Goal: Information Seeking & Learning: Learn about a topic

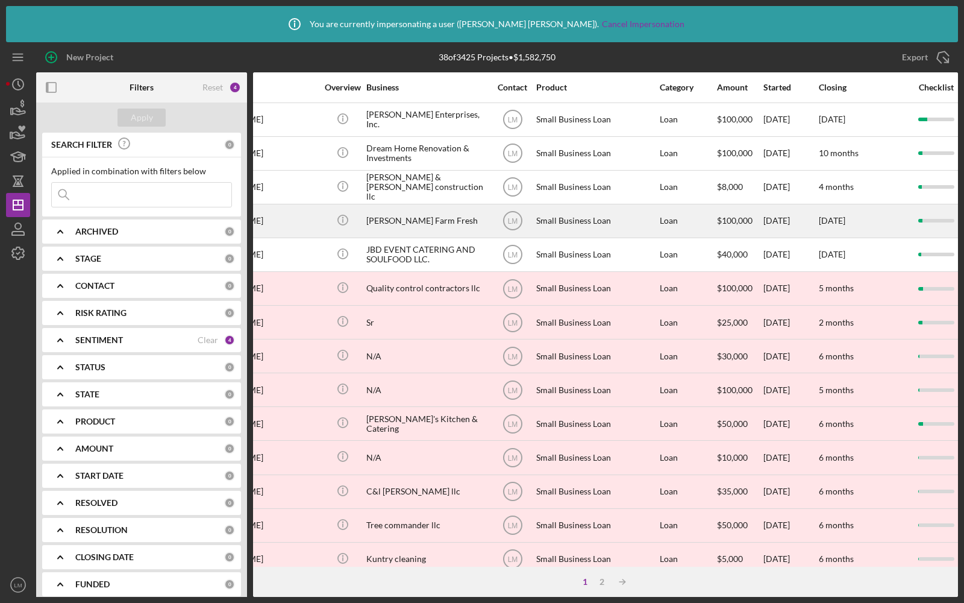
scroll to position [0, 196]
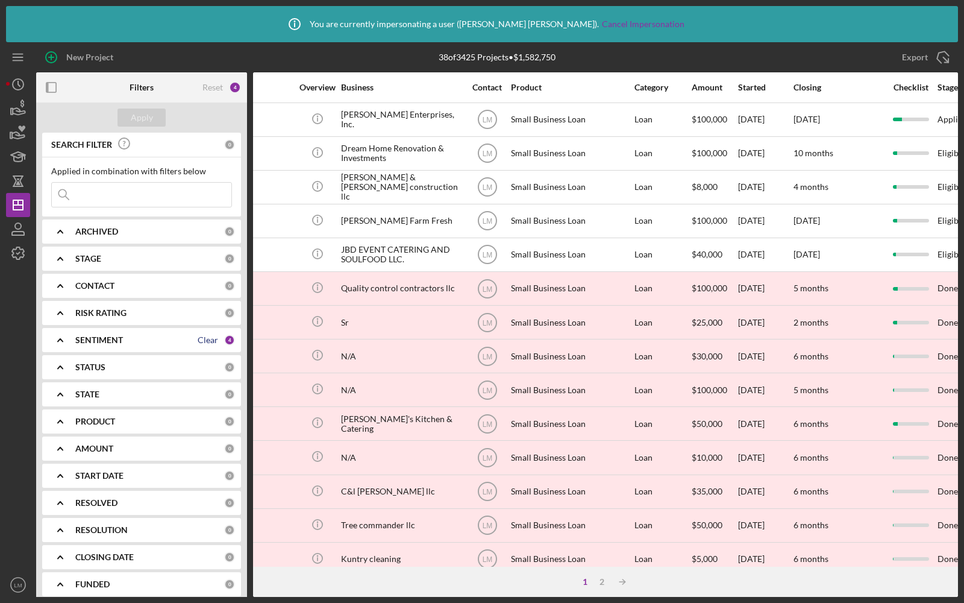
click at [213, 340] on div "Clear" at bounding box center [208, 340] width 20 height 10
click at [141, 121] on div "Apply" at bounding box center [142, 117] width 22 height 18
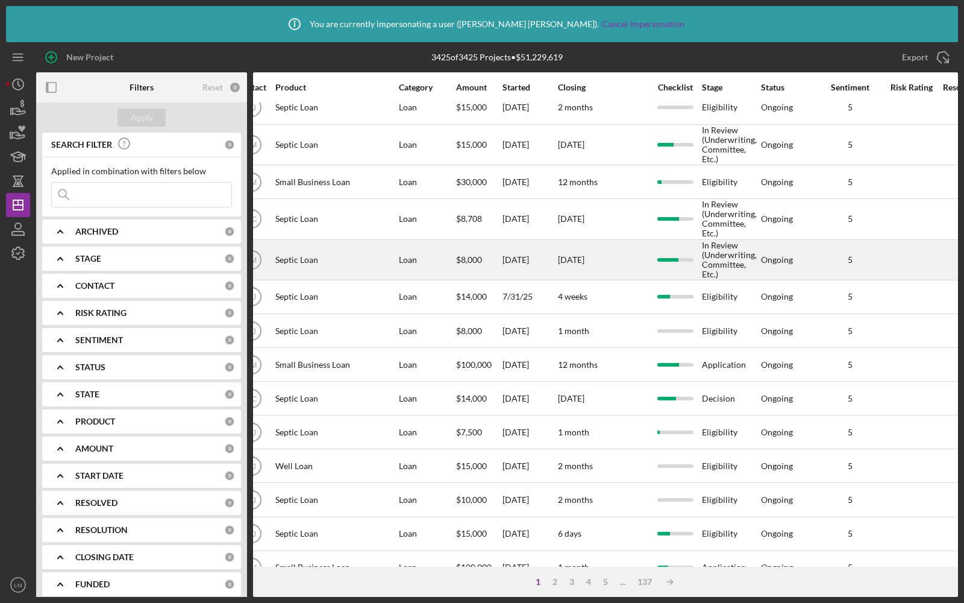
scroll to position [87, 432]
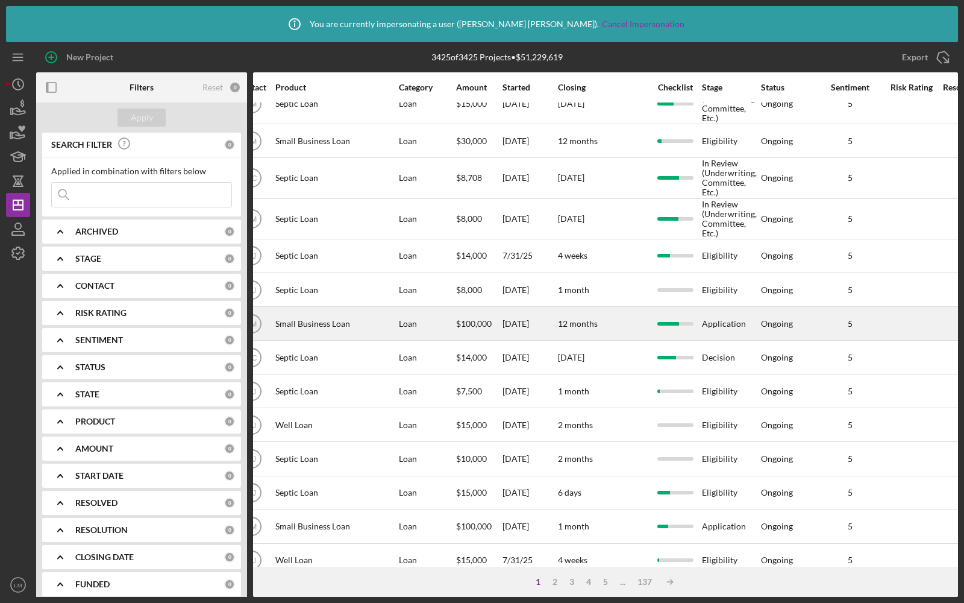
click at [612, 318] on div "12 months" at bounding box center [603, 323] width 90 height 32
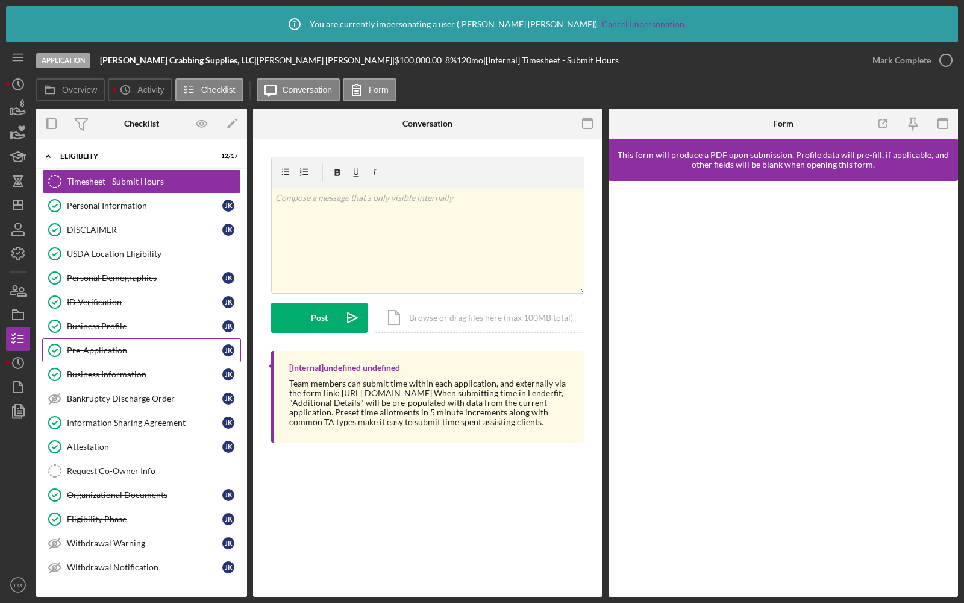
scroll to position [148, 0]
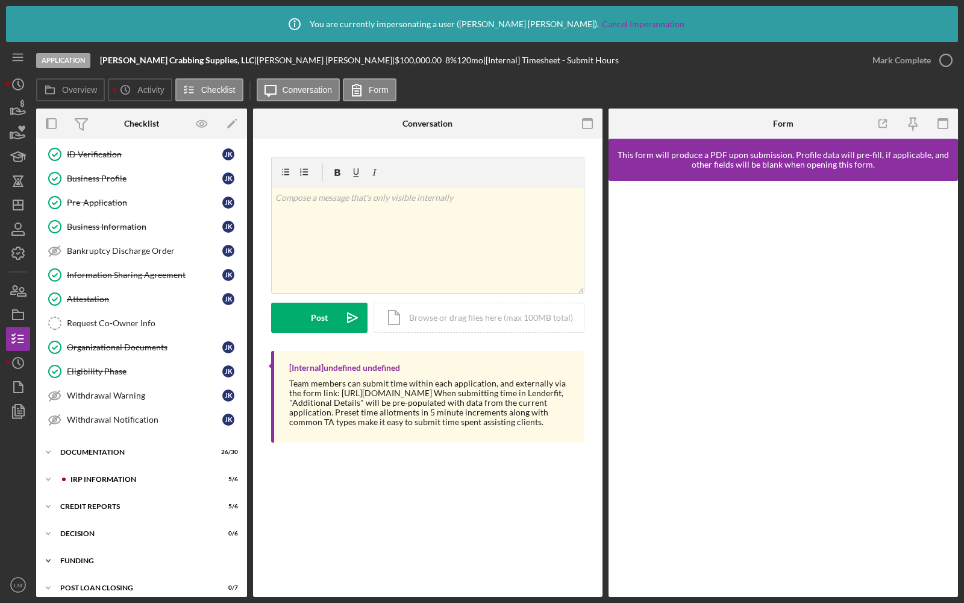
click at [80, 557] on div "Funding" at bounding box center [146, 560] width 172 height 7
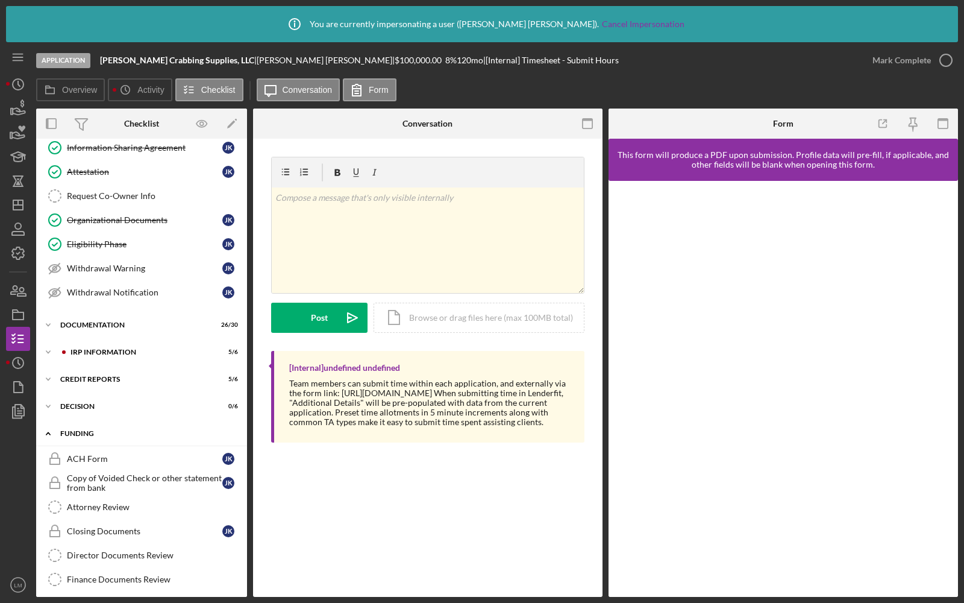
scroll to position [319, 0]
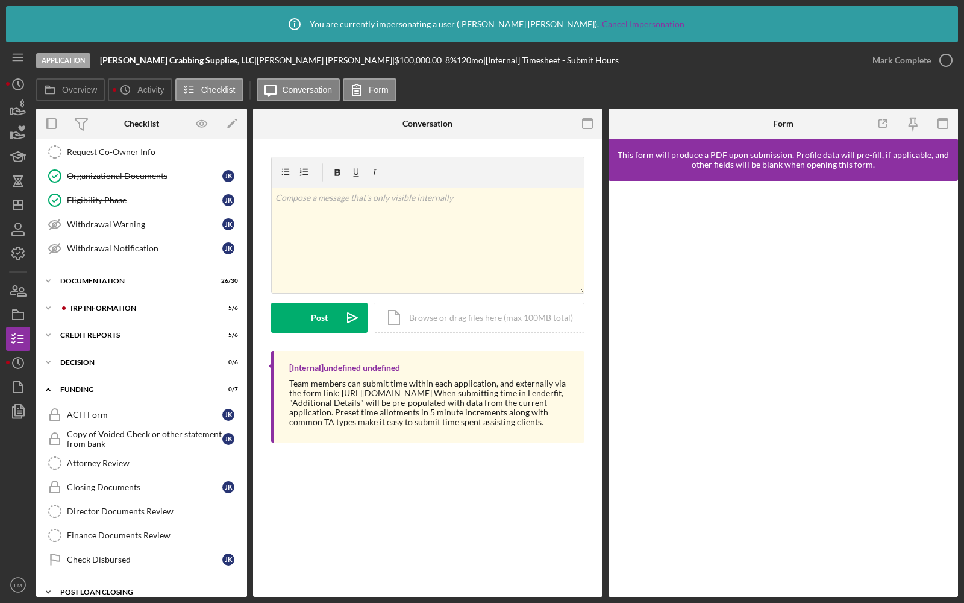
click at [112, 588] on div "POST LOAN CLOSING" at bounding box center [146, 591] width 172 height 7
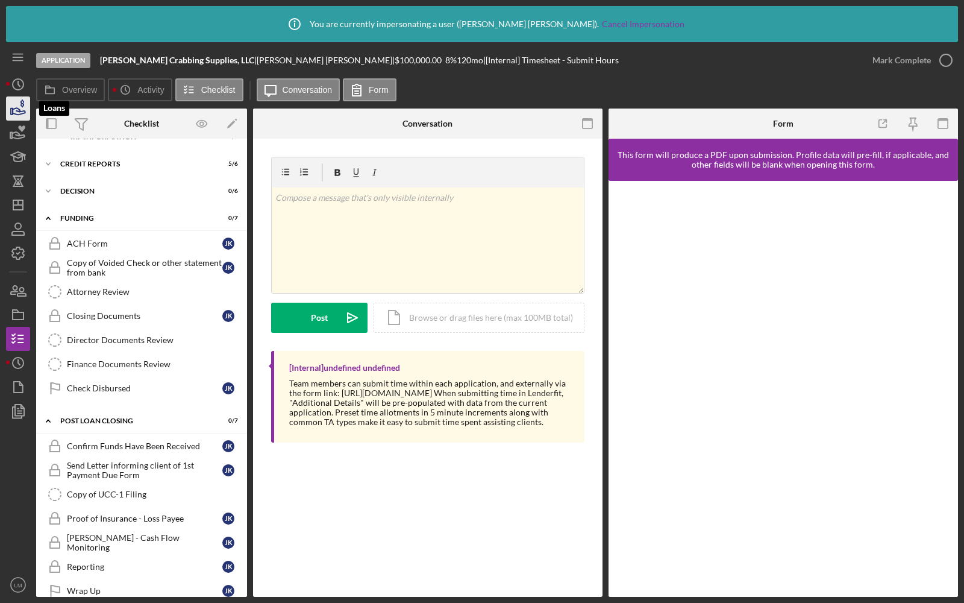
click at [14, 109] on icon "button" at bounding box center [19, 111] width 13 height 7
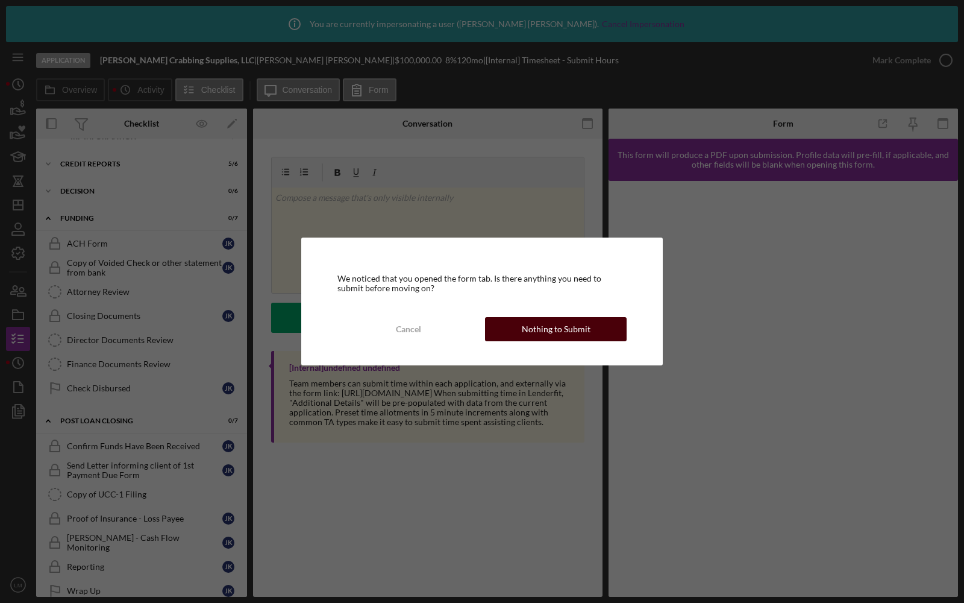
click at [504, 327] on button "Nothing to Submit" at bounding box center [556, 329] width 142 height 24
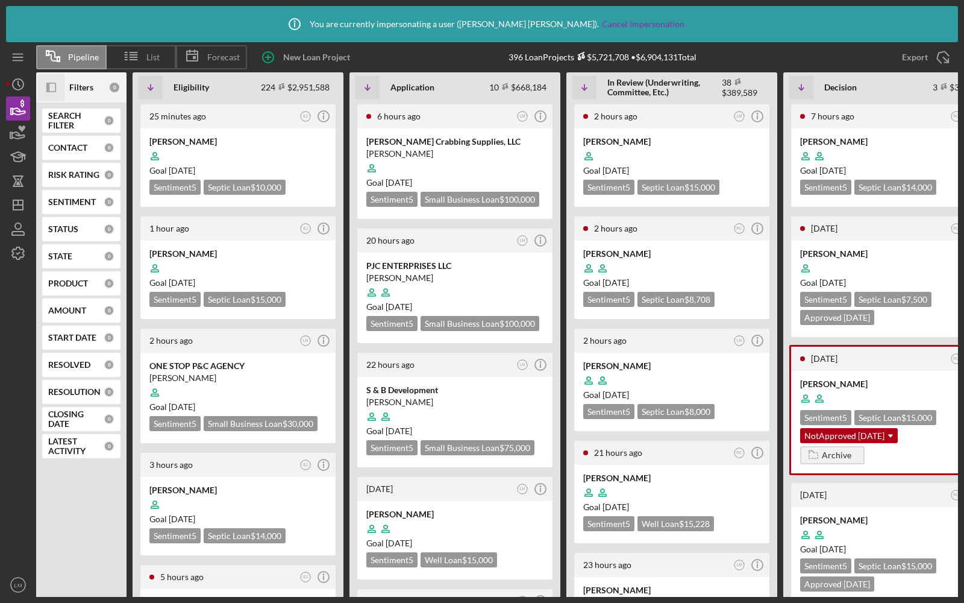
click at [53, 91] on icon "Icon/Panel Side Expand" at bounding box center [51, 87] width 27 height 27
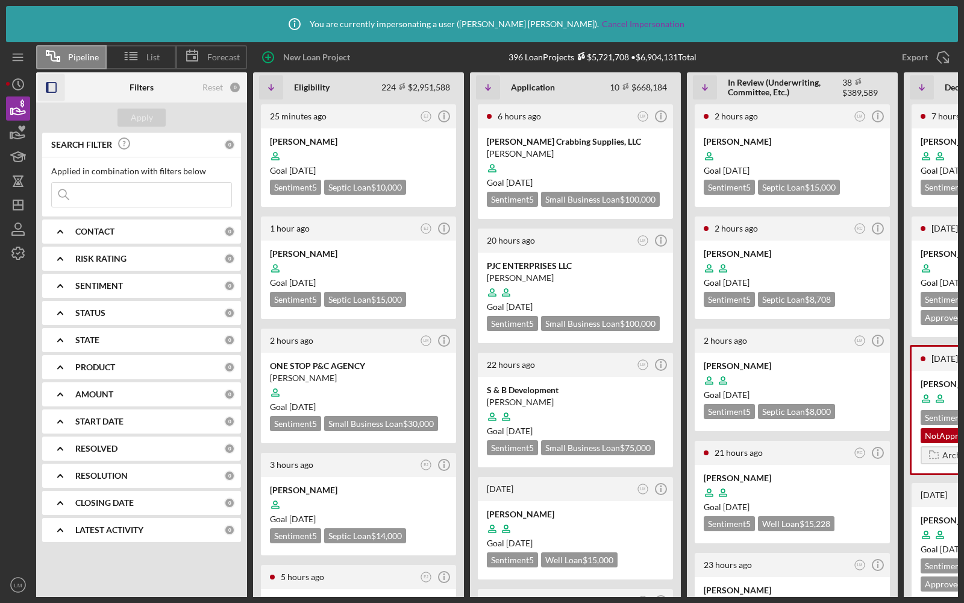
click at [52, 369] on icon "Icon/Expander" at bounding box center [60, 367] width 30 height 30
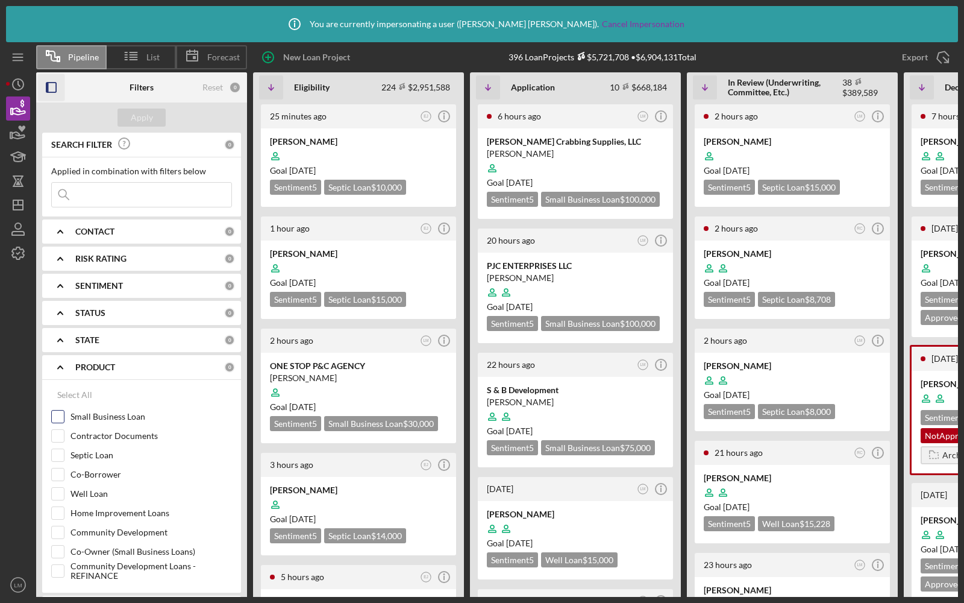
click at [60, 417] on input "Small Business Loan" at bounding box center [58, 416] width 12 height 12
checkbox input "true"
click at [128, 118] on button "Apply" at bounding box center [142, 117] width 48 height 18
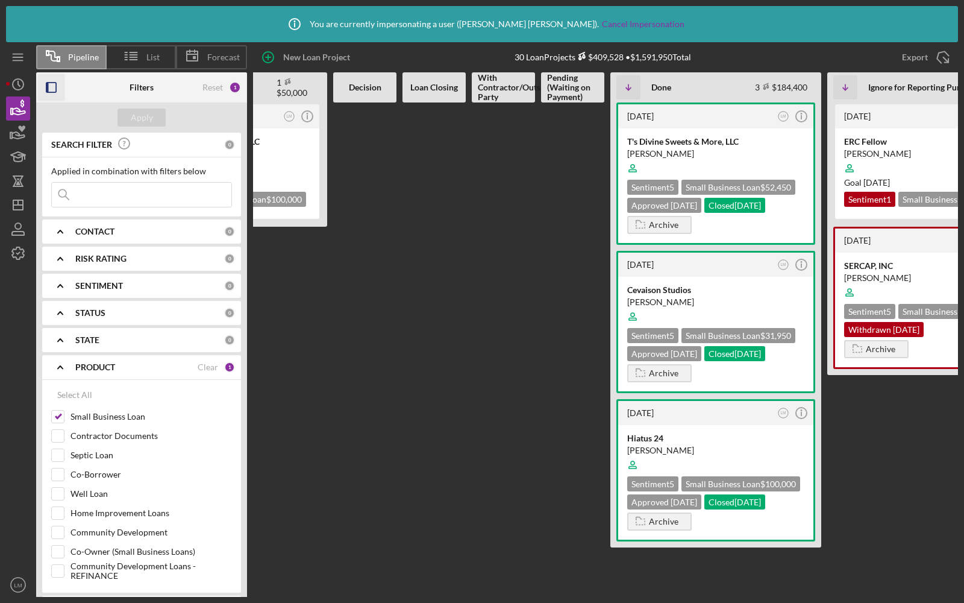
scroll to position [0, 594]
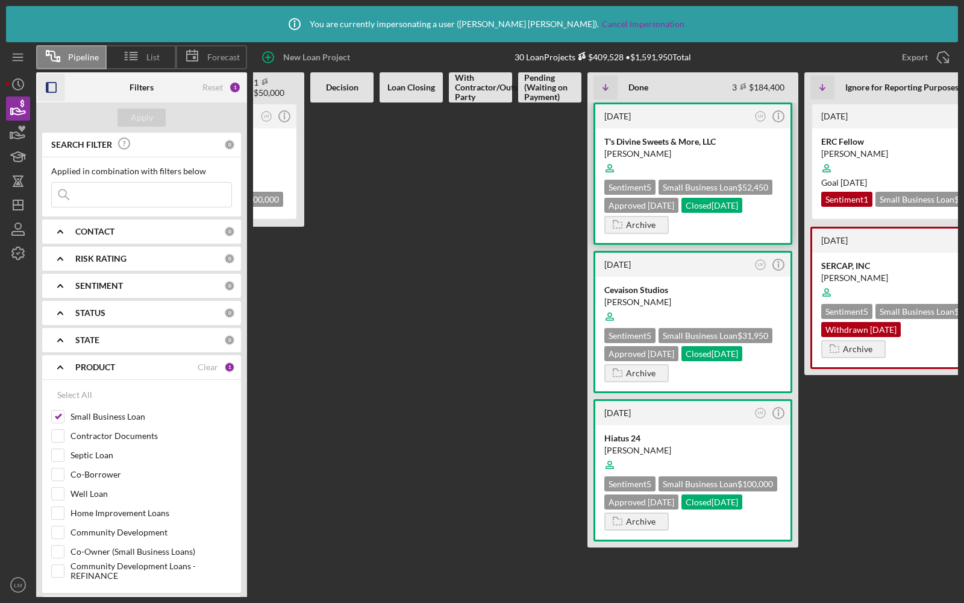
click at [722, 160] on div at bounding box center [693, 168] width 177 height 23
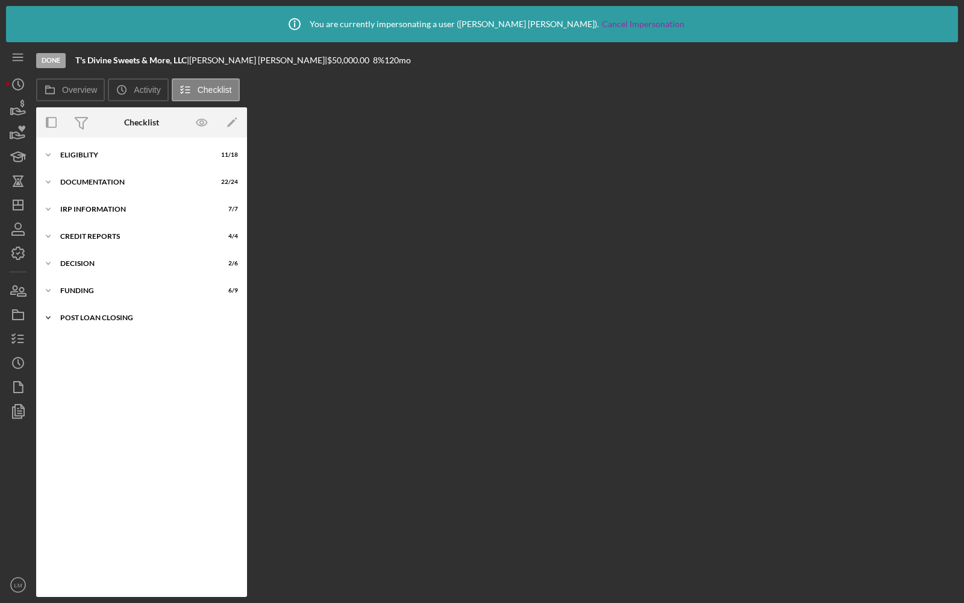
click at [91, 313] on div "Icon/Expander POST LOAN CLOSING 2 / 5" at bounding box center [141, 318] width 211 height 24
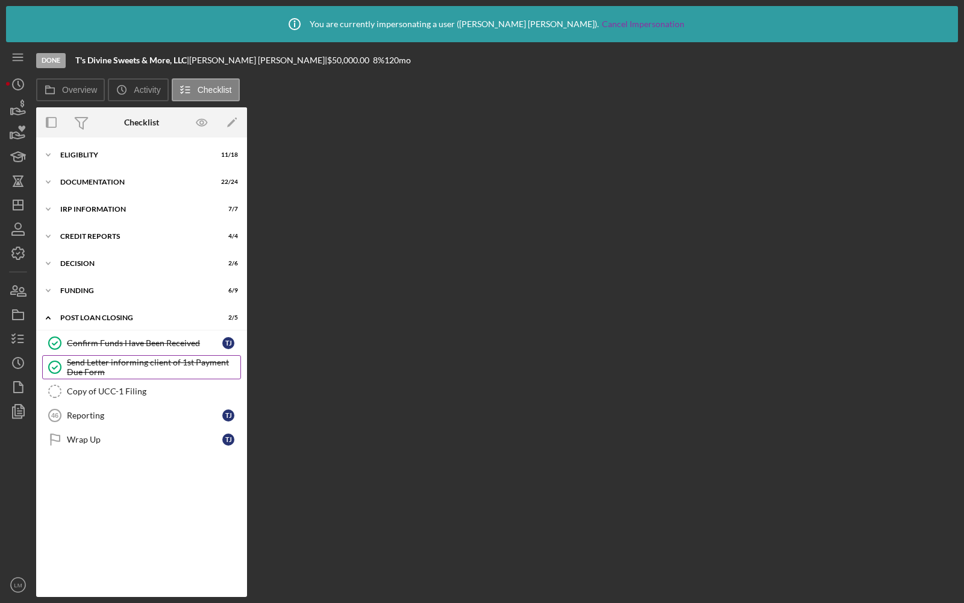
click at [68, 365] on div "Send Letter informing client of 1st Payment Due Form" at bounding box center [154, 366] width 174 height 19
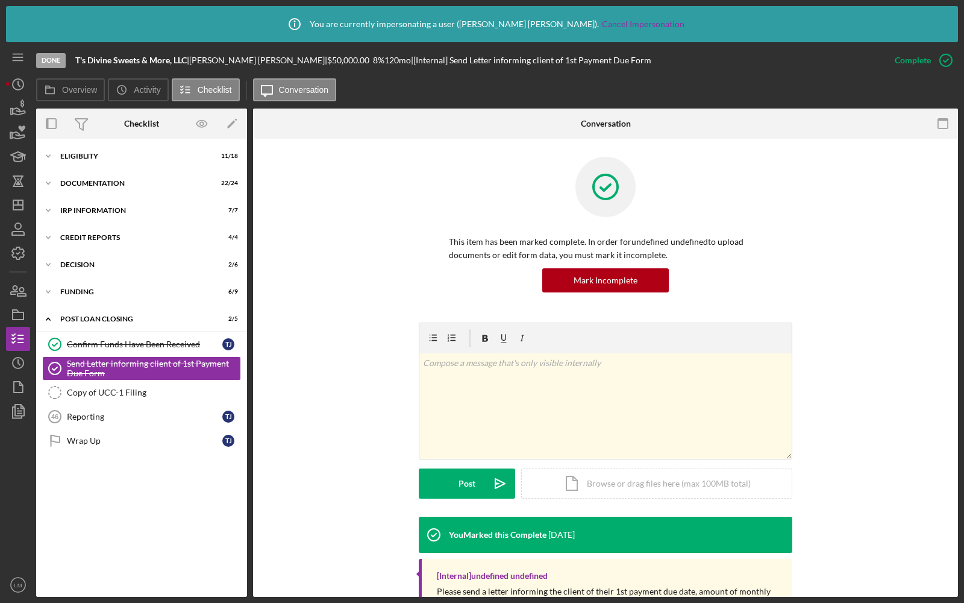
scroll to position [67, 0]
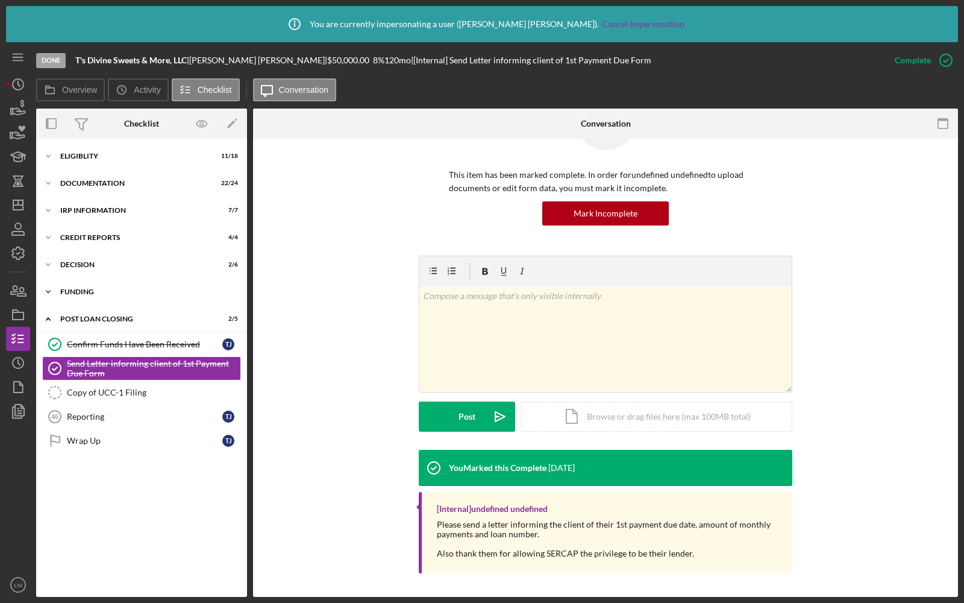
click at [103, 292] on div "Funding" at bounding box center [146, 291] width 172 height 7
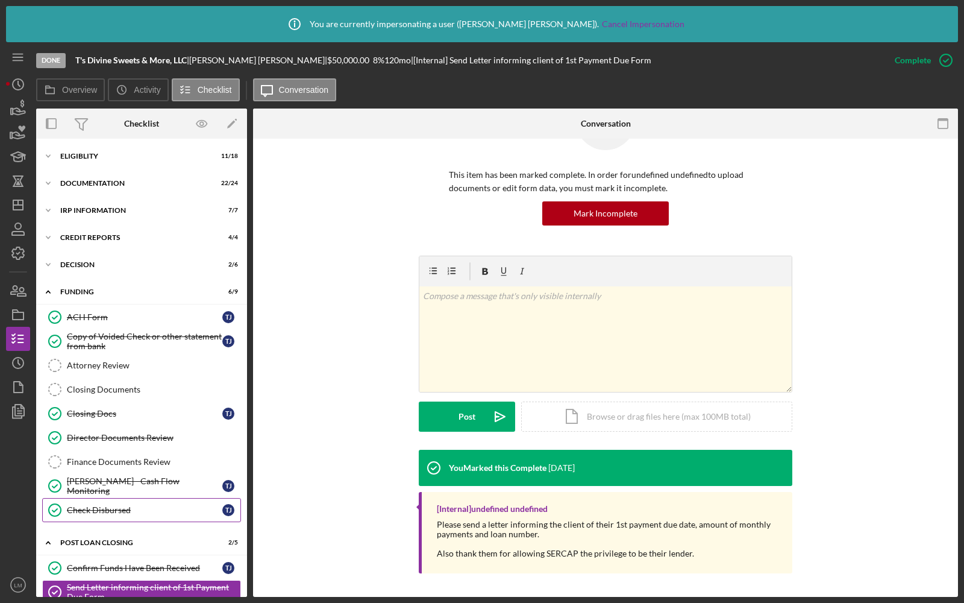
click at [121, 507] on div "Check Disbursed" at bounding box center [145, 510] width 156 height 10
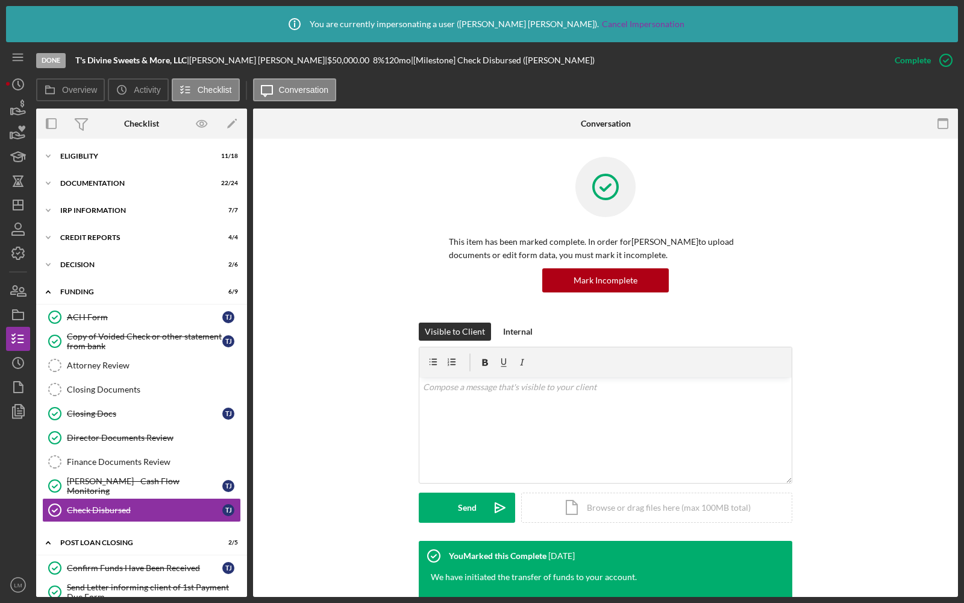
scroll to position [290, 0]
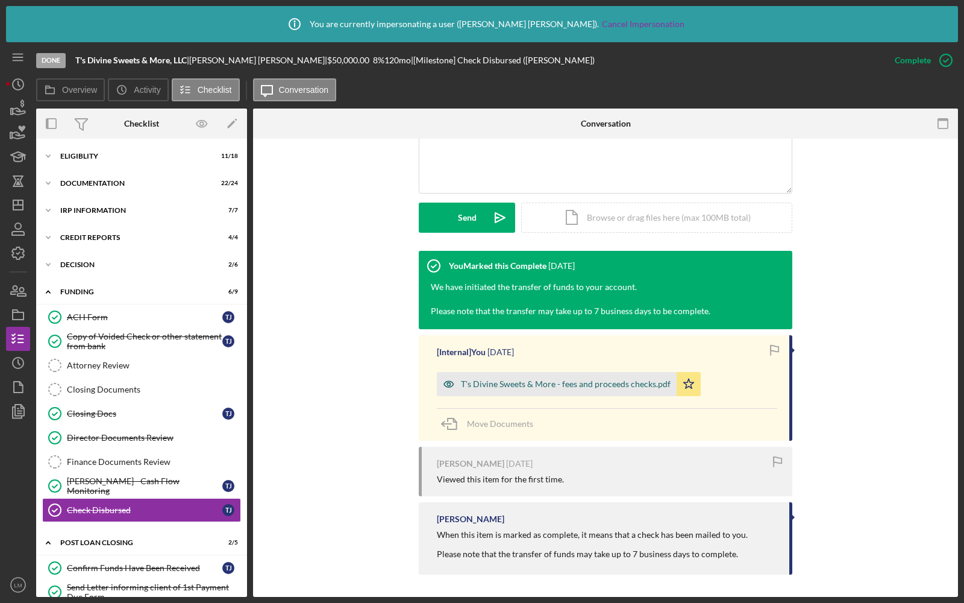
click at [486, 387] on div "T's Divine Sweets & More - fees and proceeds checks.pdf" at bounding box center [566, 384] width 210 height 10
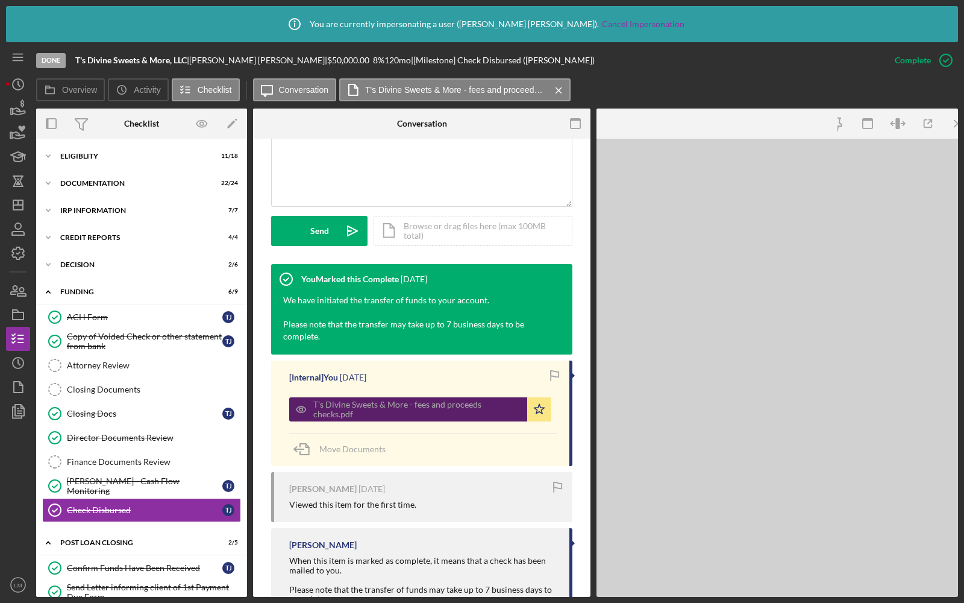
scroll to position [303, 0]
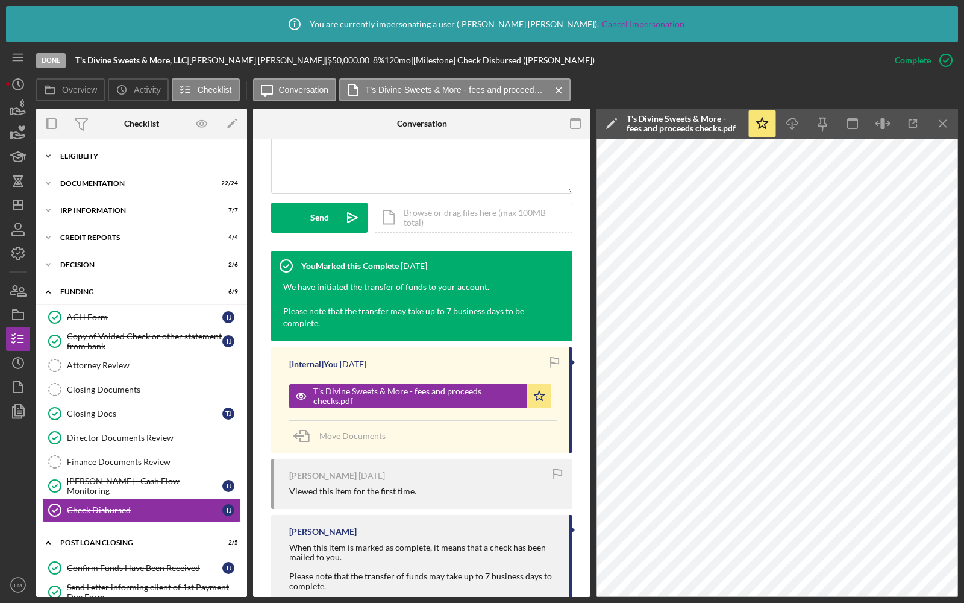
click at [69, 157] on div "Eligiblity" at bounding box center [146, 155] width 172 height 7
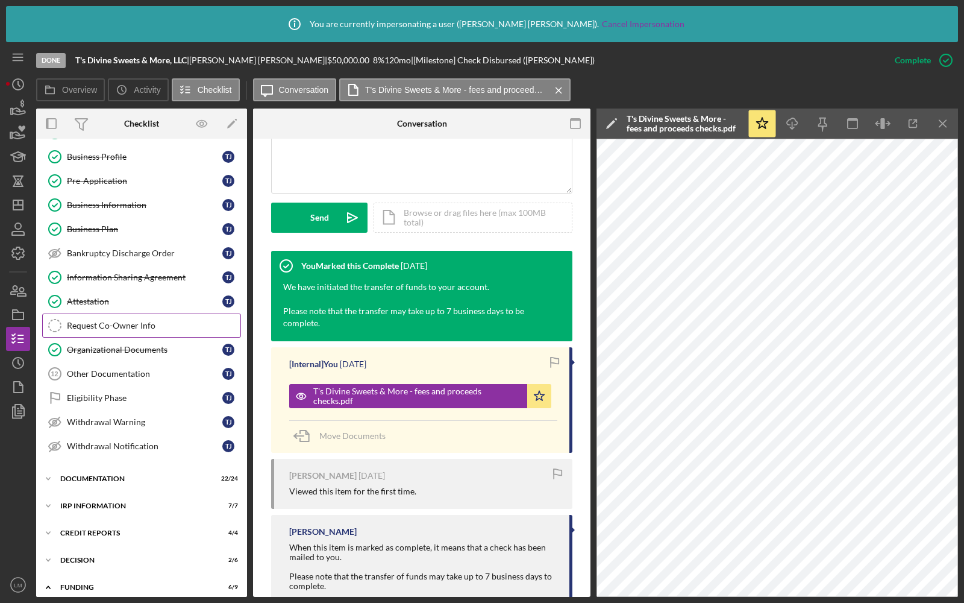
scroll to position [151, 0]
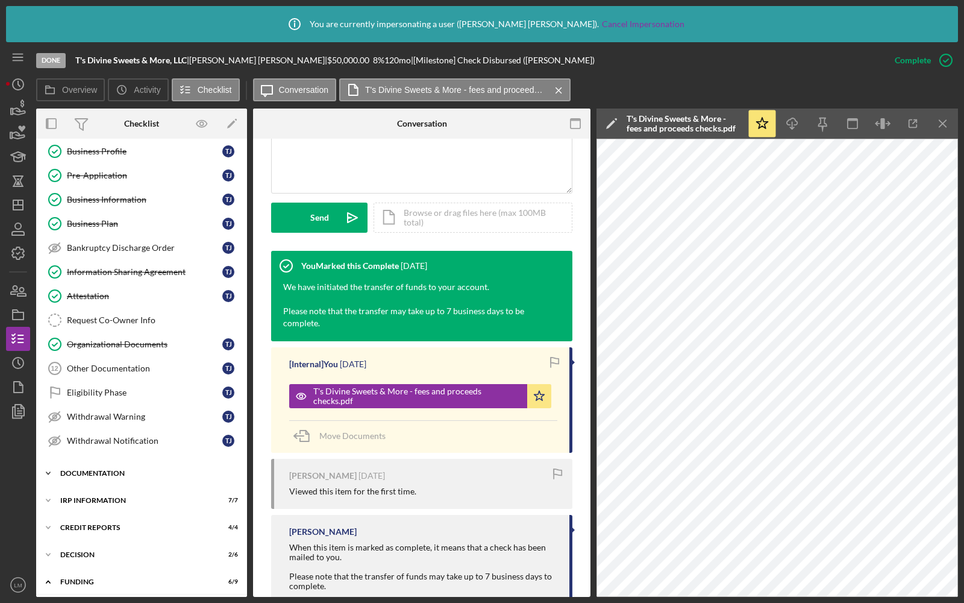
click at [93, 461] on div "Icon/Expander Documentation 22 / 24" at bounding box center [141, 473] width 211 height 24
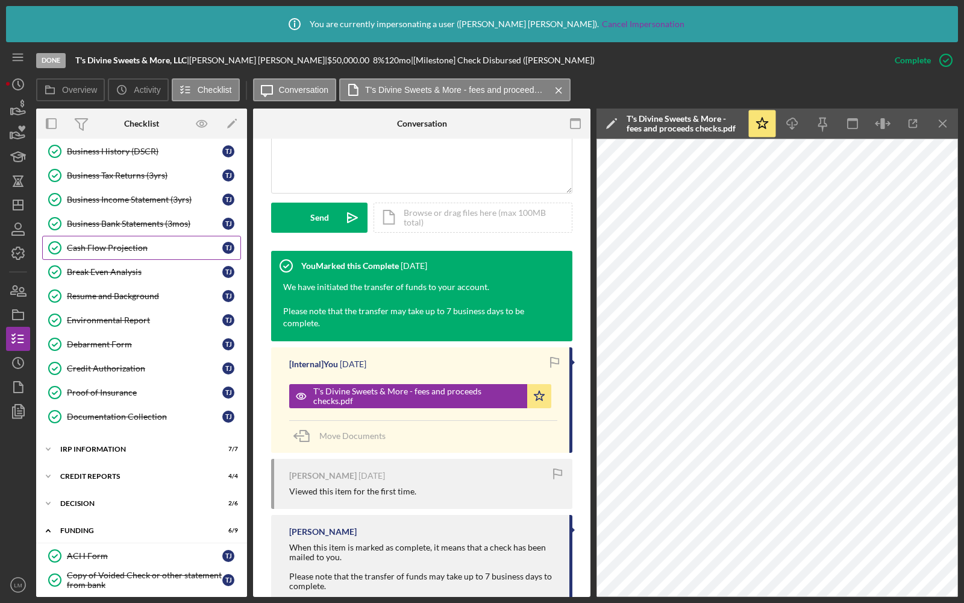
scroll to position [814, 0]
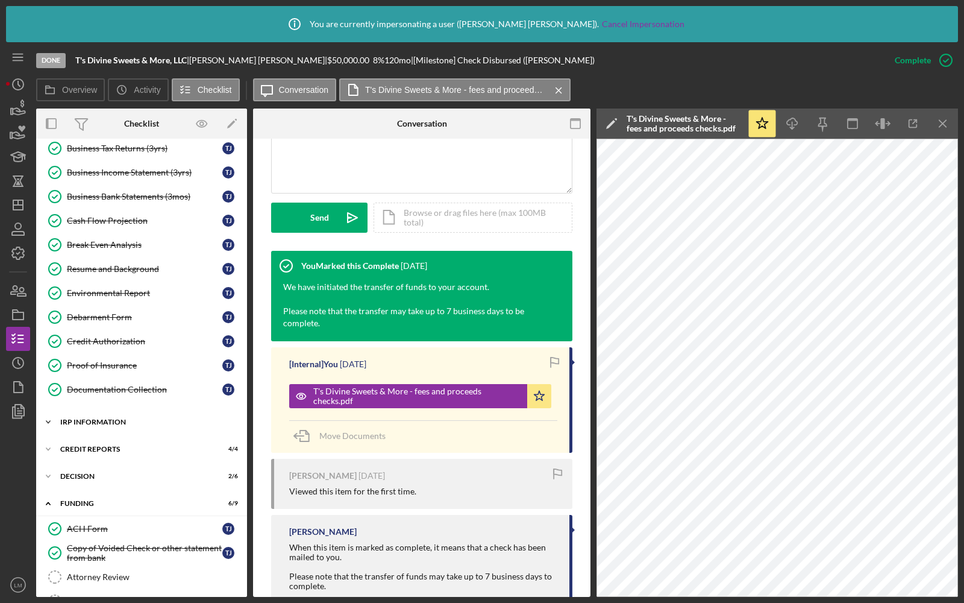
click at [123, 418] on div "IRP Information" at bounding box center [146, 421] width 172 height 7
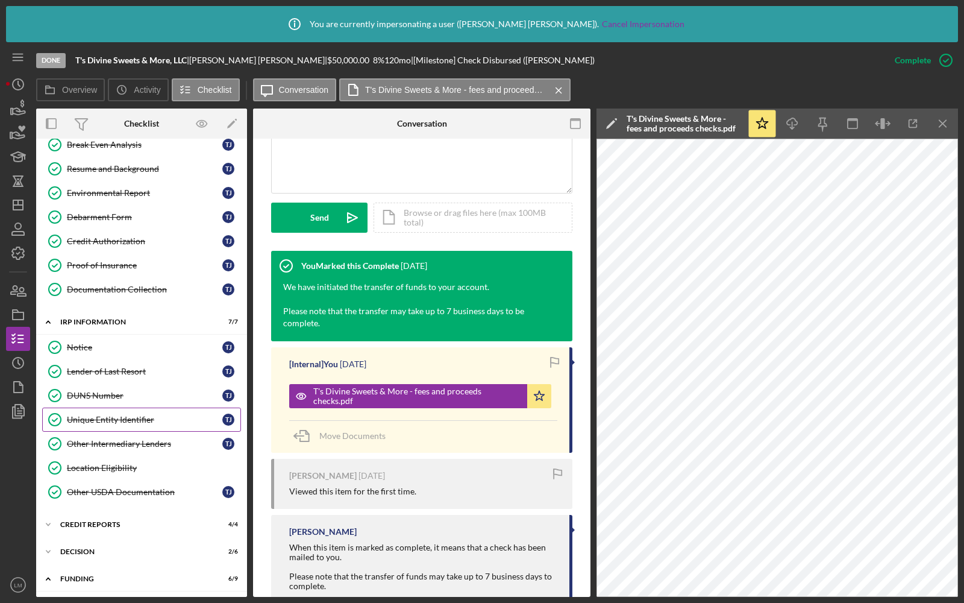
scroll to position [920, 0]
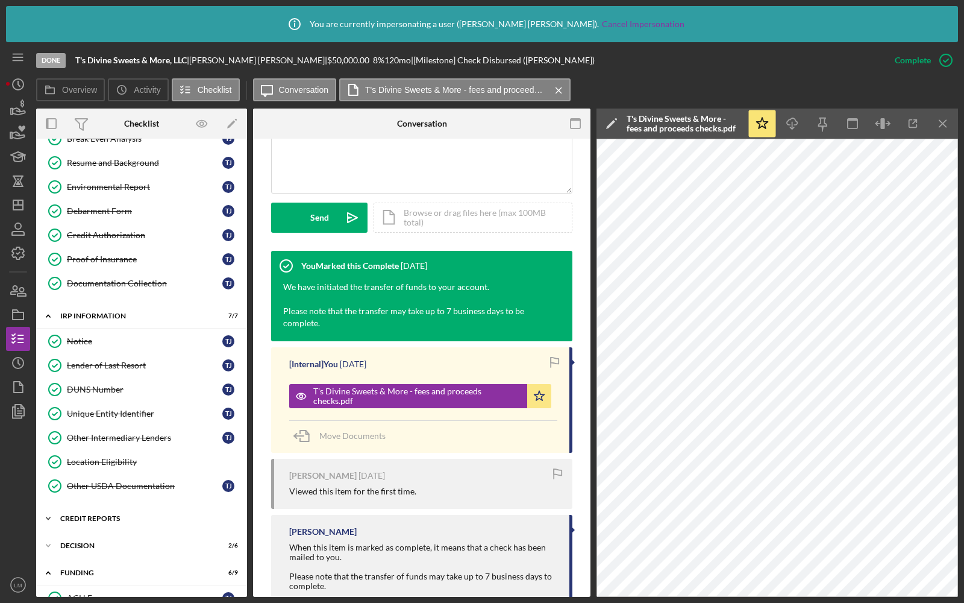
click at [119, 506] on div "Icon/Expander credit reports 4 / 4" at bounding box center [141, 518] width 211 height 24
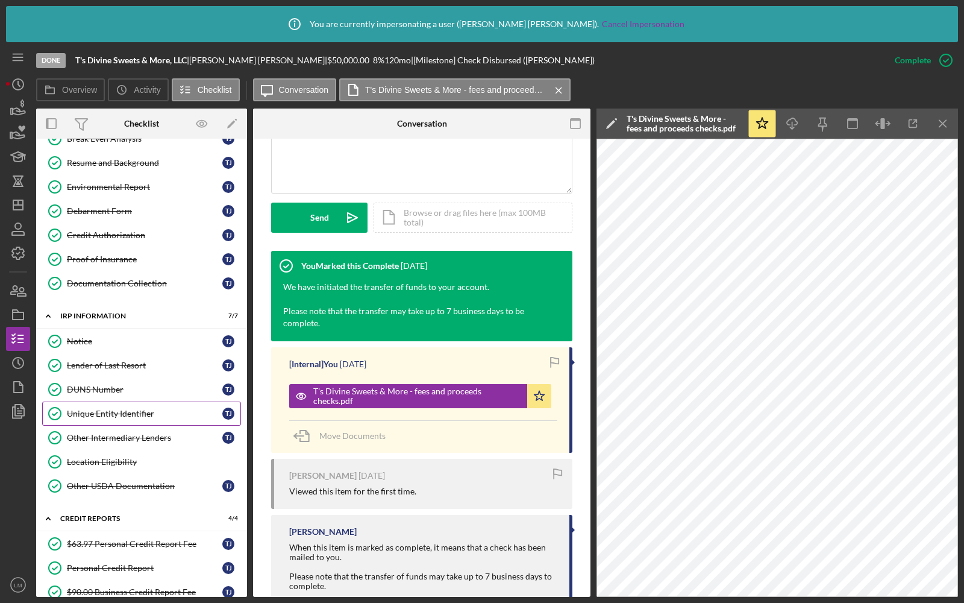
scroll to position [1105, 0]
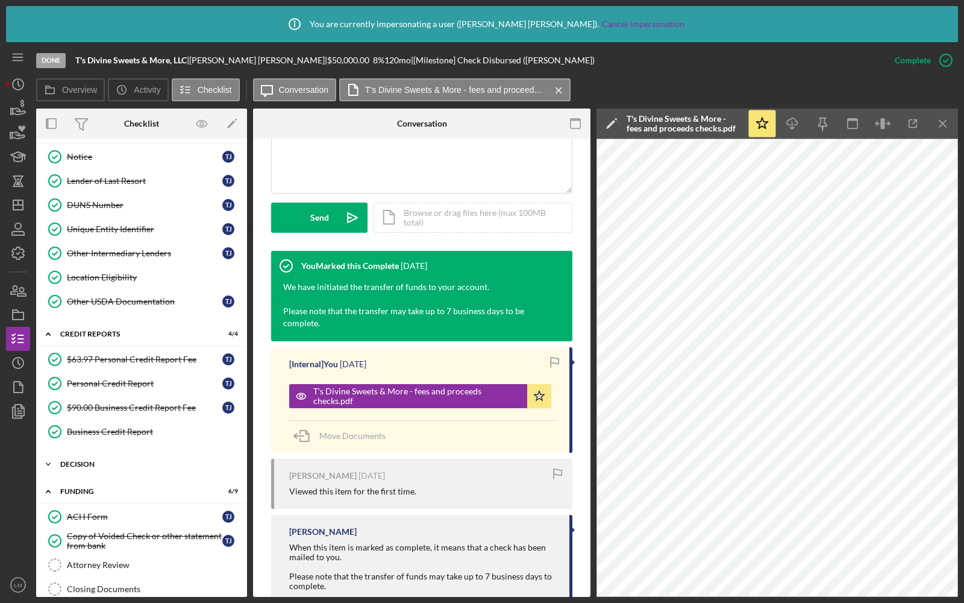
click at [123, 461] on div "Decision" at bounding box center [146, 464] width 172 height 7
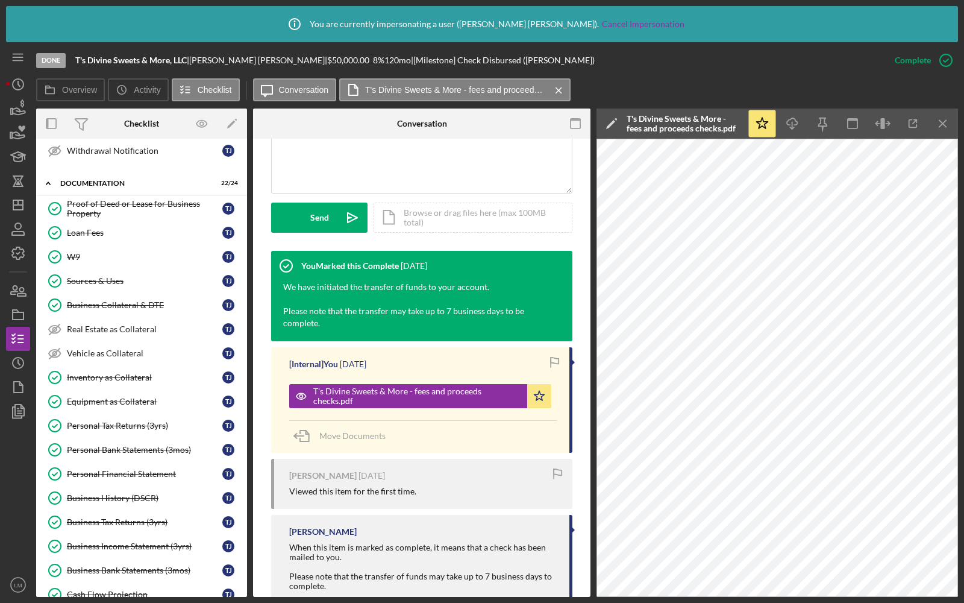
scroll to position [410, 0]
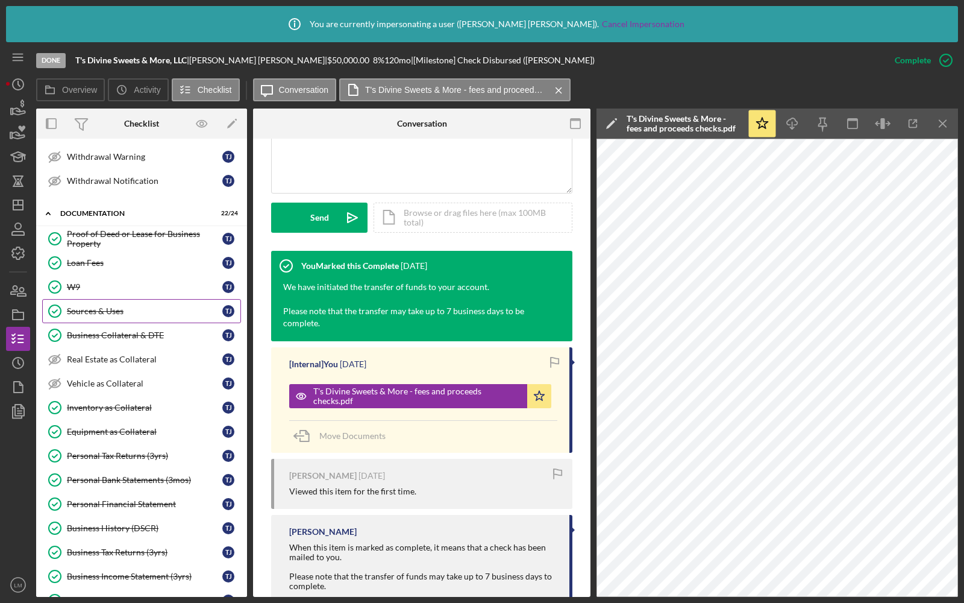
click at [107, 306] on div "Sources & Uses" at bounding box center [145, 311] width 156 height 10
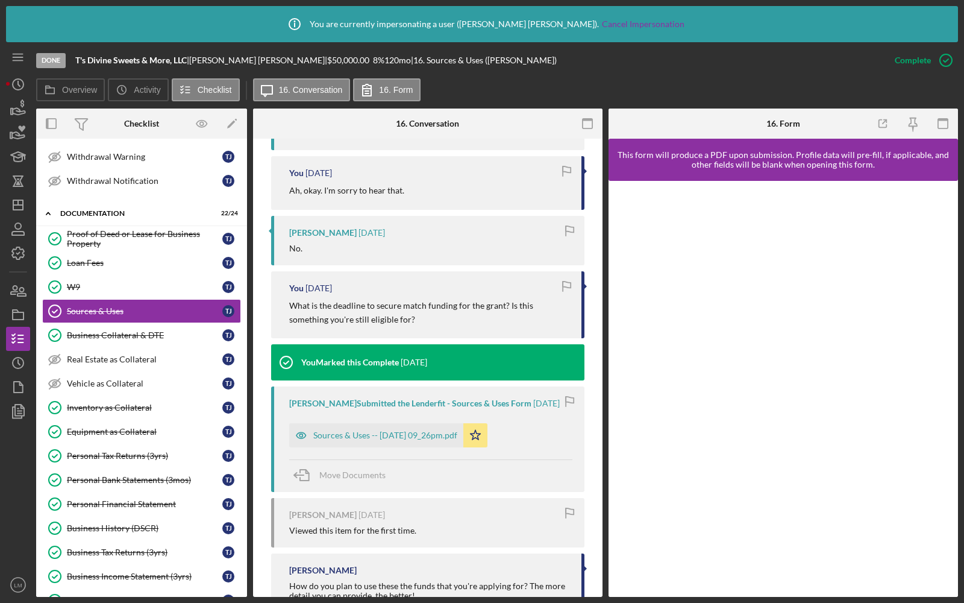
scroll to position [493, 0]
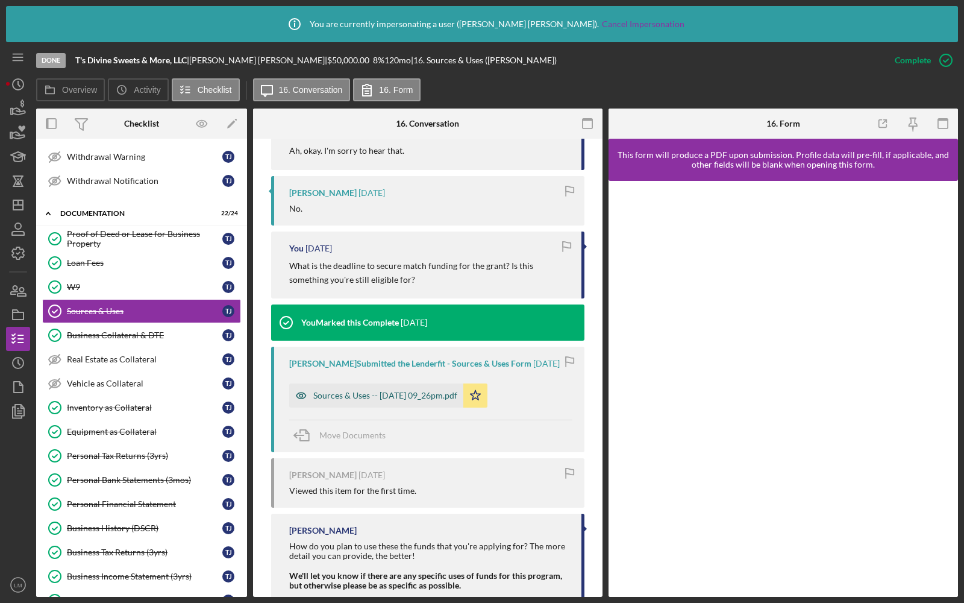
click at [384, 383] on div "Sources & Uses -- 2024-08-05 09_26pm.pdf" at bounding box center [376, 395] width 174 height 24
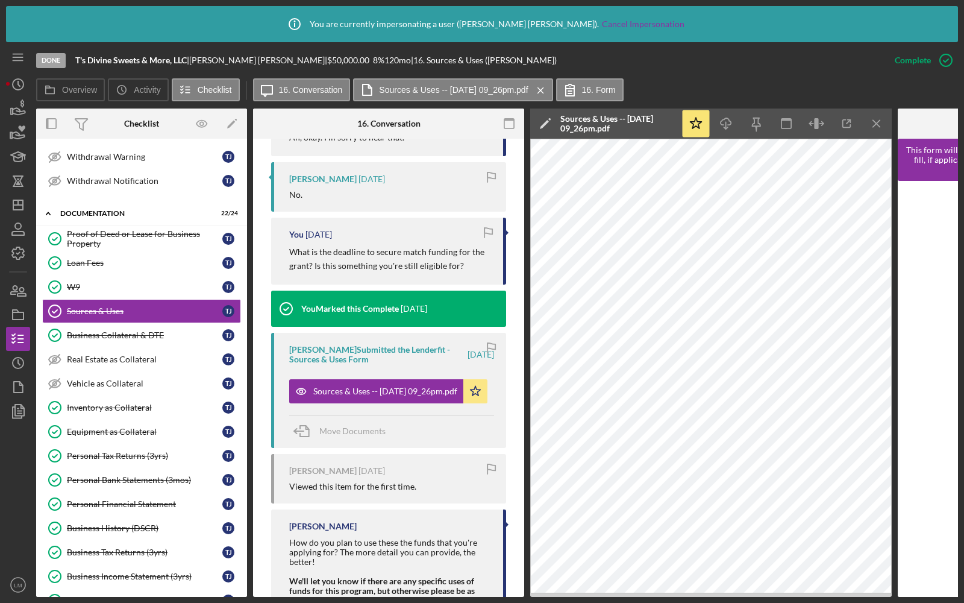
scroll to position [634, 0]
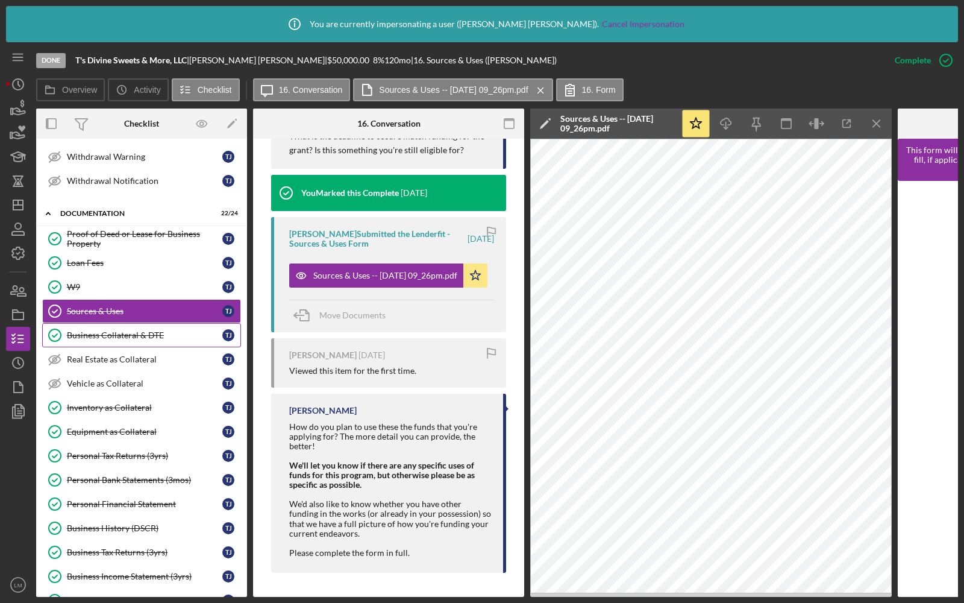
click at [157, 333] on link "Business Collateral & DTE Business Collateral & DTE T J" at bounding box center [141, 335] width 199 height 24
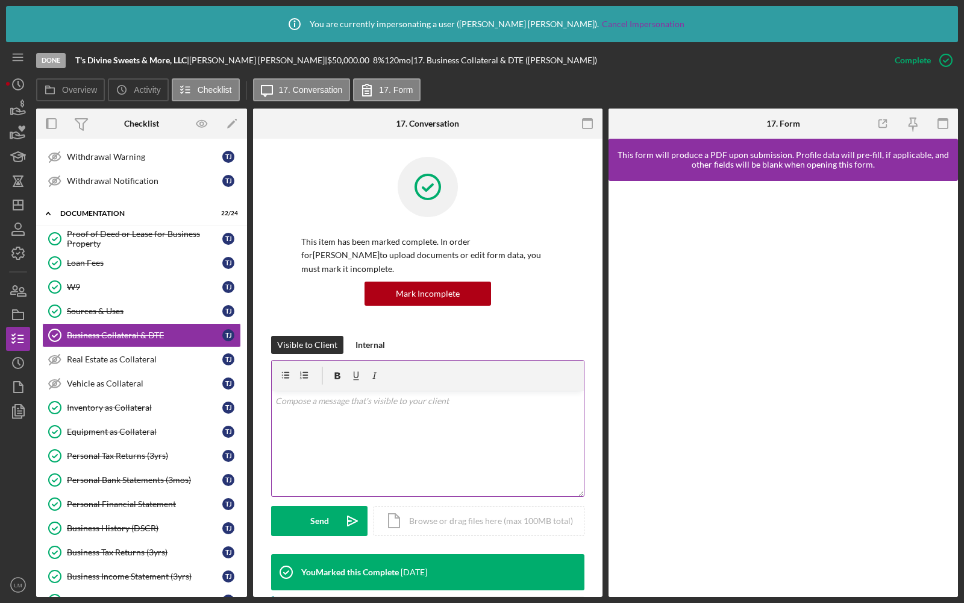
scroll to position [244, 0]
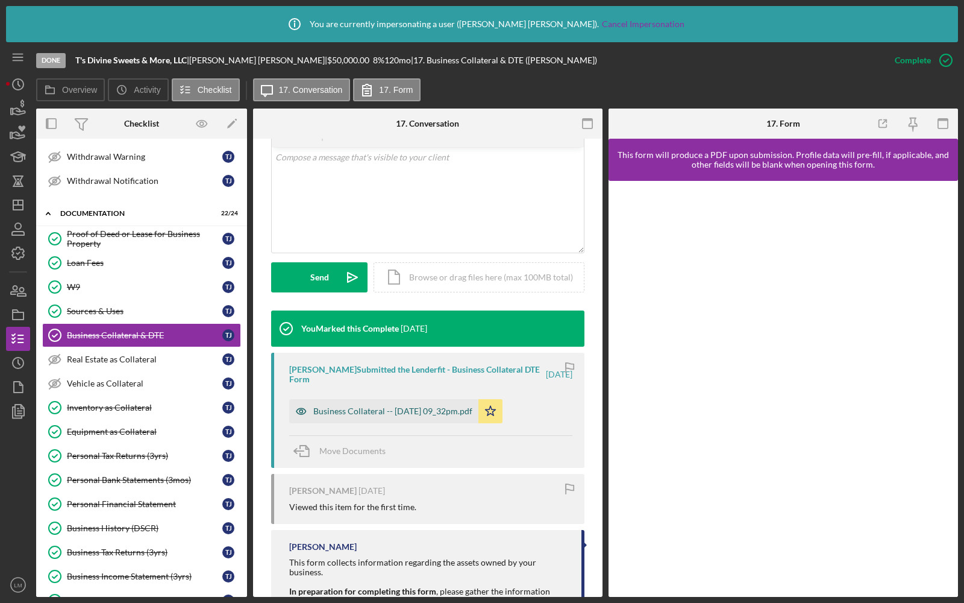
click at [389, 406] on div "Business Collateral -- 2024-08-05 09_32pm.pdf" at bounding box center [392, 411] width 159 height 10
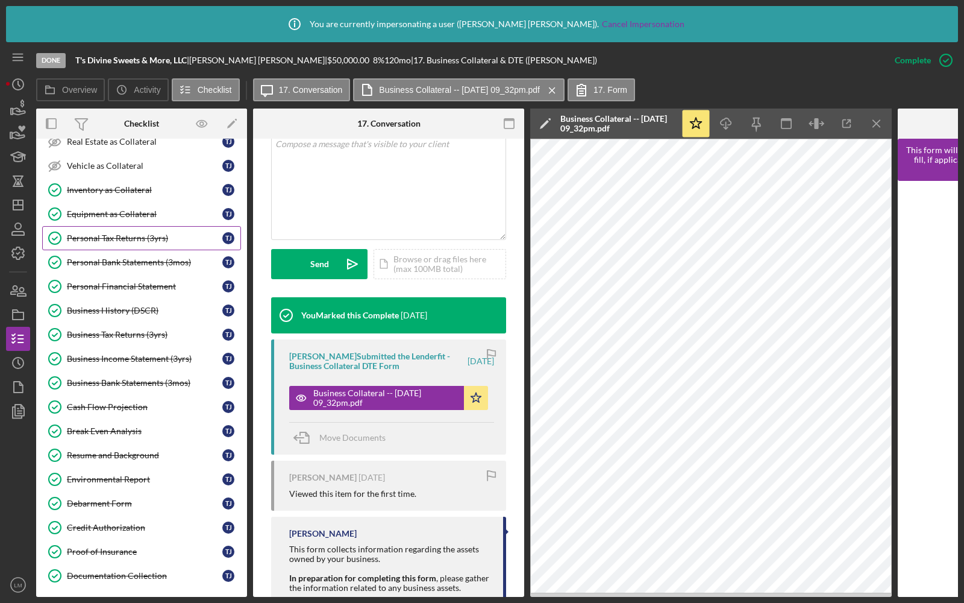
scroll to position [635, 0]
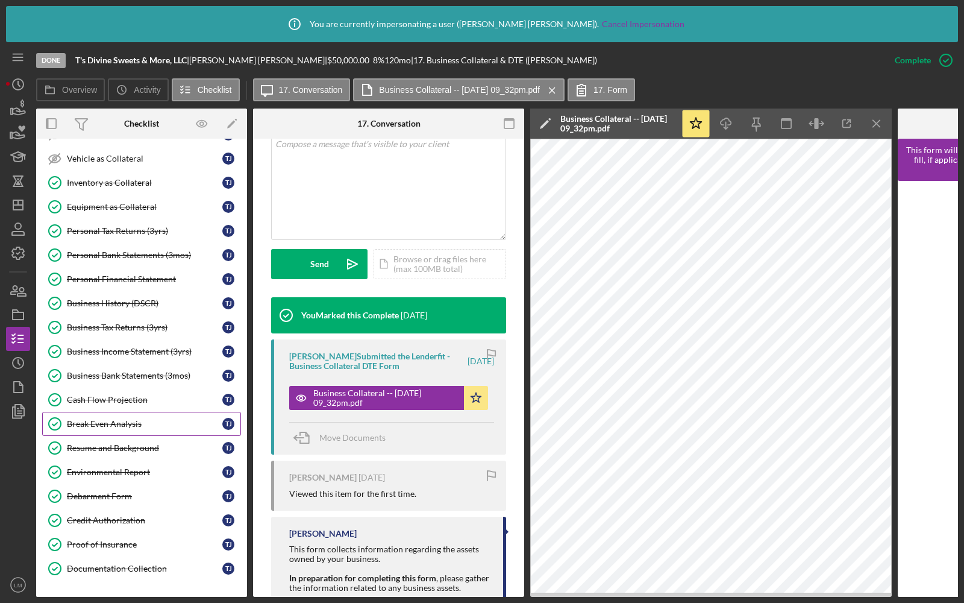
click at [133, 419] on div "Break Even Analysis" at bounding box center [145, 424] width 156 height 10
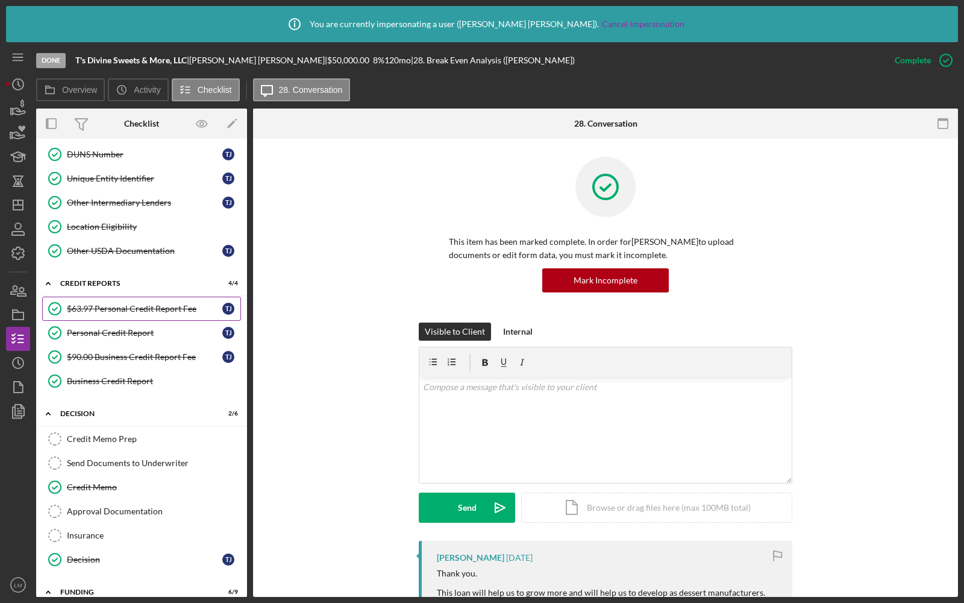
scroll to position [1165, 0]
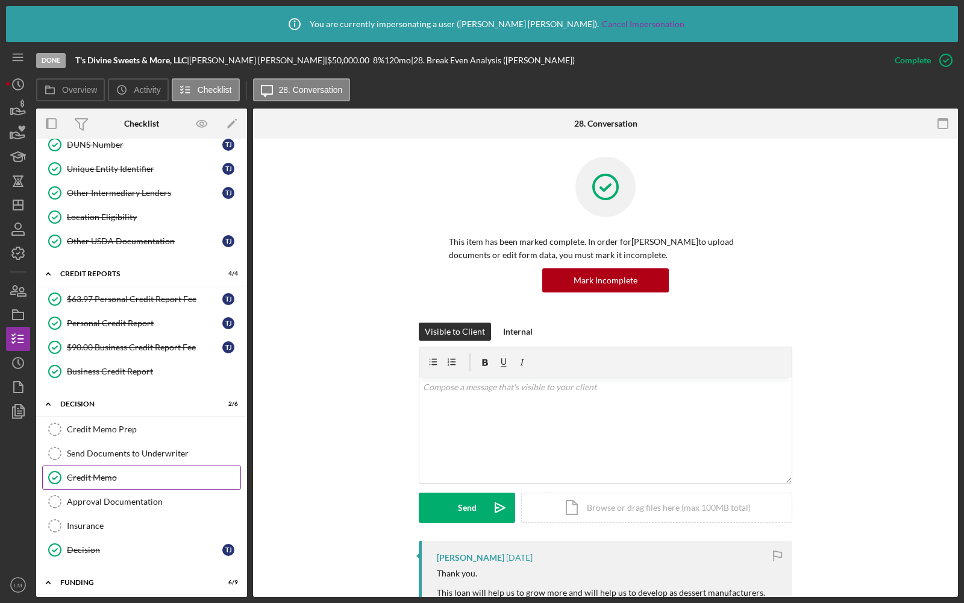
click at [100, 465] on link "Credit Memo Credit Memo" at bounding box center [141, 477] width 199 height 24
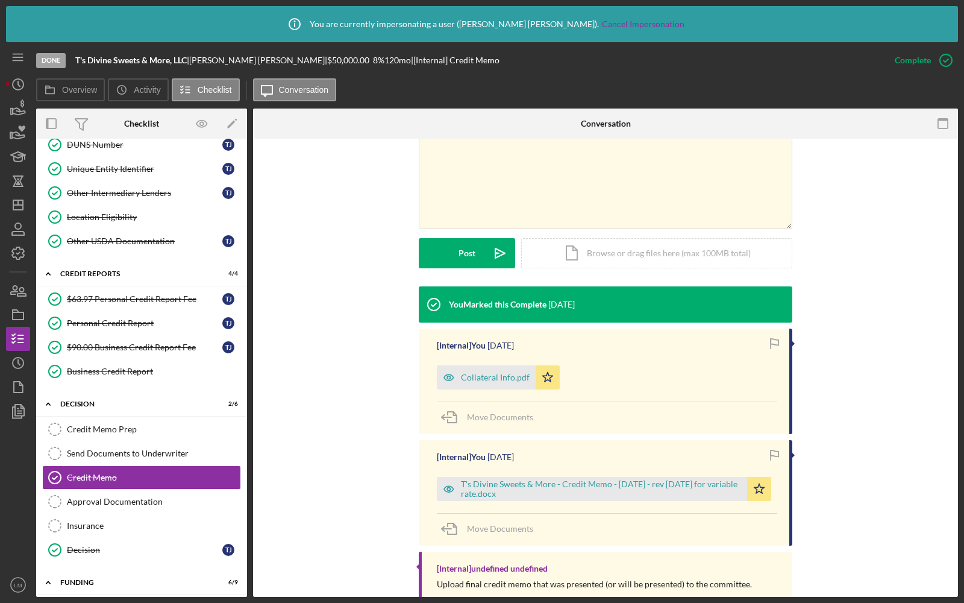
scroll to position [260, 0]
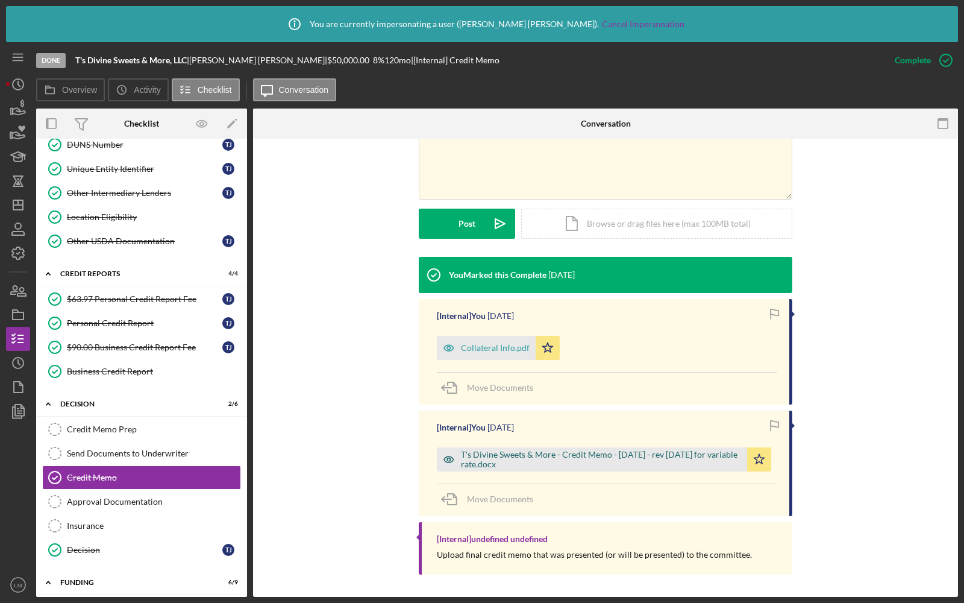
click at [480, 457] on div "T's Divine Sweets & More - Credit Memo - Jan 24 2025 - rev 4.30.25 for variable…" at bounding box center [601, 459] width 280 height 19
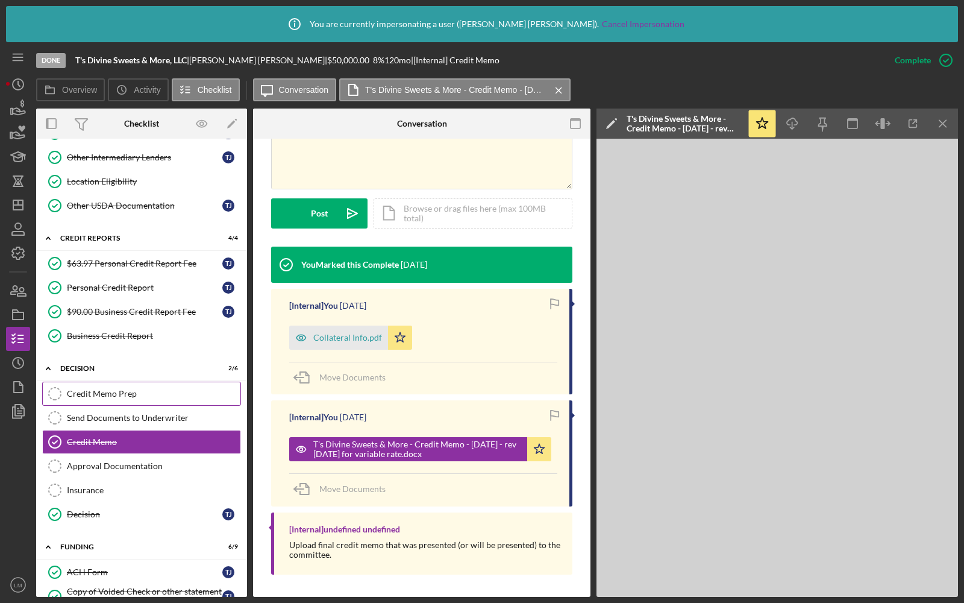
scroll to position [1216, 0]
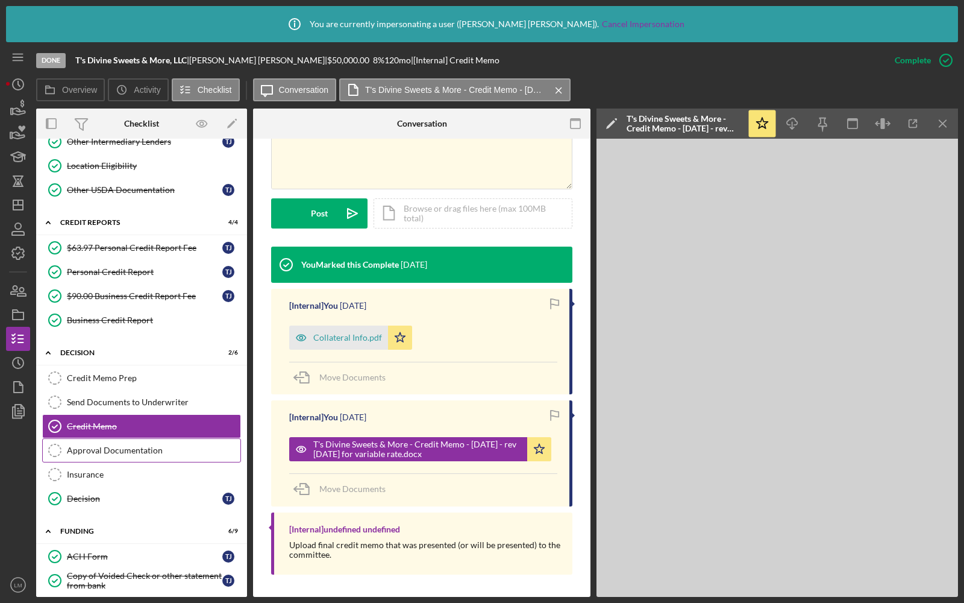
click at [111, 445] on div "Approval Documentation" at bounding box center [154, 450] width 174 height 10
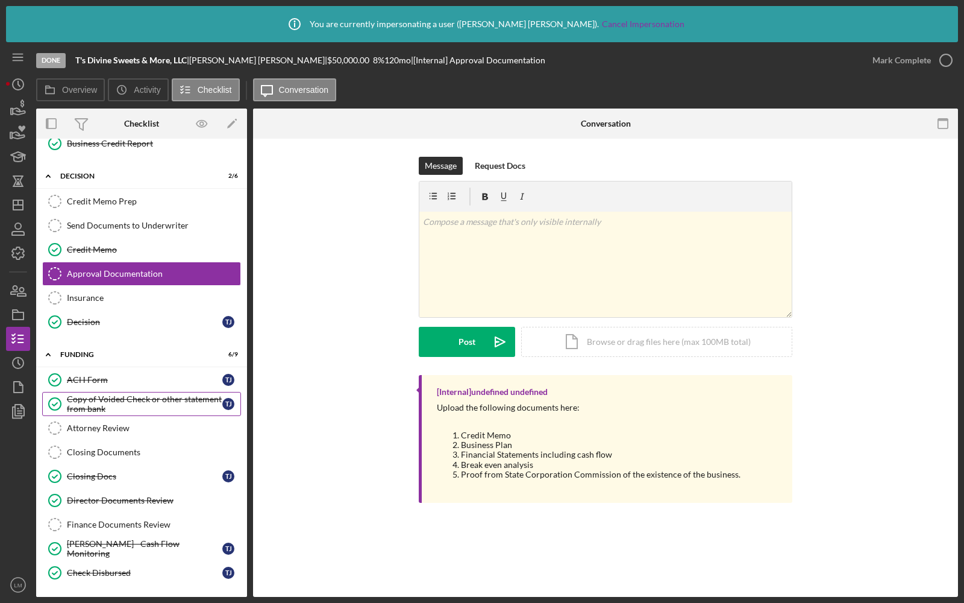
scroll to position [1412, 0]
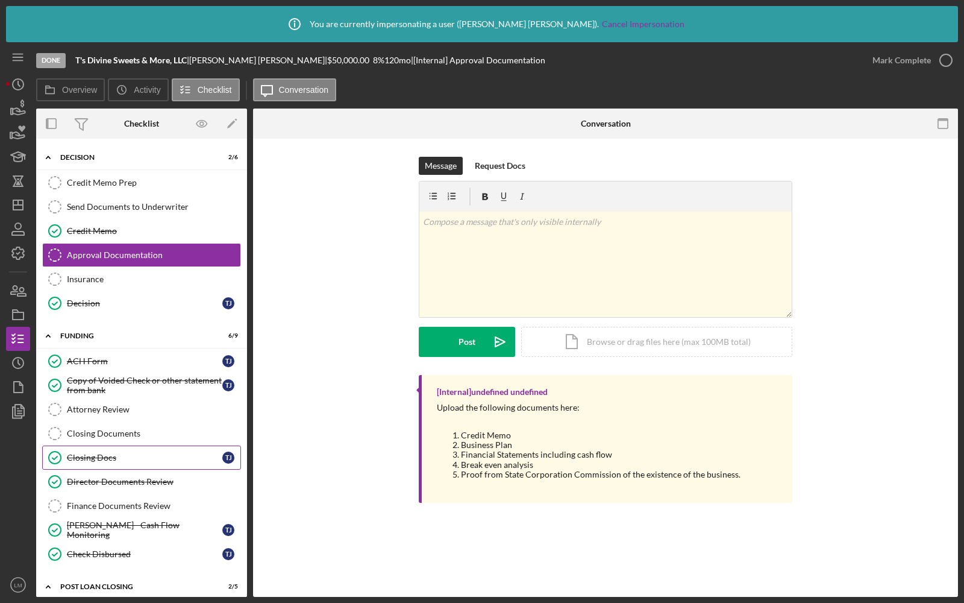
click at [107, 453] on div "Closing Docs" at bounding box center [145, 458] width 156 height 10
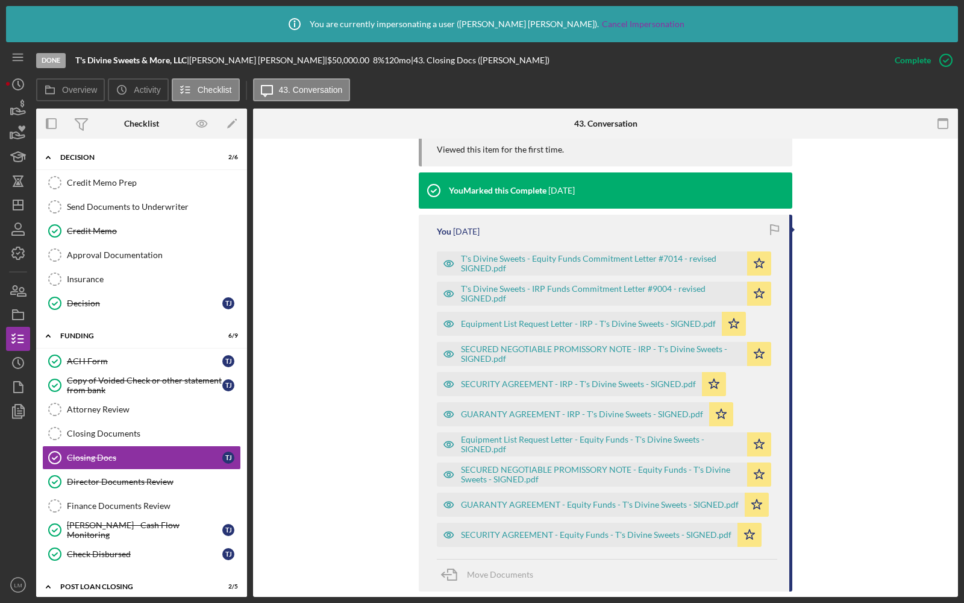
scroll to position [424, 0]
click at [547, 265] on div "T's Divine Sweets - Equity Funds Commitment Letter #7014 - revised SIGNED.pdf" at bounding box center [601, 262] width 280 height 19
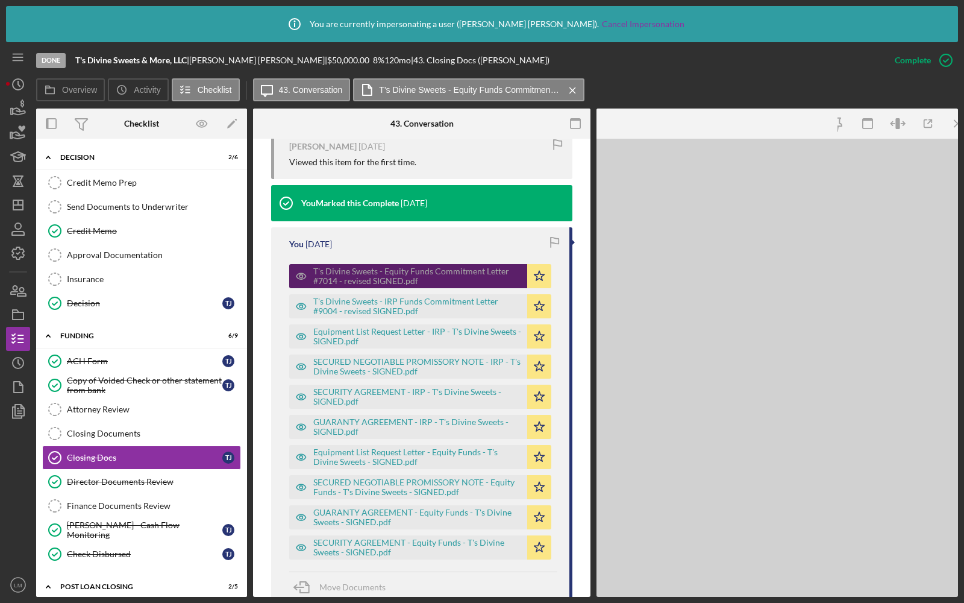
scroll to position [438, 0]
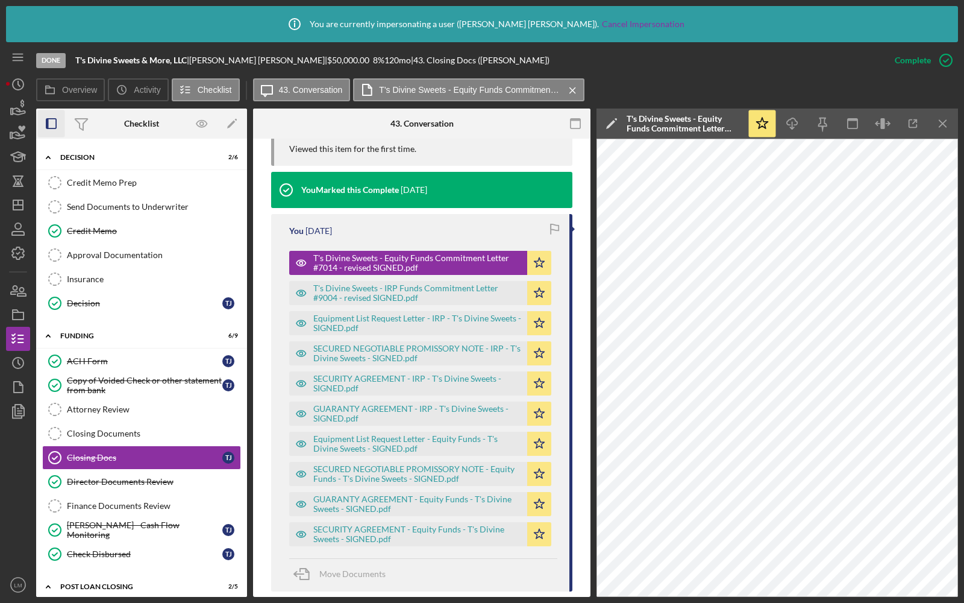
click at [51, 130] on icon "button" at bounding box center [51, 123] width 27 height 27
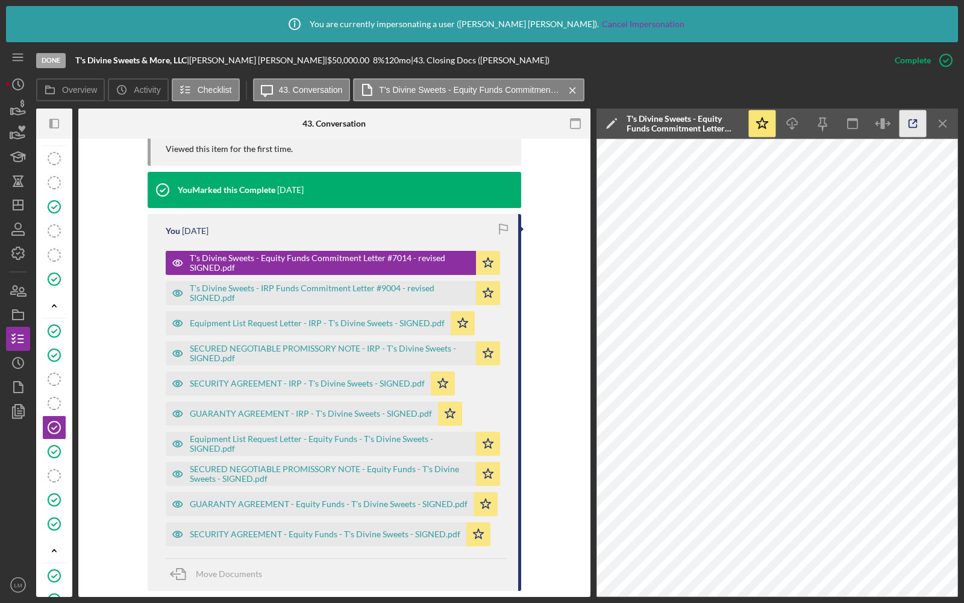
click at [913, 125] on icon "button" at bounding box center [913, 123] width 27 height 27
click at [887, 117] on icon "button" at bounding box center [883, 123] width 27 height 27
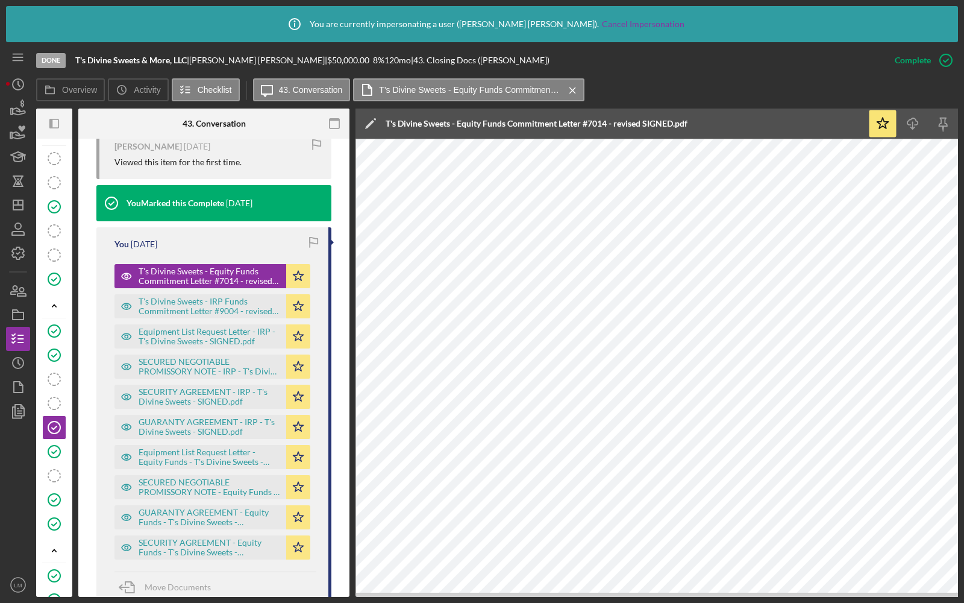
scroll to position [438, 0]
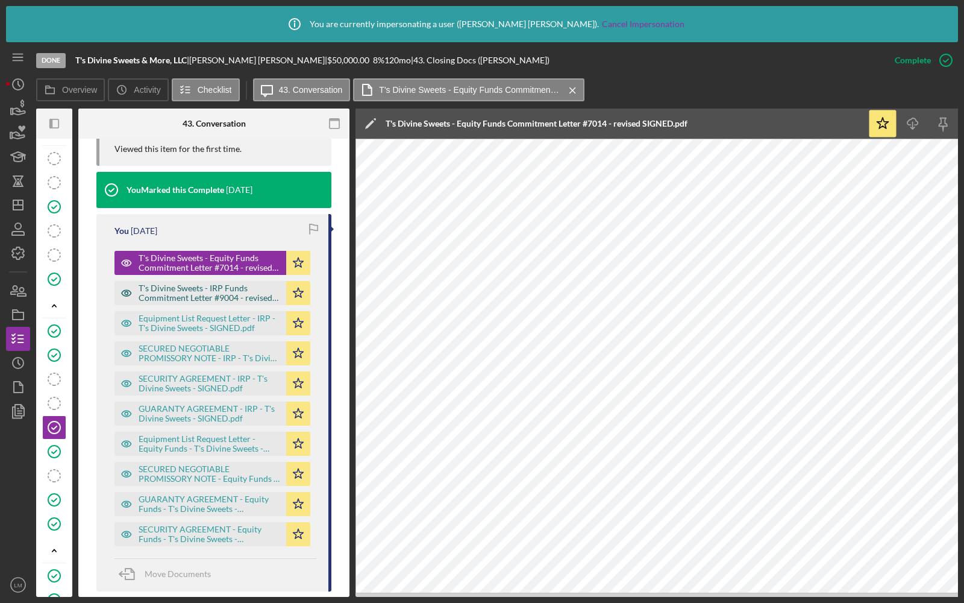
click at [192, 295] on div "T's Divine Sweets - IRP Funds Commitment Letter #9004 - revised SIGNED.pdf" at bounding box center [210, 292] width 142 height 19
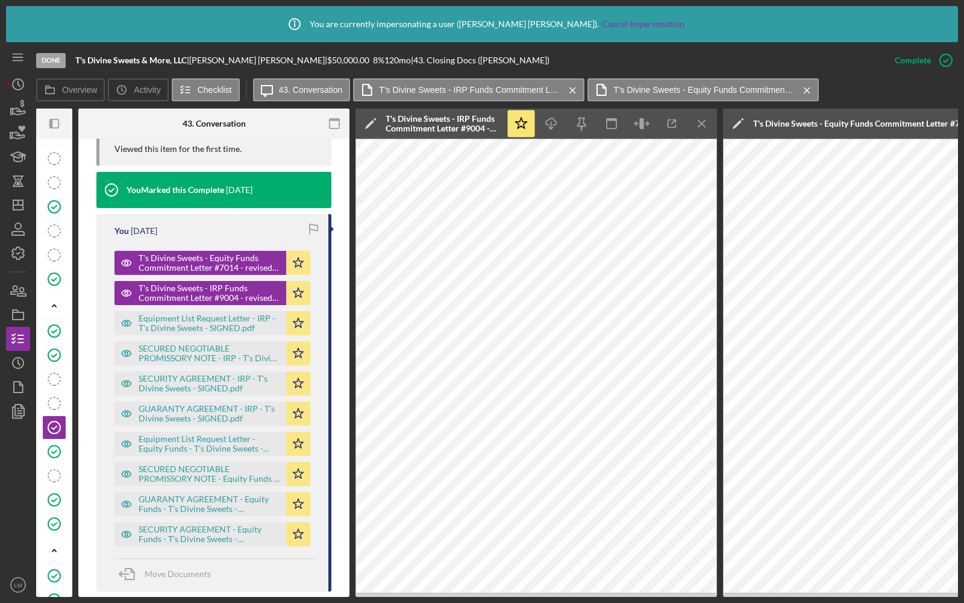
scroll to position [0, 7]
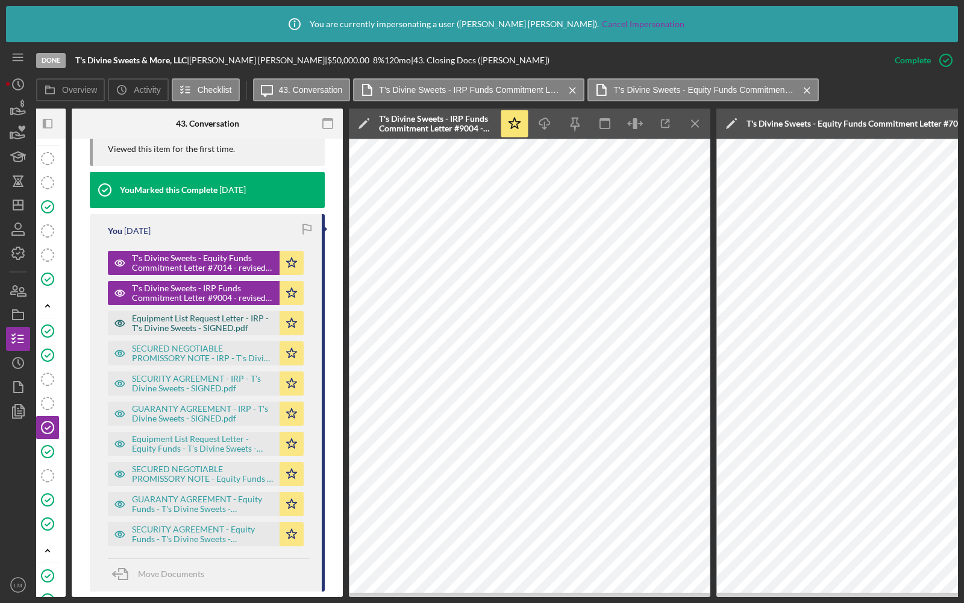
click at [197, 324] on div "Equipment List Request Letter - IRP - T's Divine Sweets - SIGNED.pdf" at bounding box center [203, 322] width 142 height 19
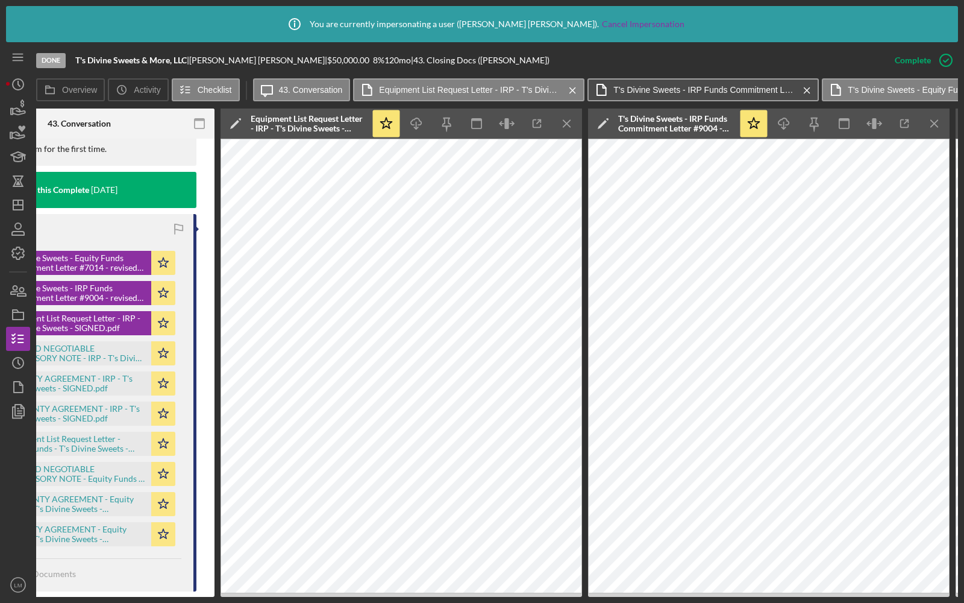
scroll to position [0, 137]
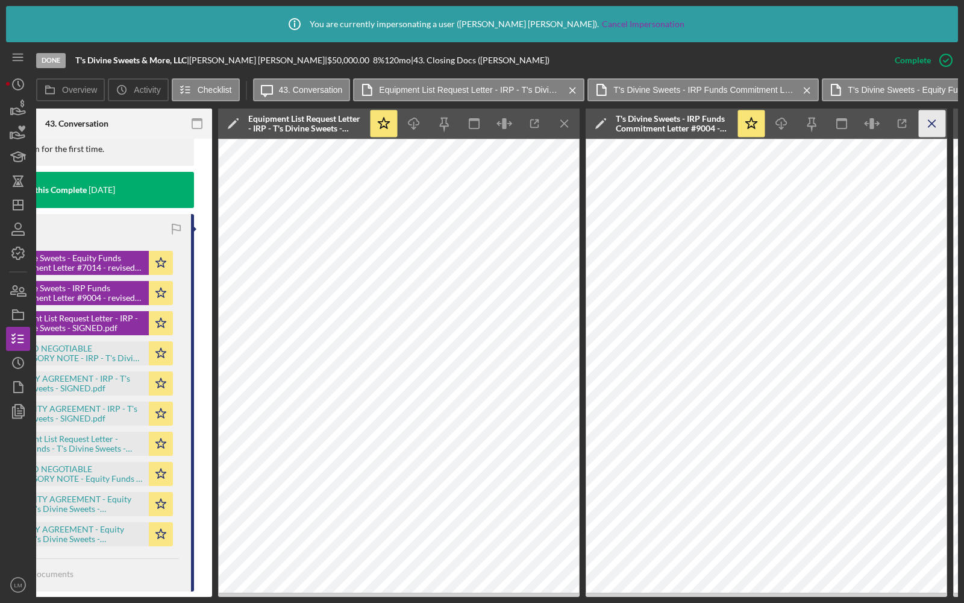
click at [568, 124] on line "button" at bounding box center [564, 123] width 7 height 7
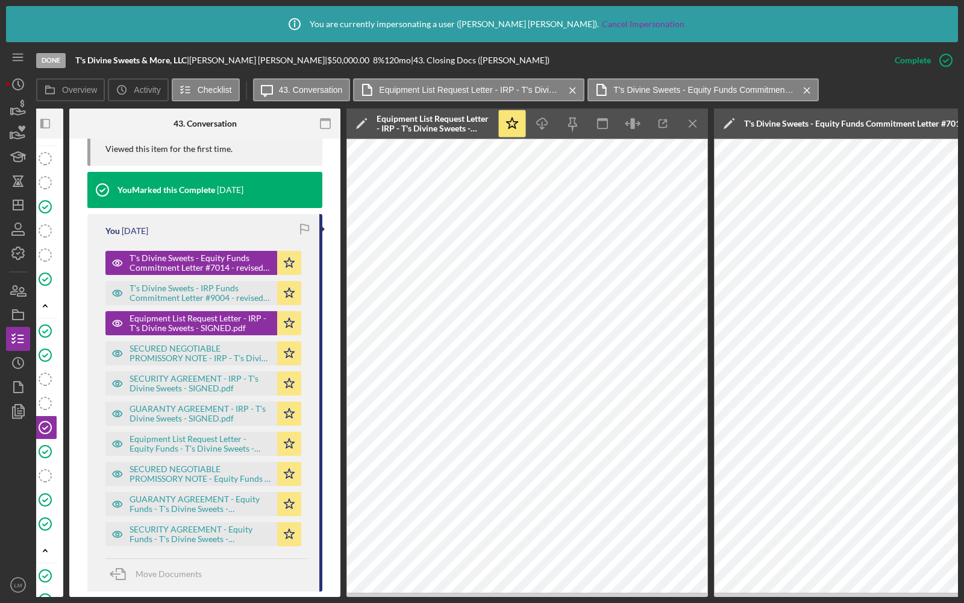
scroll to position [0, 0]
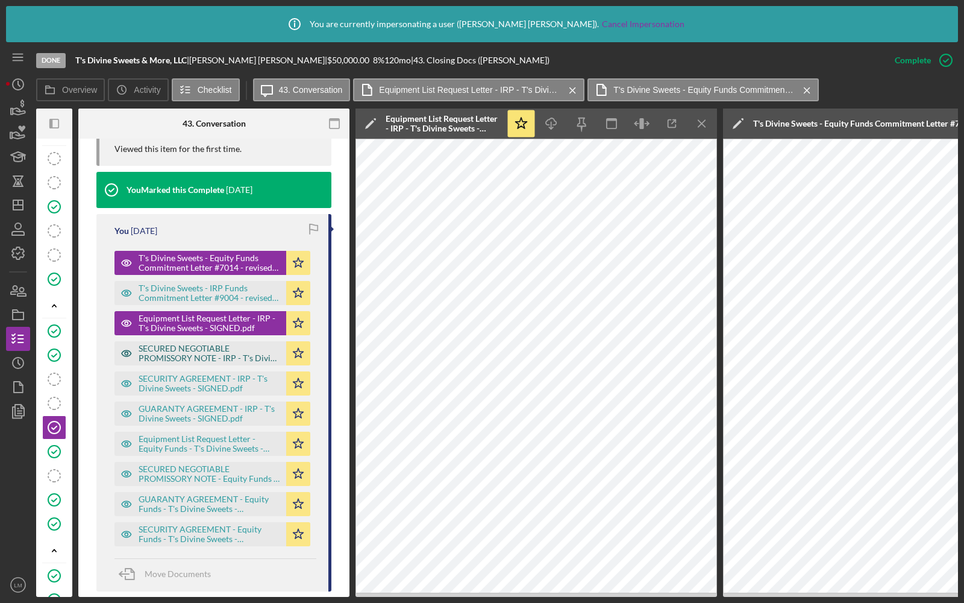
click at [213, 353] on div "SECURED NEGOTIABLE PROMISSORY NOTE - IRP - T's Divine Sweets - SIGNED.pdf" at bounding box center [210, 353] width 142 height 19
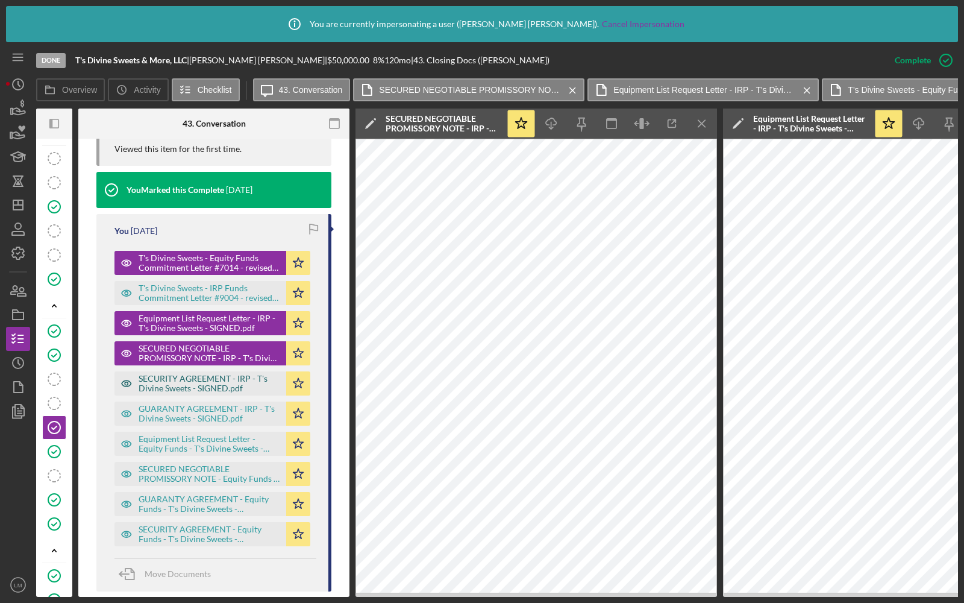
click at [227, 377] on div "SECURITY AGREEMENT - IRP - T's Divine Sweets - SIGNED.pdf" at bounding box center [210, 383] width 142 height 19
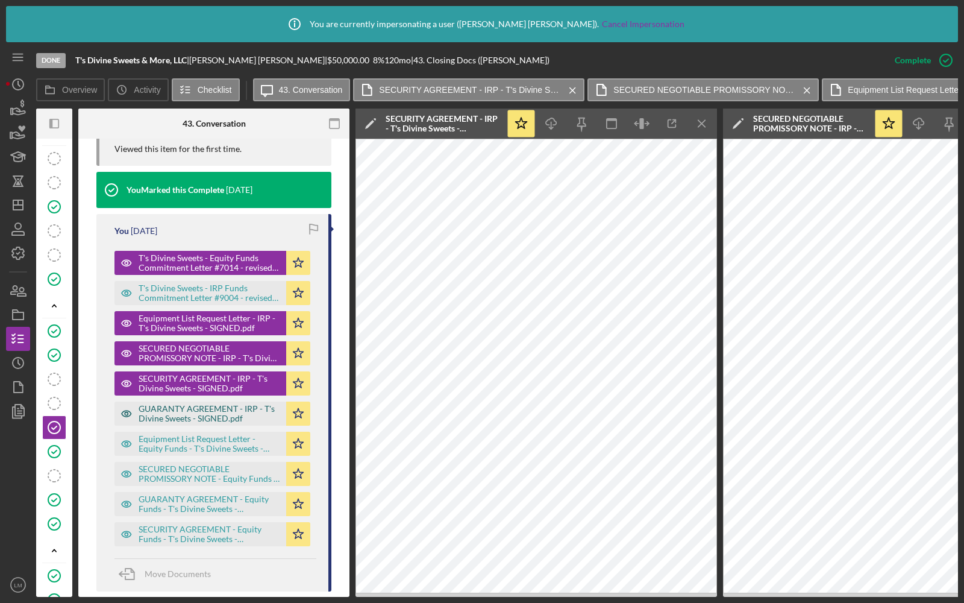
click at [197, 418] on div "GUARANTY AGREEMENT - IRP - T's Divine Sweets - SIGNED.pdf" at bounding box center [210, 413] width 142 height 19
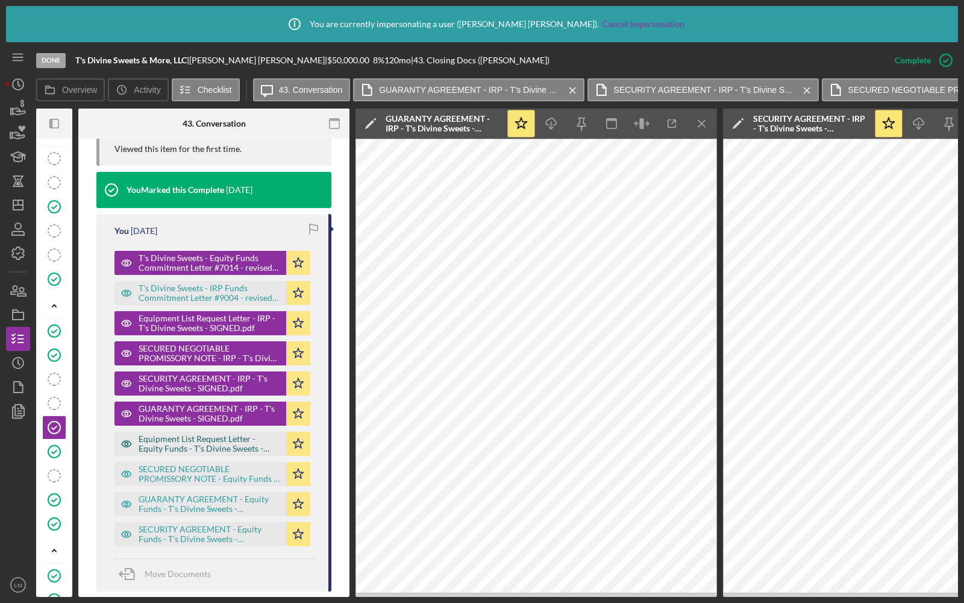
click at [201, 445] on div "Equipment List Request Letter - Equity Funds - T's Divine Sweets - SIGNED.pdf" at bounding box center [210, 443] width 142 height 19
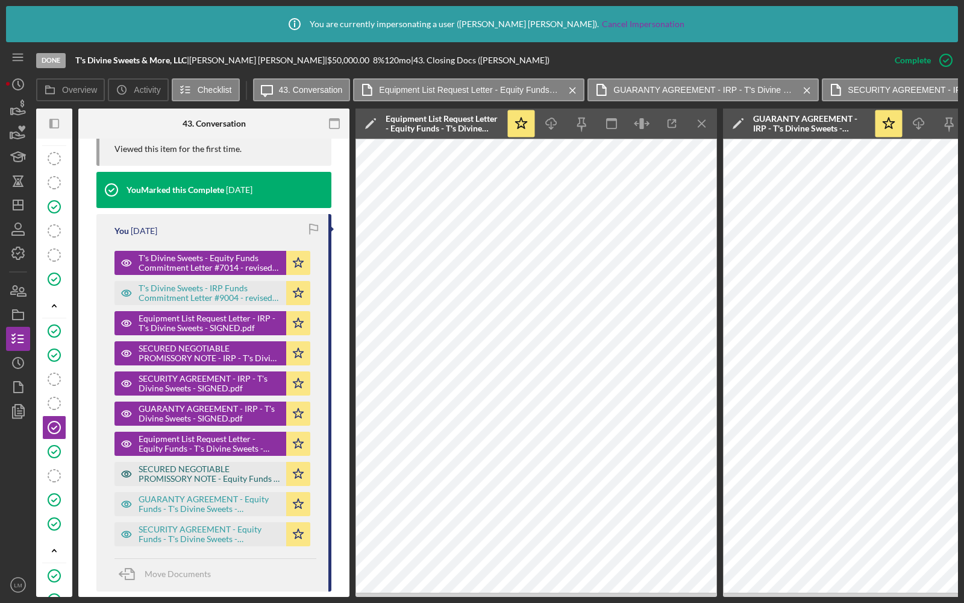
click at [192, 478] on div "SECURED NEGOTIABLE PROMISSORY NOTE - Equity Funds - T's Divine Sweets - SIGNED.…" at bounding box center [210, 473] width 142 height 19
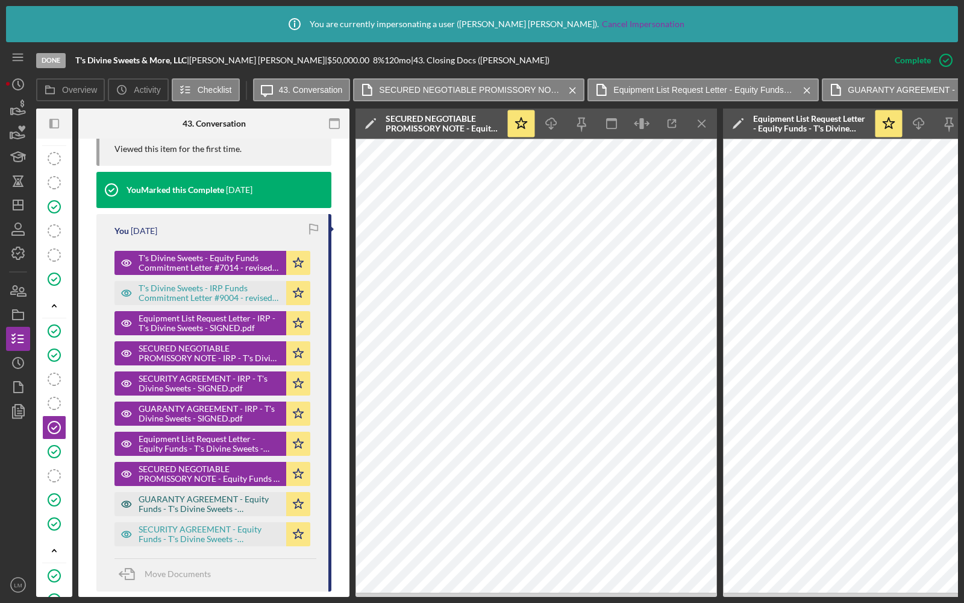
click at [228, 496] on div "GUARANTY AGREEMENT - Equity Funds - T's Divine Sweets - SIGNED.pdf" at bounding box center [210, 503] width 142 height 19
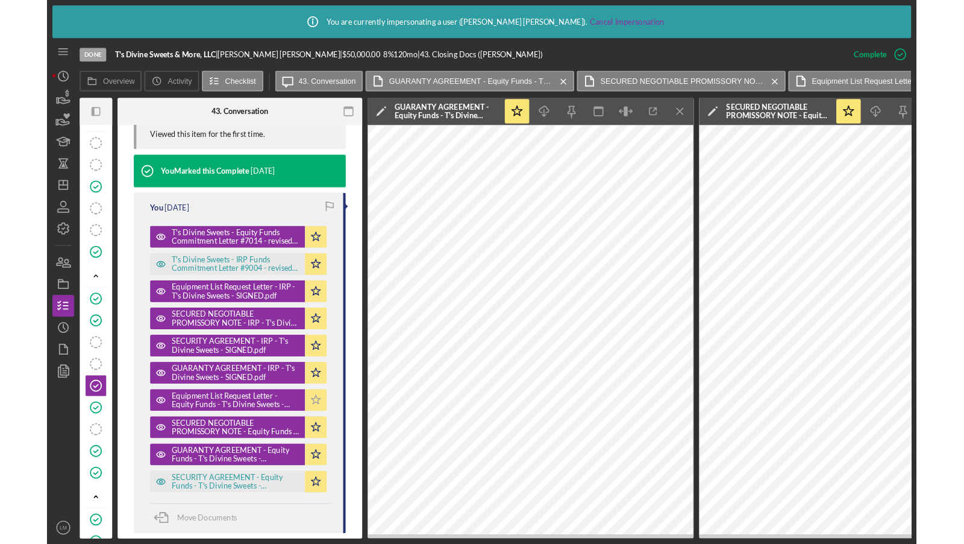
scroll to position [517, 0]
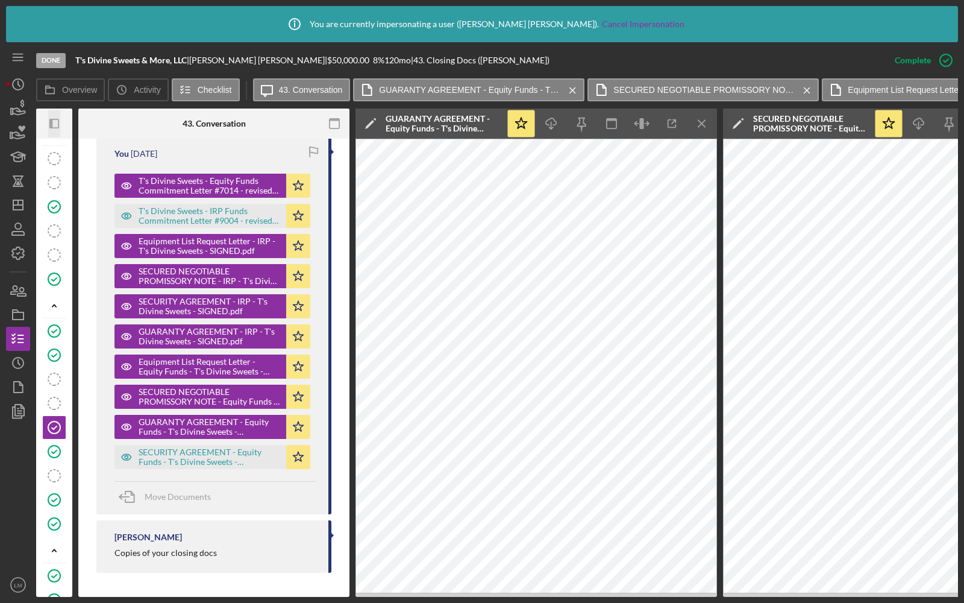
click at [49, 124] on icon "Icon/Panel Side Expand" at bounding box center [54, 123] width 27 height 27
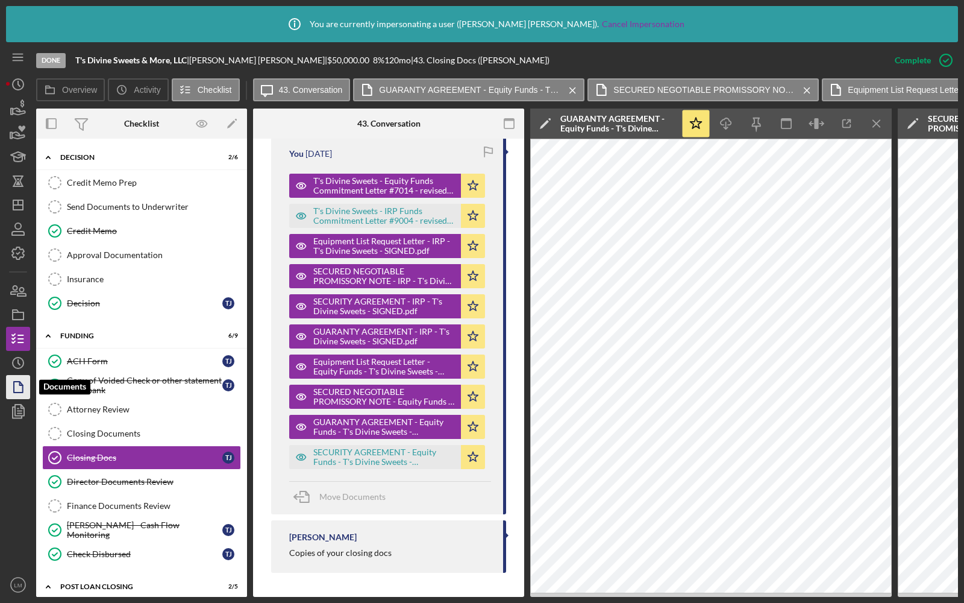
click at [22, 389] on polygon "button" at bounding box center [18, 387] width 9 height 11
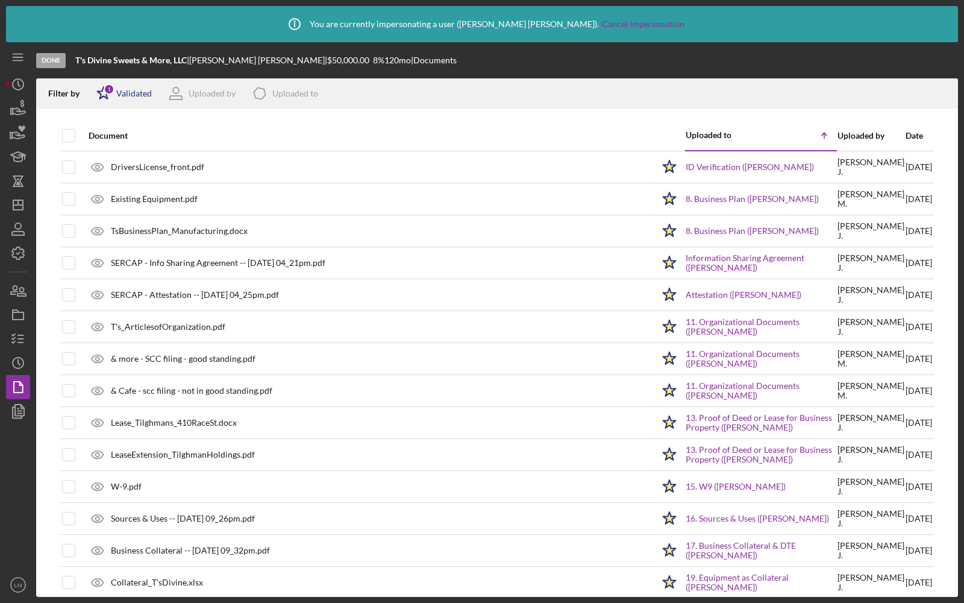
click at [122, 88] on div "Icon/Star 1 Validated" at bounding box center [120, 93] width 63 height 30
click at [104, 159] on input "checkbox" at bounding box center [102, 157] width 12 height 12
checkbox input "true"
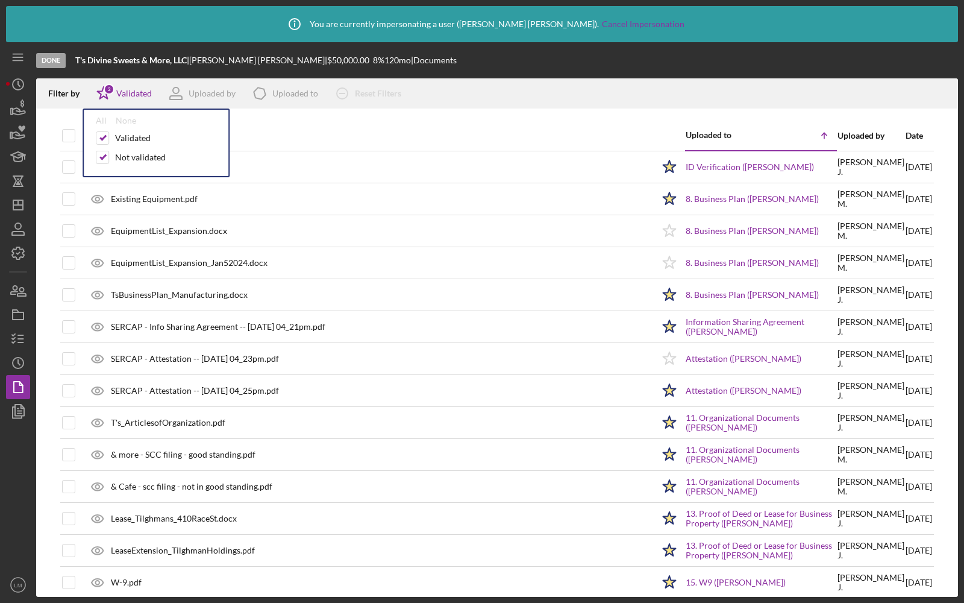
click at [397, 126] on div "Document" at bounding box center [371, 135] width 565 height 29
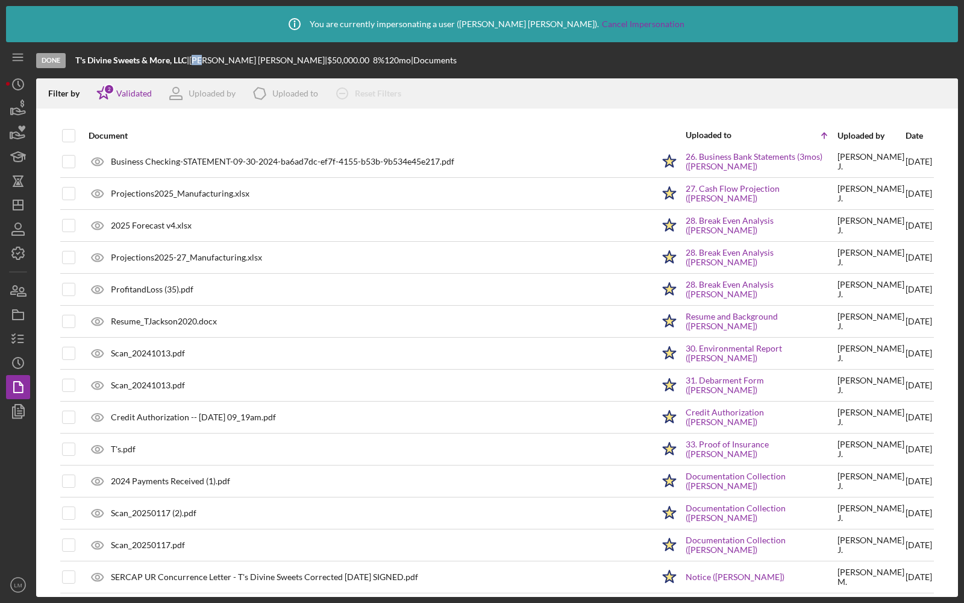
scroll to position [1588, 0]
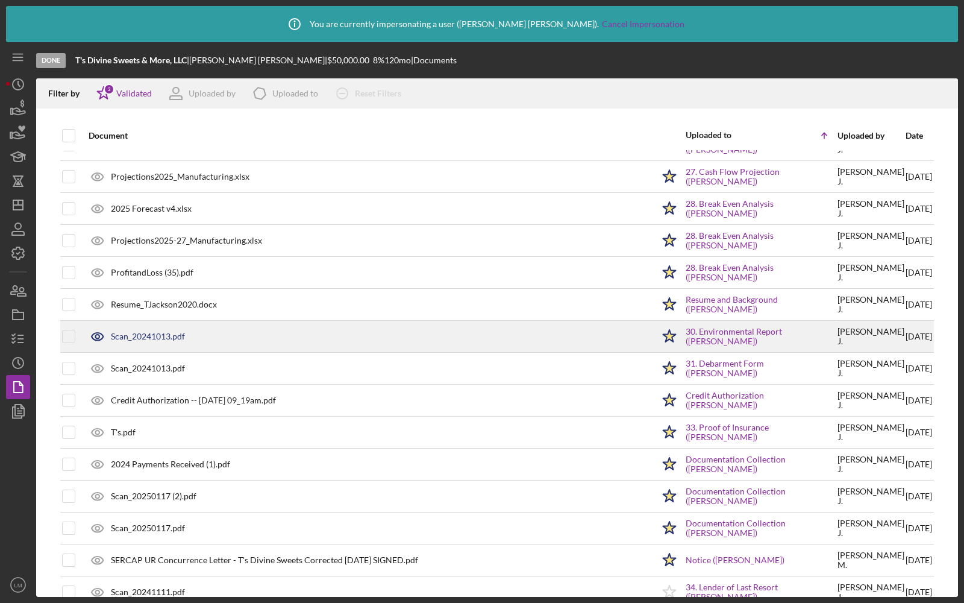
click at [148, 332] on div "Scan_20241013.pdf" at bounding box center [148, 337] width 74 height 10
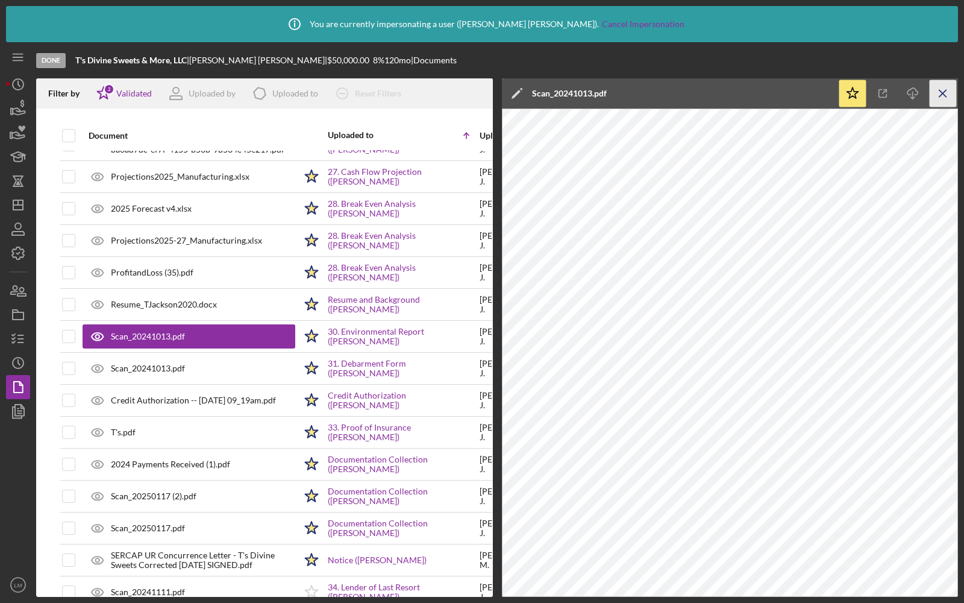
click at [946, 98] on icon "Icon/Menu Close" at bounding box center [943, 93] width 27 height 27
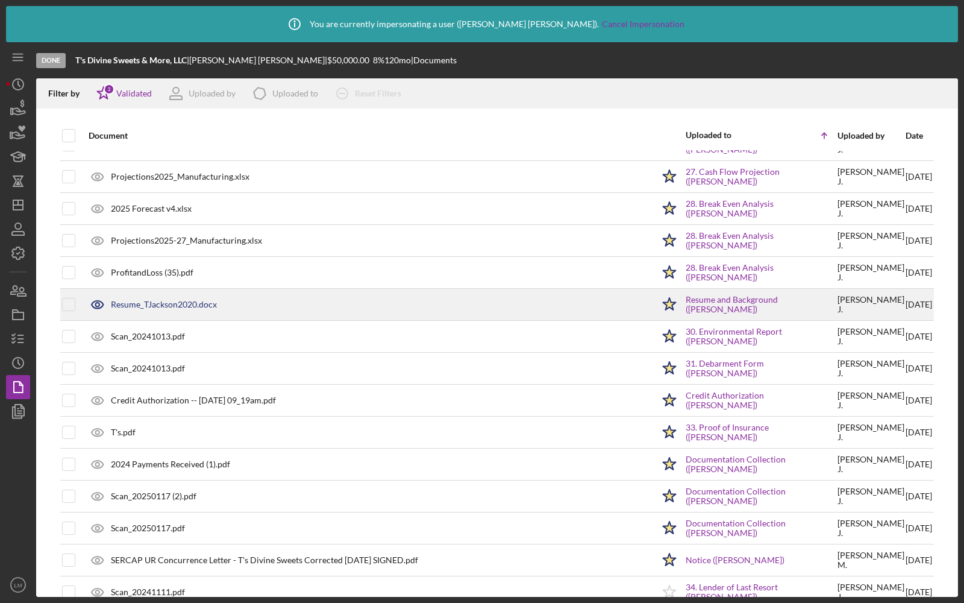
scroll to position [1655, 0]
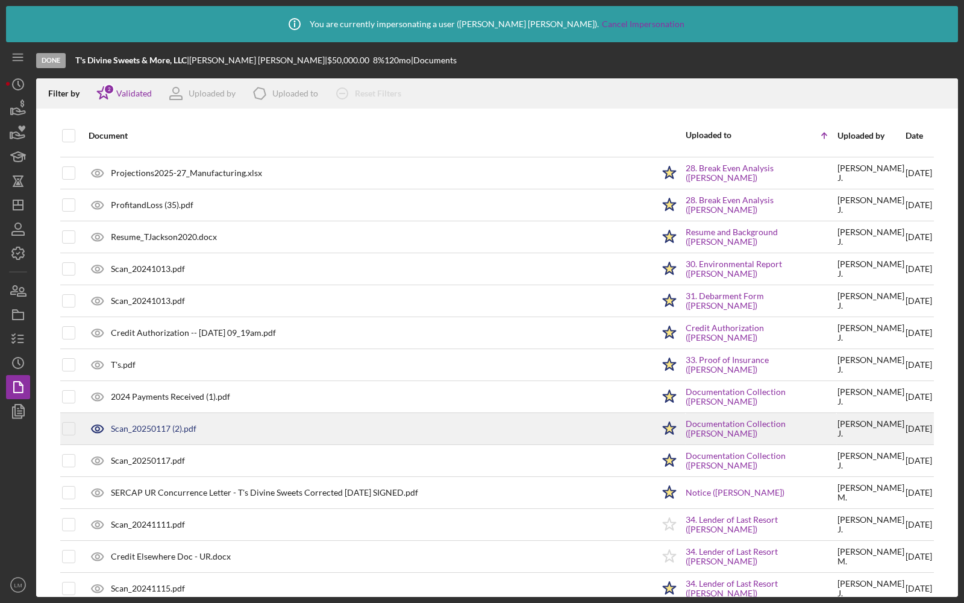
click at [186, 424] on div "Scan_20250117 (2).pdf" at bounding box center [154, 429] width 86 height 10
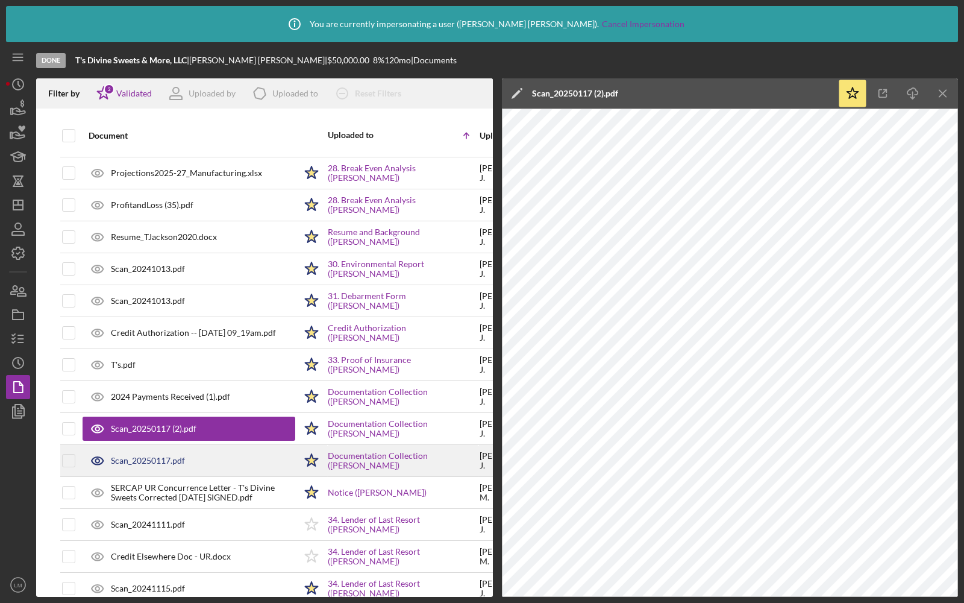
click at [149, 456] on div "Scan_20250117.pdf" at bounding box center [148, 461] width 74 height 10
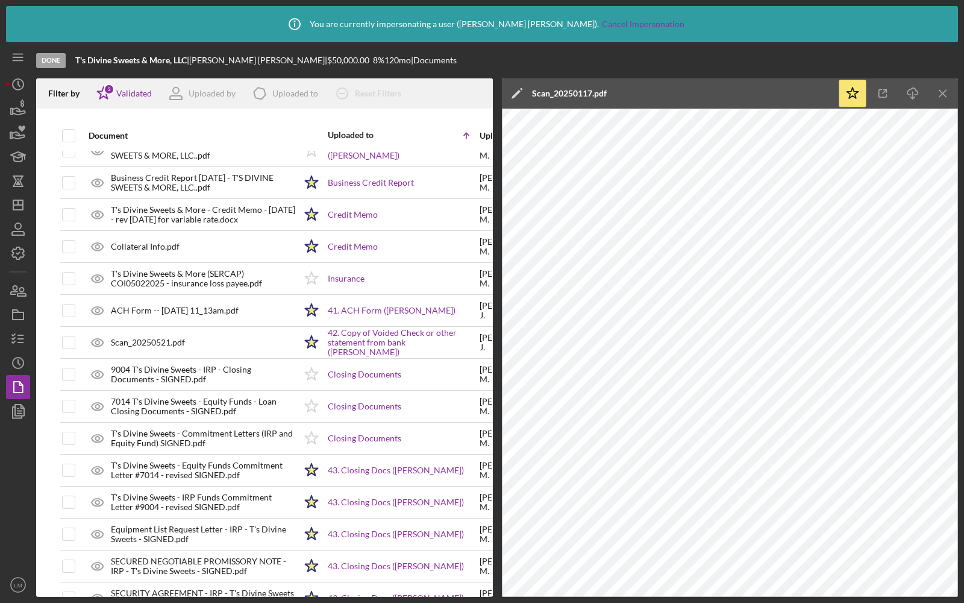
scroll to position [2702, 0]
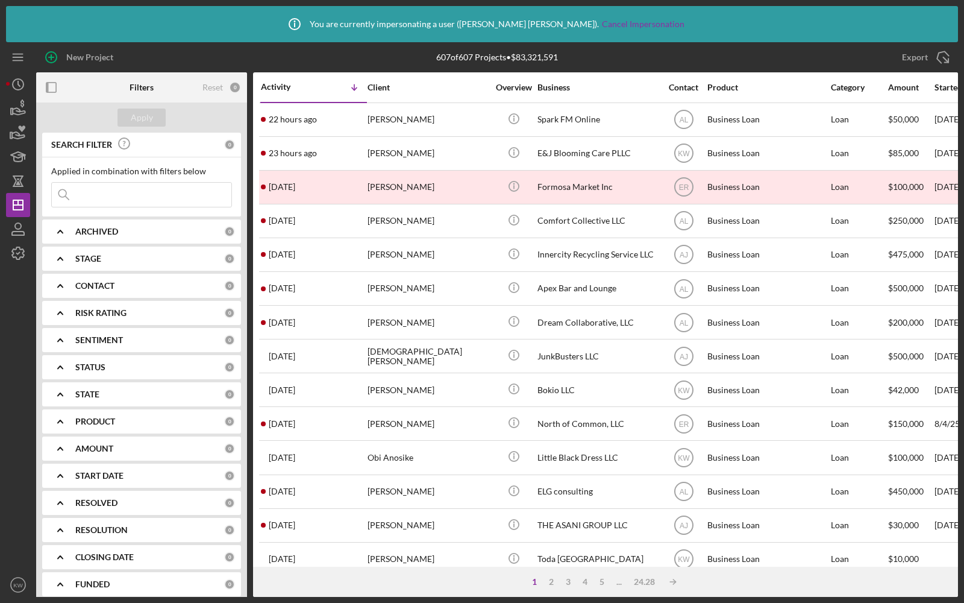
click at [58, 502] on polyline at bounding box center [60, 502] width 5 height 2
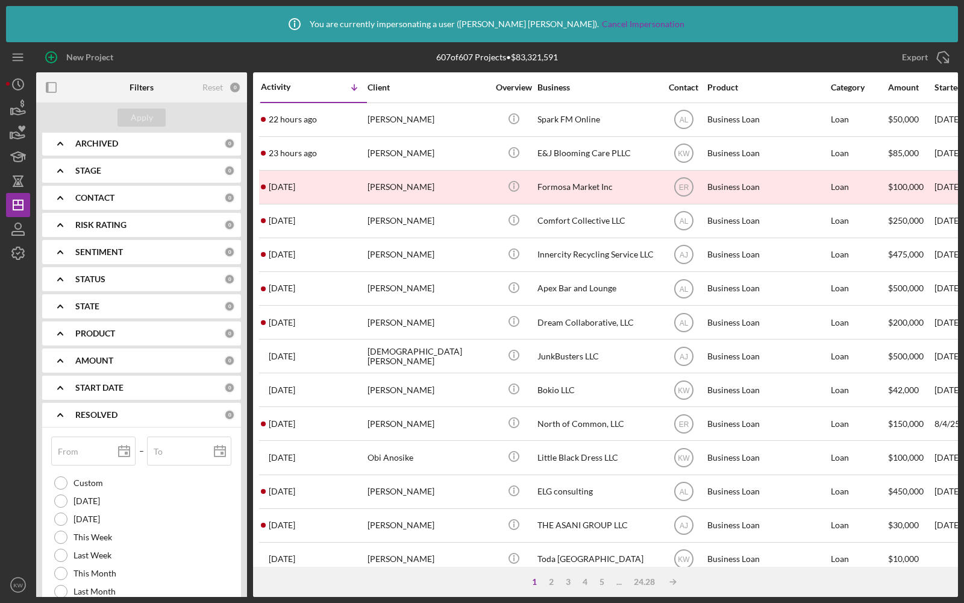
scroll to position [172, 0]
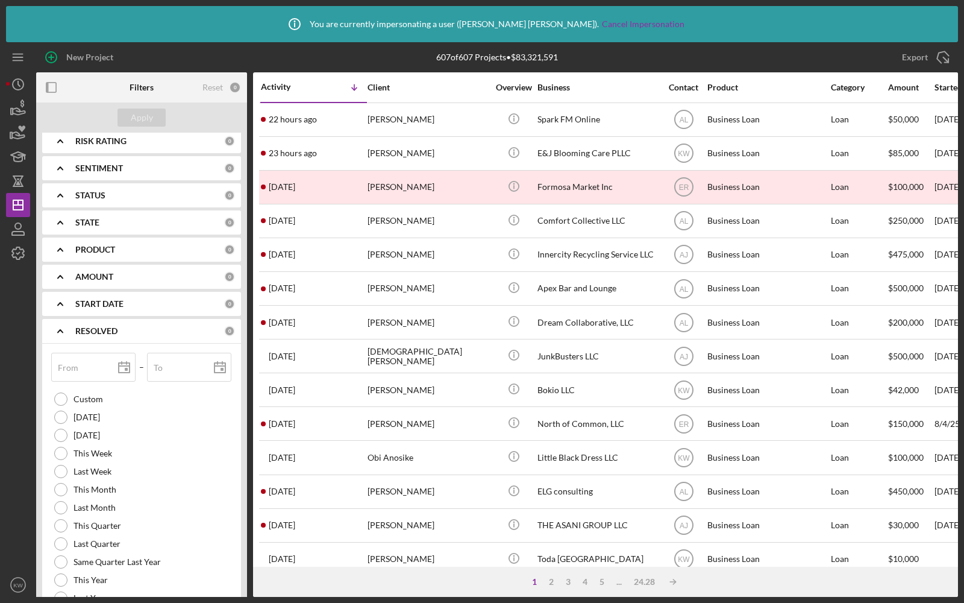
click at [63, 325] on icon "Icon/Expander" at bounding box center [60, 331] width 30 height 30
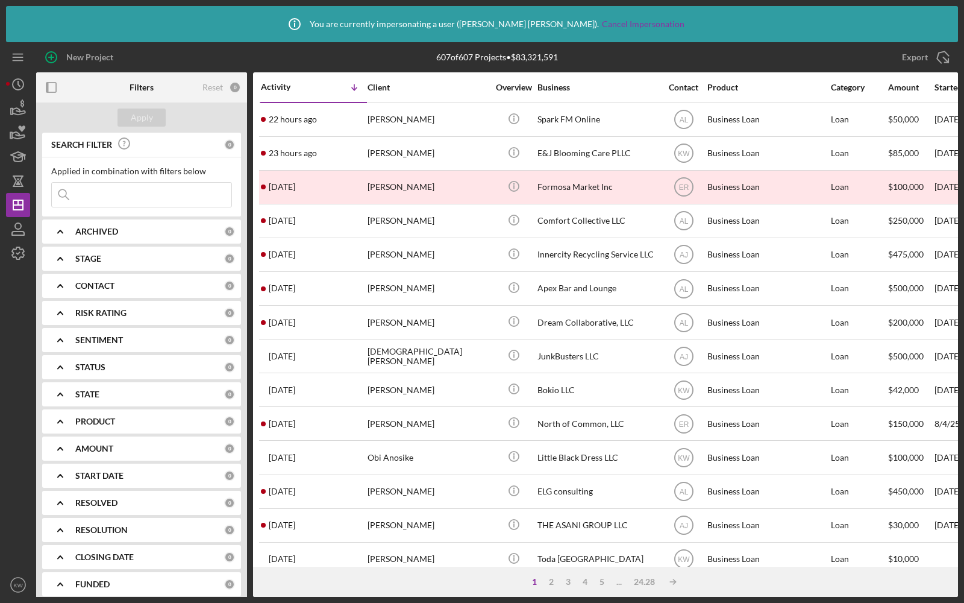
scroll to position [0, 0]
click at [57, 523] on icon "Icon/Expander" at bounding box center [60, 530] width 30 height 30
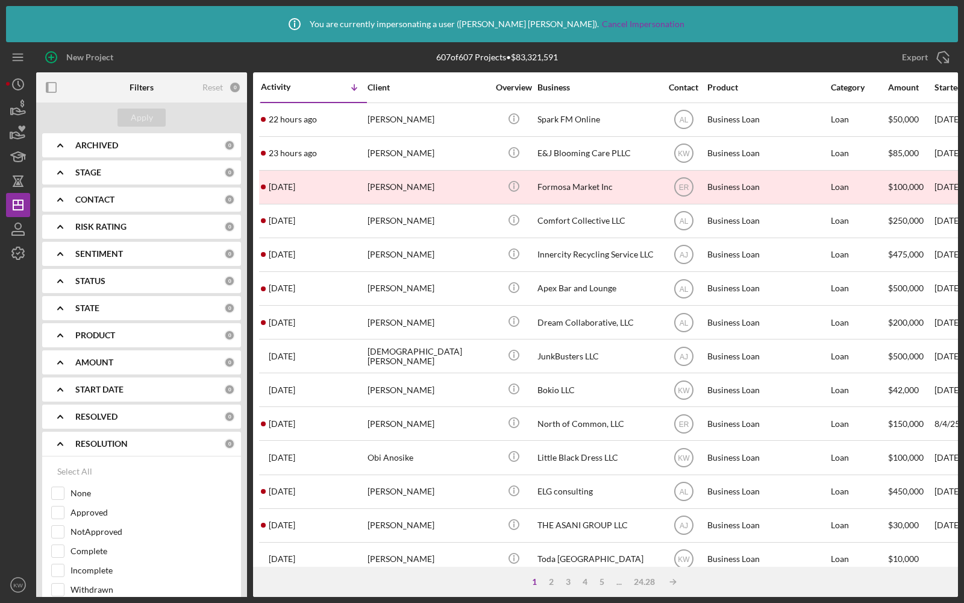
scroll to position [145, 0]
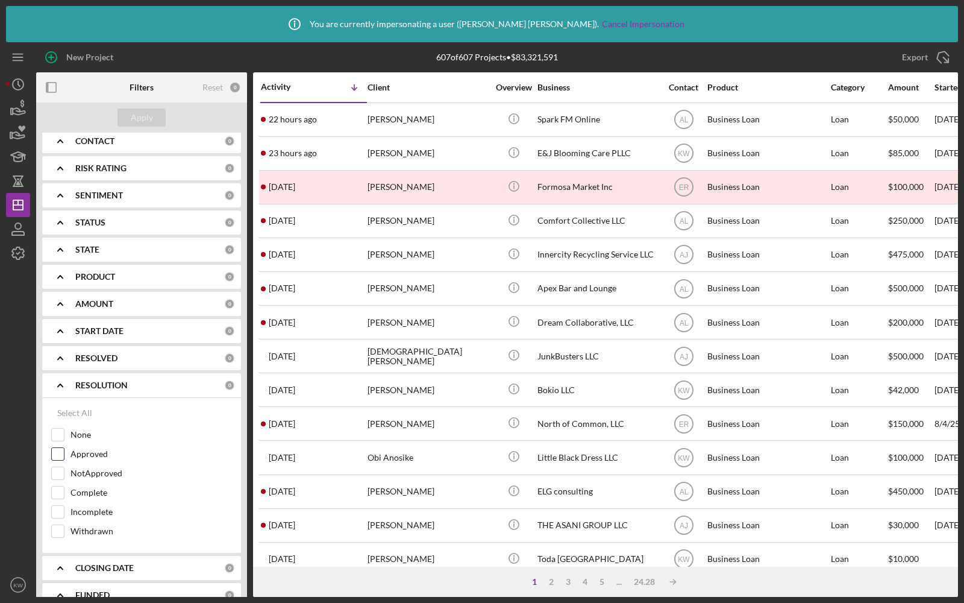
click at [60, 456] on input "Approved" at bounding box center [58, 454] width 12 height 12
checkbox input "true"
click at [132, 118] on div "Apply" at bounding box center [142, 117] width 22 height 18
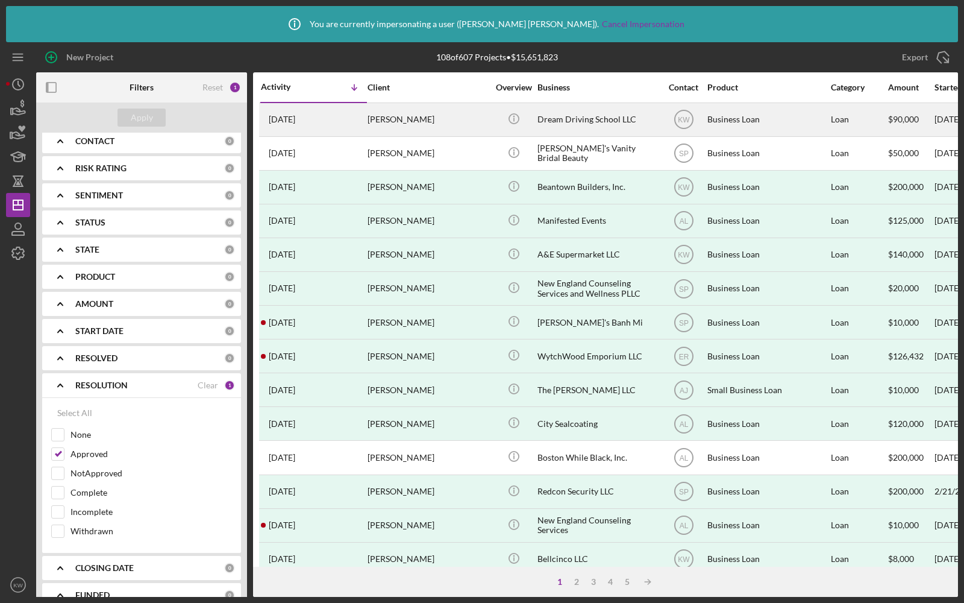
click at [450, 122] on div "[PERSON_NAME]" at bounding box center [428, 120] width 121 height 32
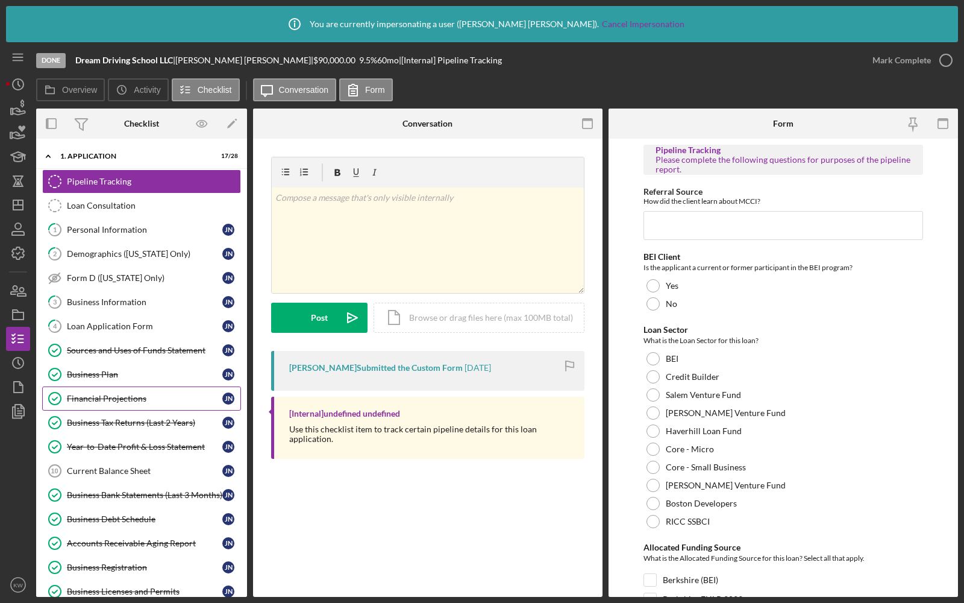
scroll to position [380, 0]
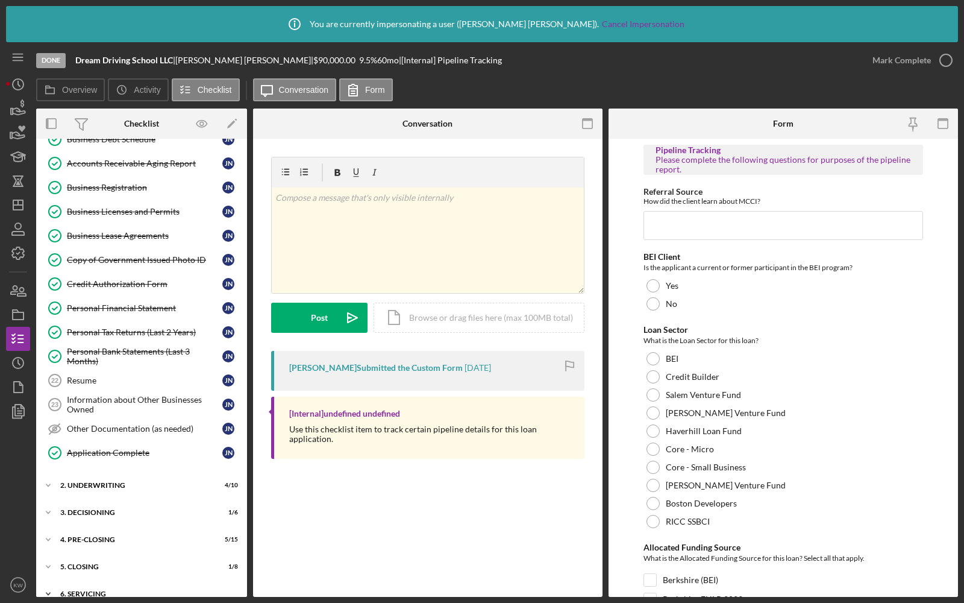
click at [86, 590] on div "6. Servicing" at bounding box center [146, 593] width 172 height 7
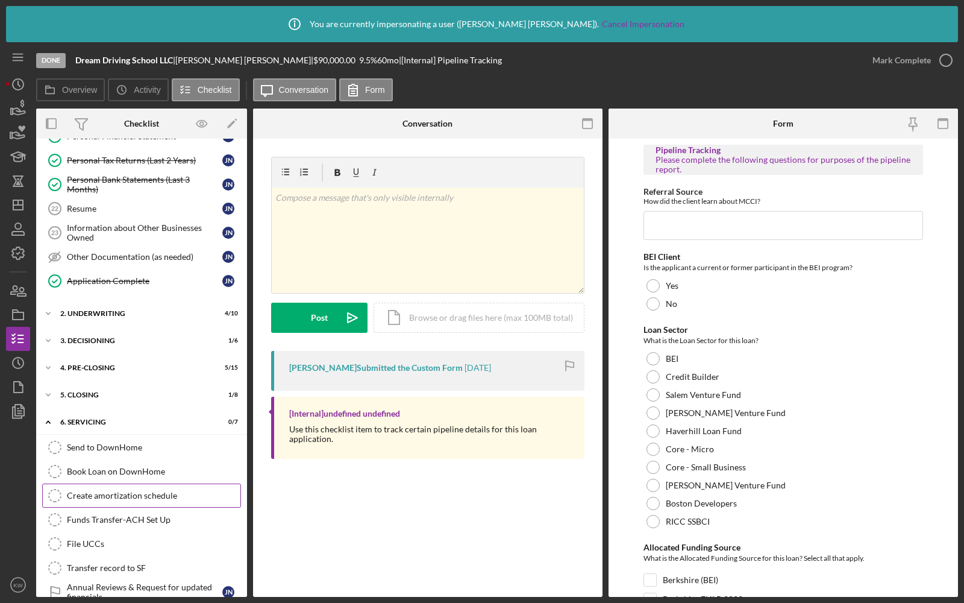
click at [141, 483] on link "Create amortization schedule Create amortization schedule" at bounding box center [141, 495] width 199 height 24
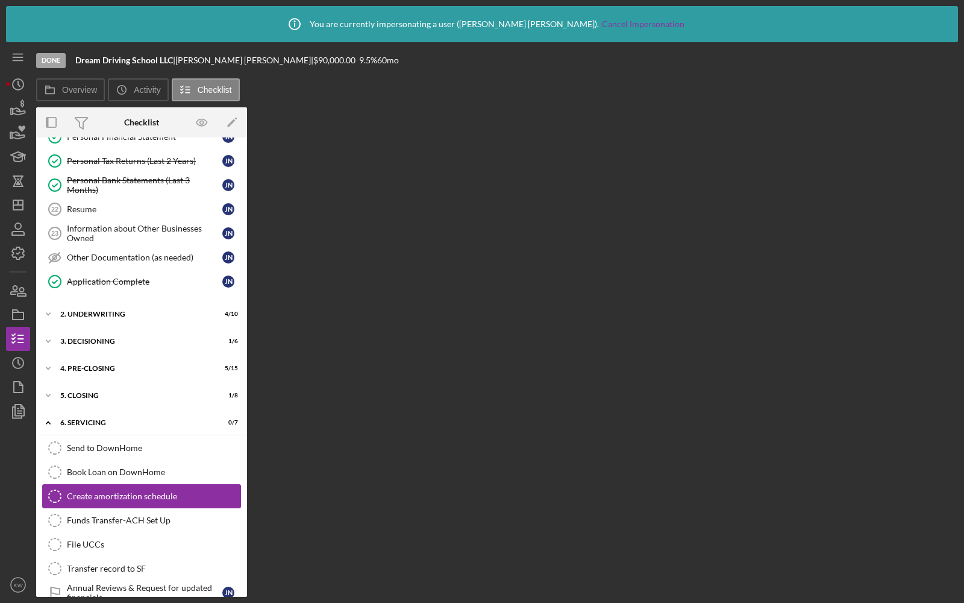
scroll to position [552, 0]
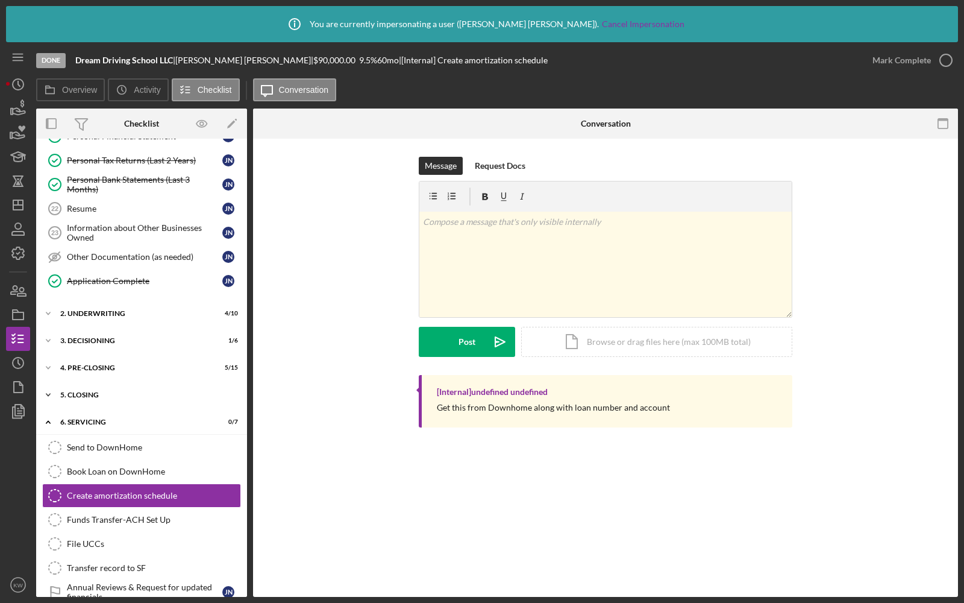
click at [78, 383] on div "Icon/Expander 5. Closing 1 / 8" at bounding box center [141, 395] width 211 height 24
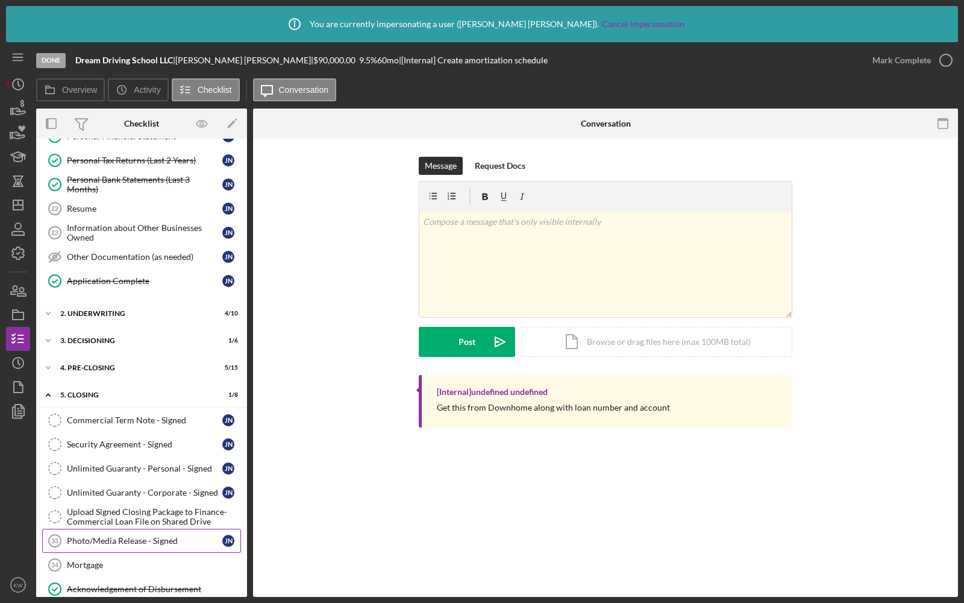
scroll to position [617, 0]
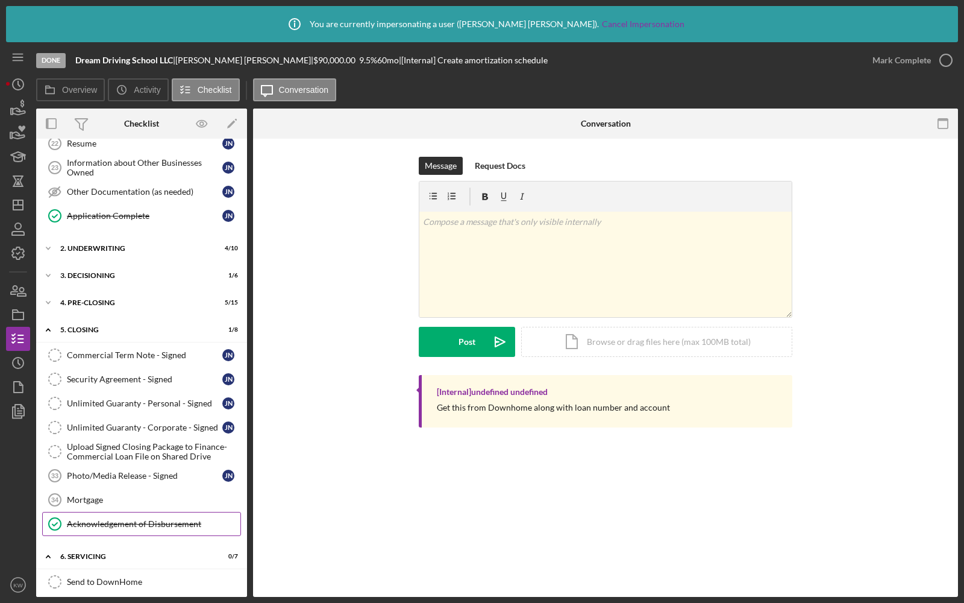
click at [137, 512] on link "Acknowledgement of Disbursement Acknowledgement of Disbursement" at bounding box center [141, 524] width 199 height 24
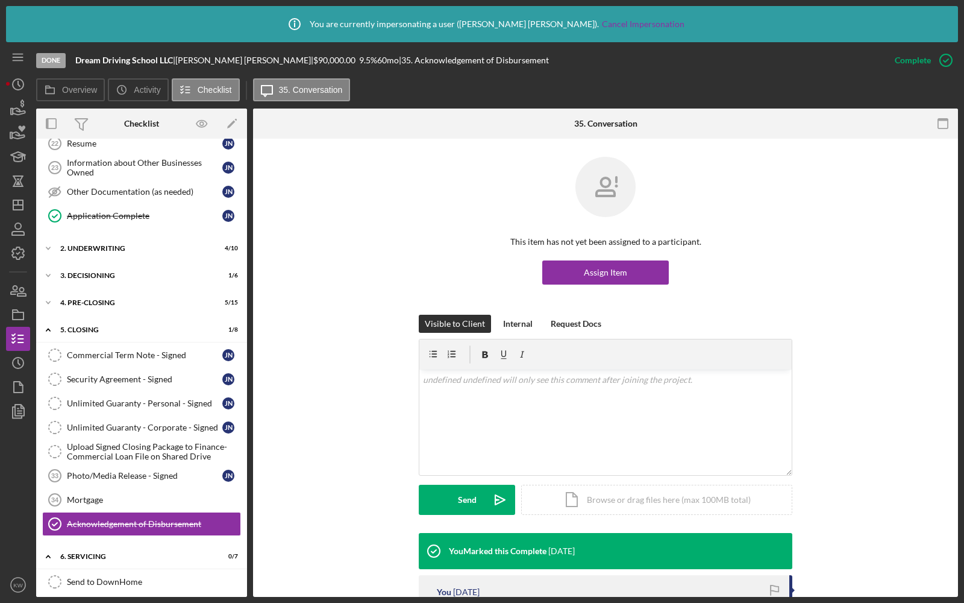
scroll to position [107, 0]
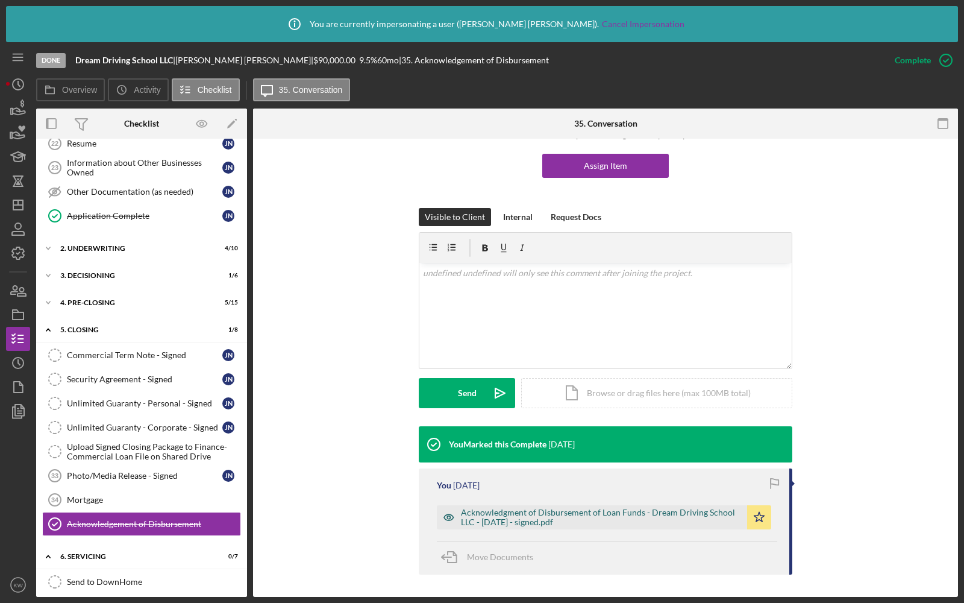
click at [537, 518] on div "Acknowledgment of Disbursement of Loan Funds - Dream Driving School LLC - [DATE…" at bounding box center [601, 517] width 280 height 19
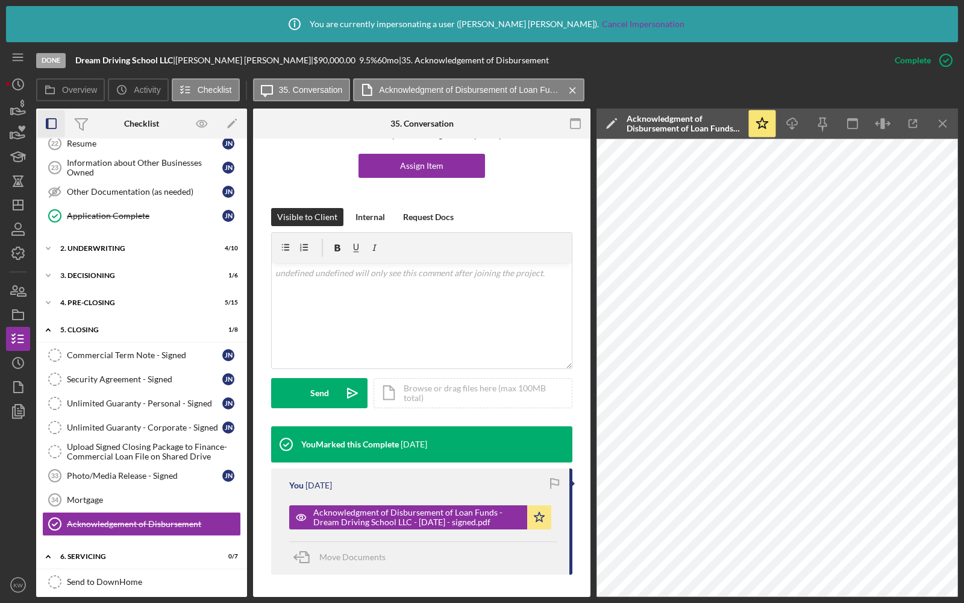
click at [54, 124] on icon "button" at bounding box center [51, 123] width 27 height 27
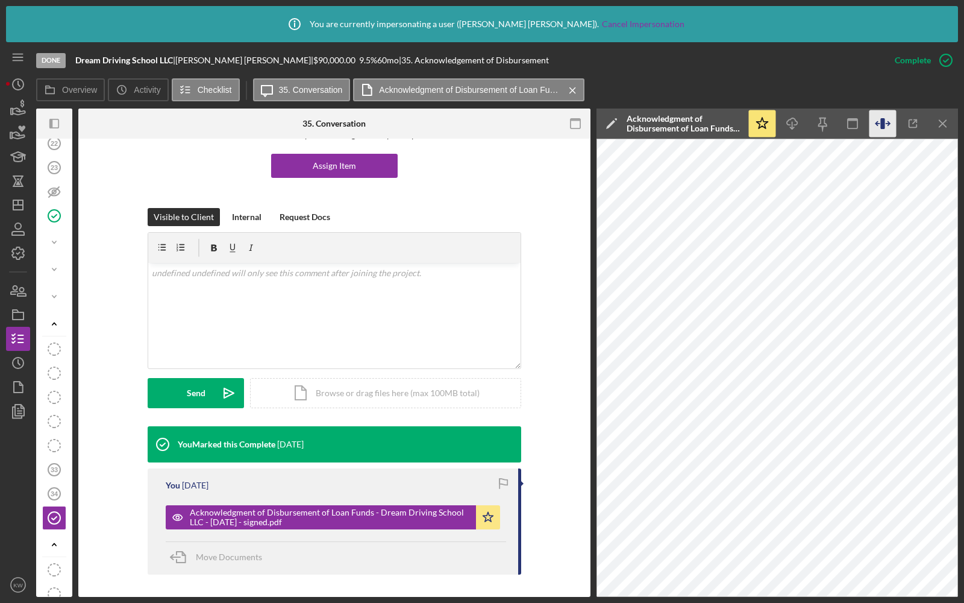
click at [884, 126] on icon "button" at bounding box center [883, 123] width 4 height 11
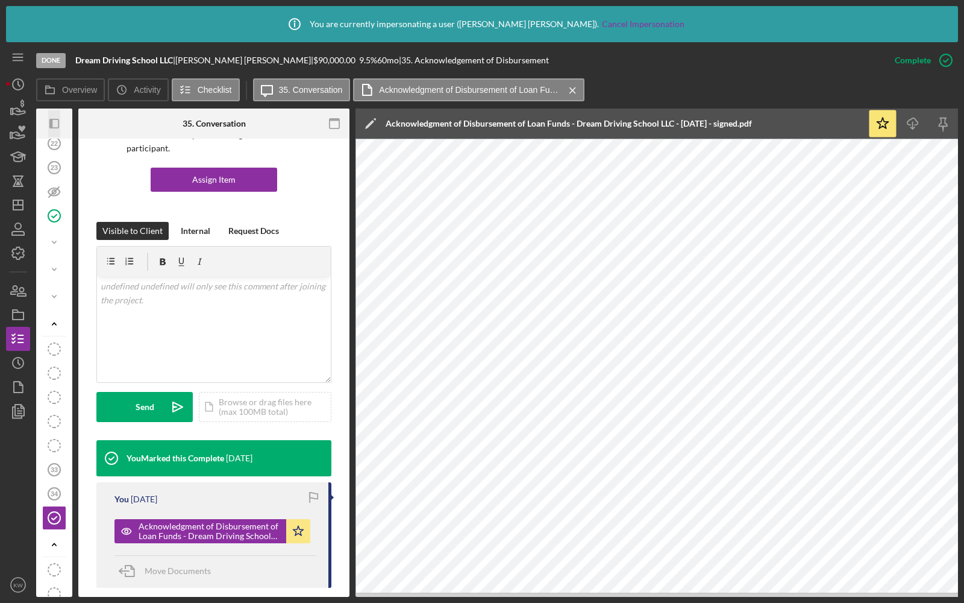
click at [58, 125] on rect "button" at bounding box center [54, 123] width 8 height 8
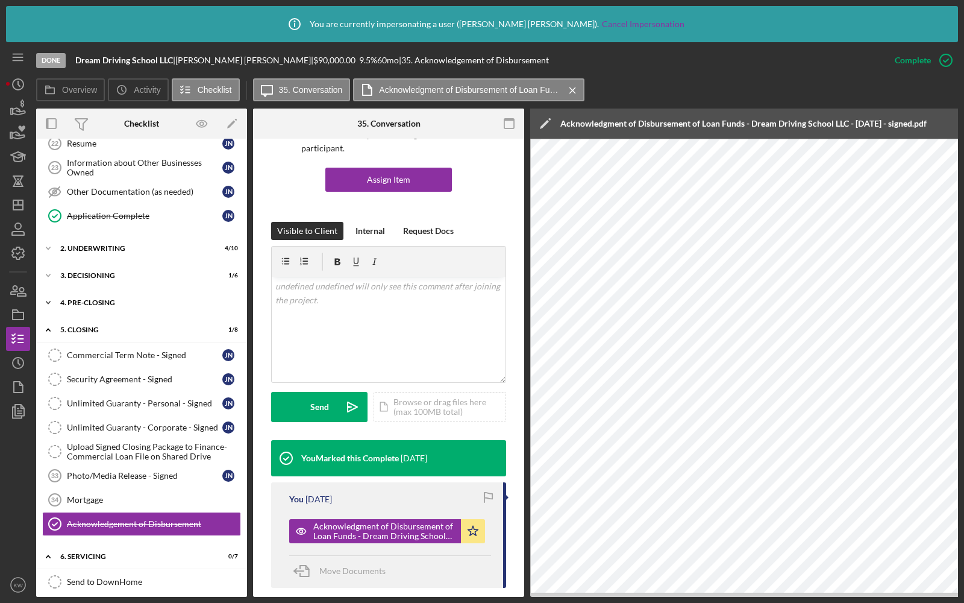
click at [74, 299] on div "4. Pre-Closing" at bounding box center [146, 302] width 172 height 7
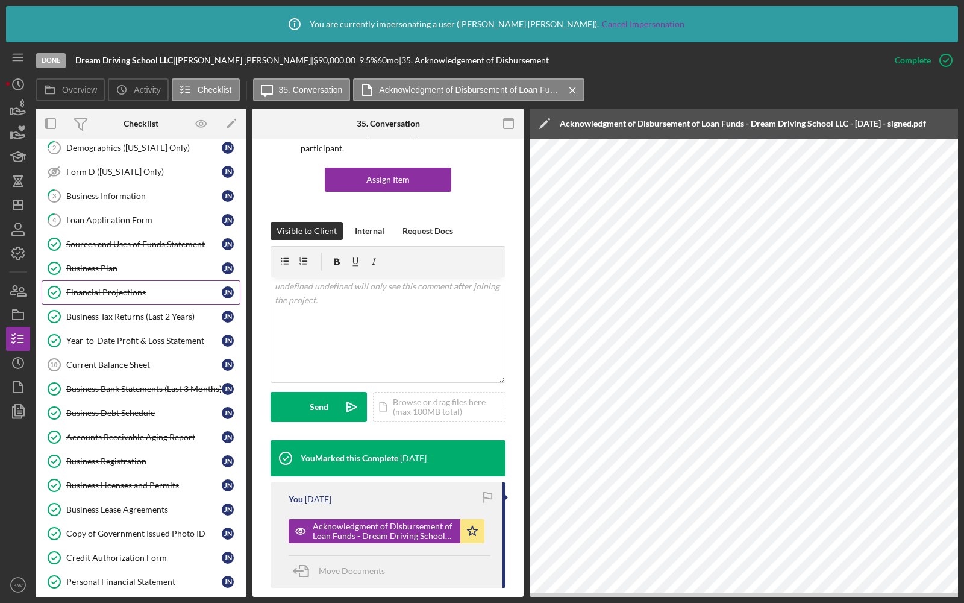
scroll to position [105, 0]
click at [135, 241] on div "Sources and Uses of Funds Statement" at bounding box center [144, 245] width 156 height 10
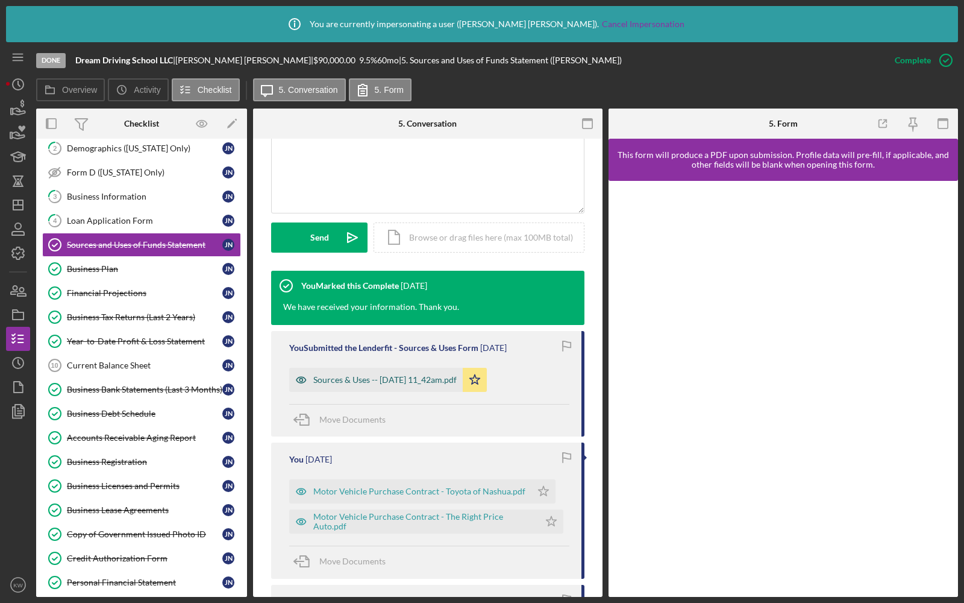
click at [374, 375] on div "Sources & Uses -- [DATE] 11_42am.pdf" at bounding box center [384, 380] width 143 height 10
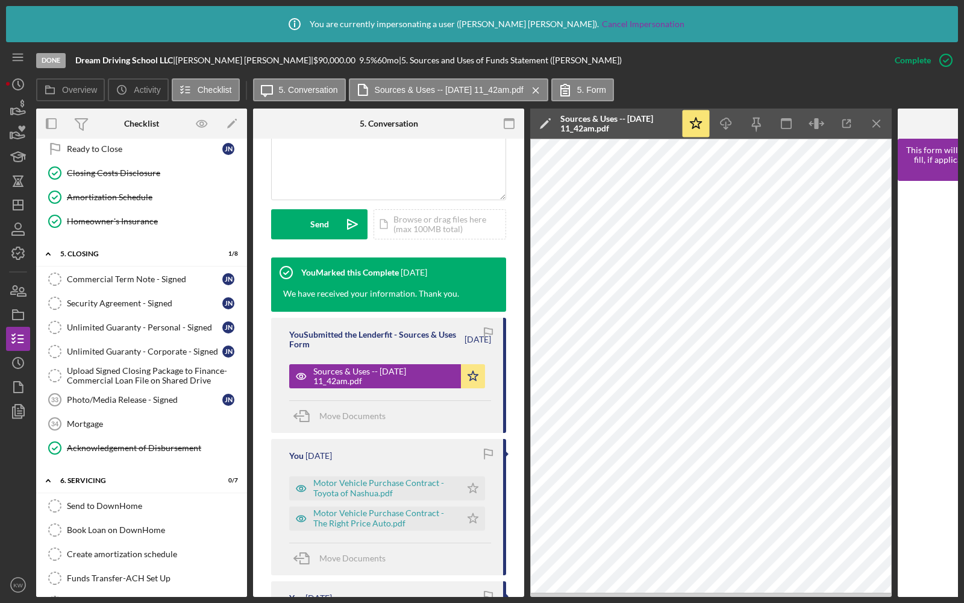
scroll to position [1110, 0]
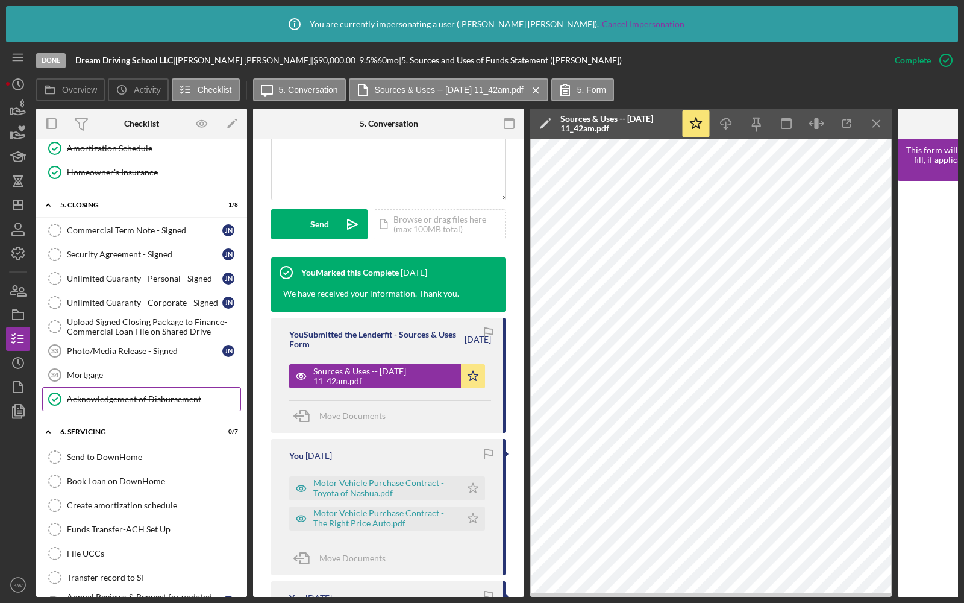
click at [90, 394] on div "Acknowledgement of Disbursement" at bounding box center [154, 399] width 174 height 10
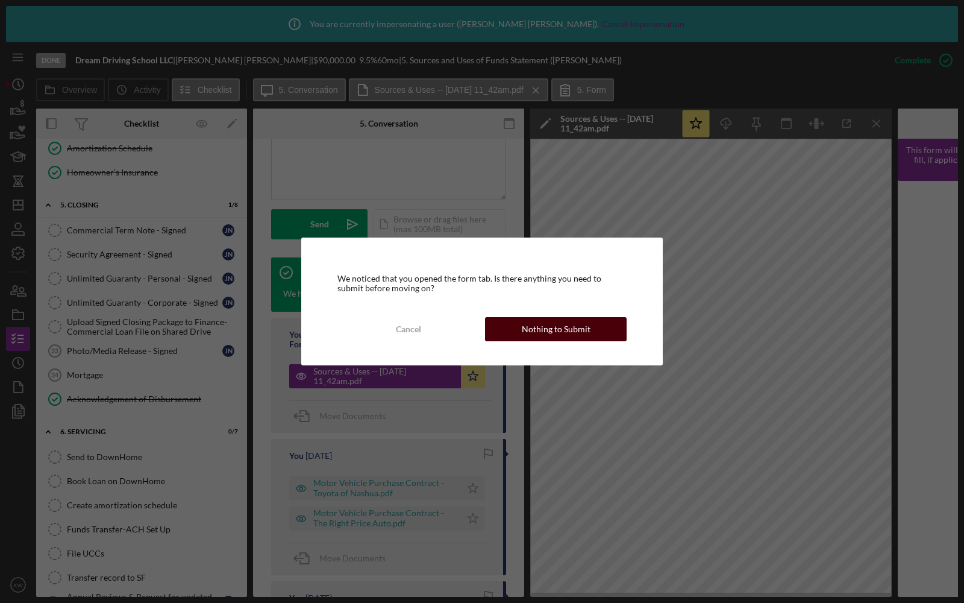
click at [496, 330] on button "Nothing to Submit" at bounding box center [556, 329] width 142 height 24
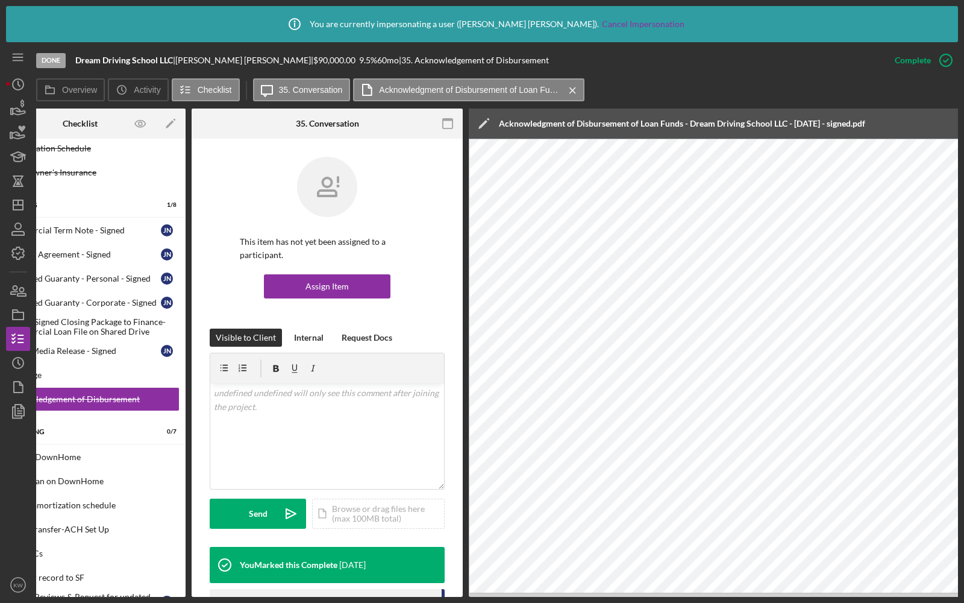
scroll to position [0, 1]
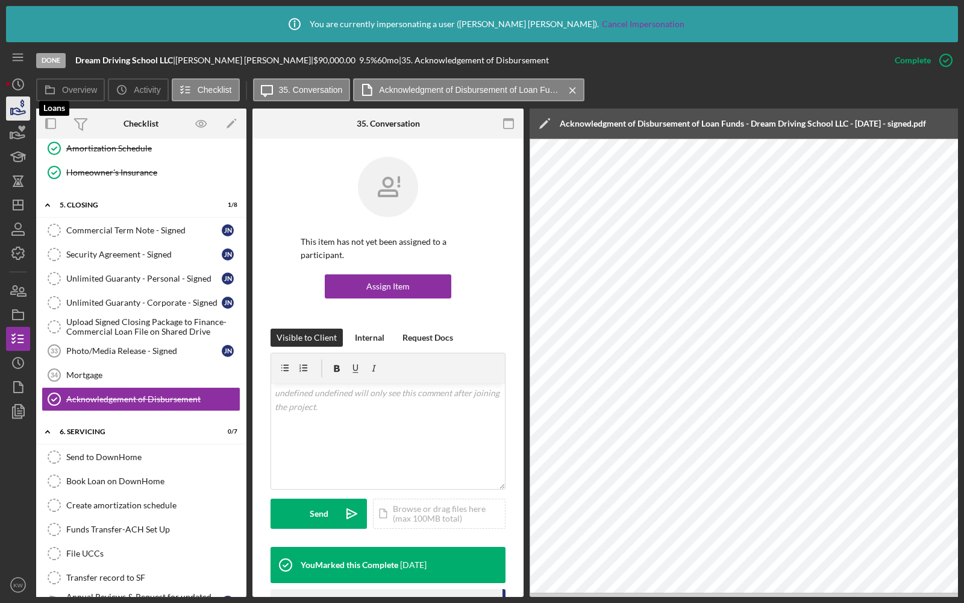
click at [13, 109] on icon "button" at bounding box center [19, 111] width 13 height 7
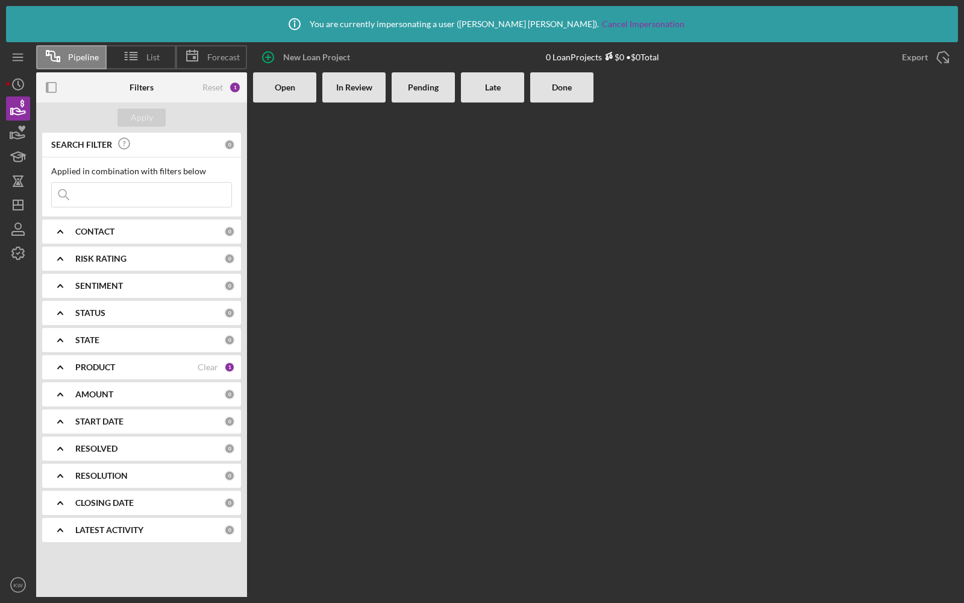
click at [63, 454] on icon "Icon/Expander" at bounding box center [60, 448] width 30 height 30
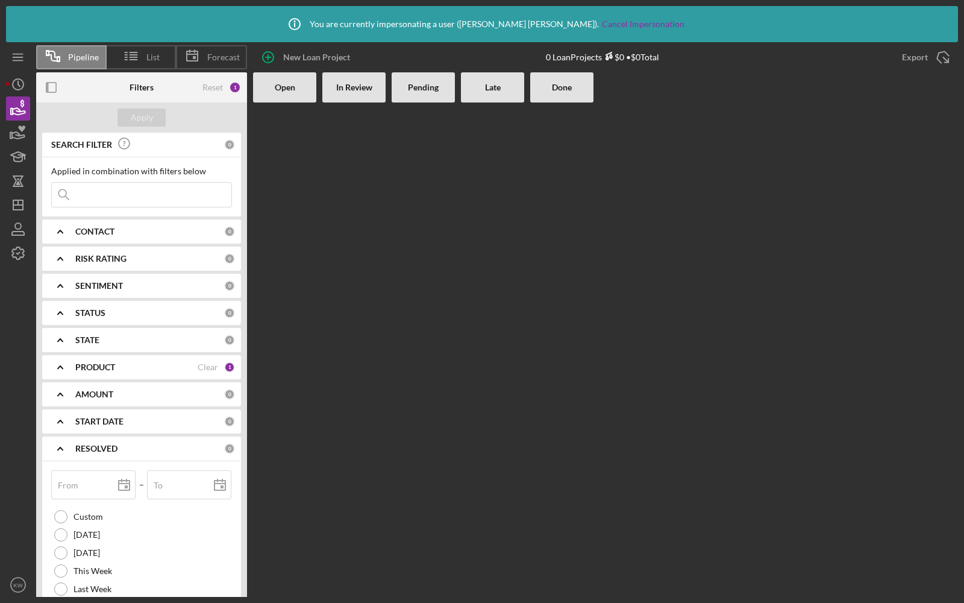
scroll to position [137, 0]
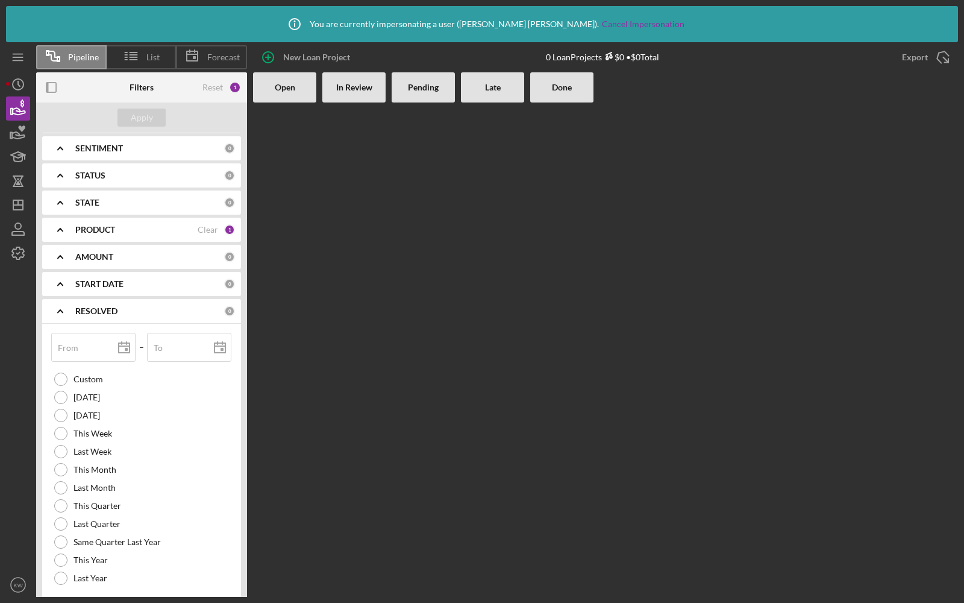
click at [79, 306] on b "RESOLVED" at bounding box center [96, 311] width 42 height 10
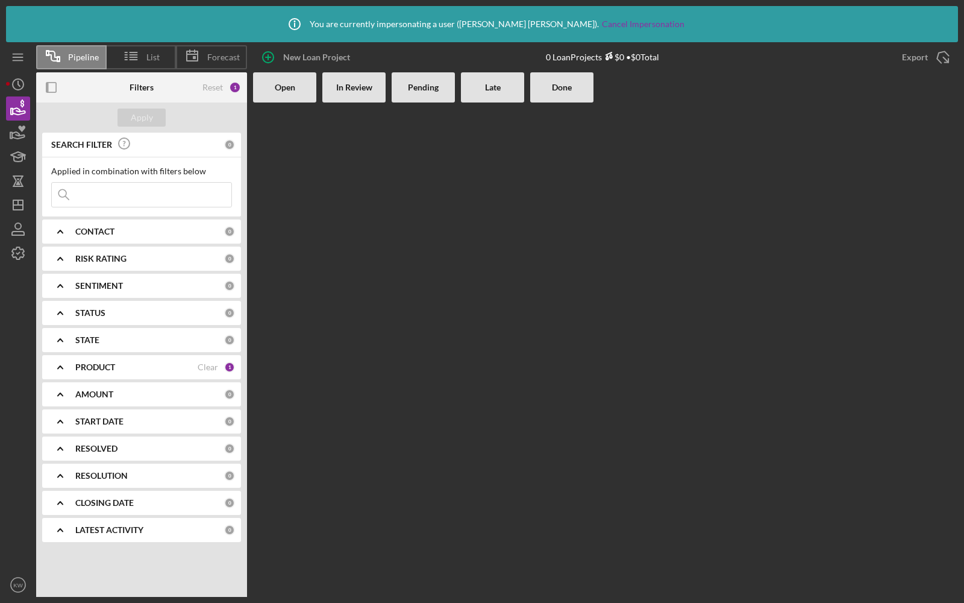
click at [61, 479] on icon "Icon/Expander" at bounding box center [60, 476] width 30 height 30
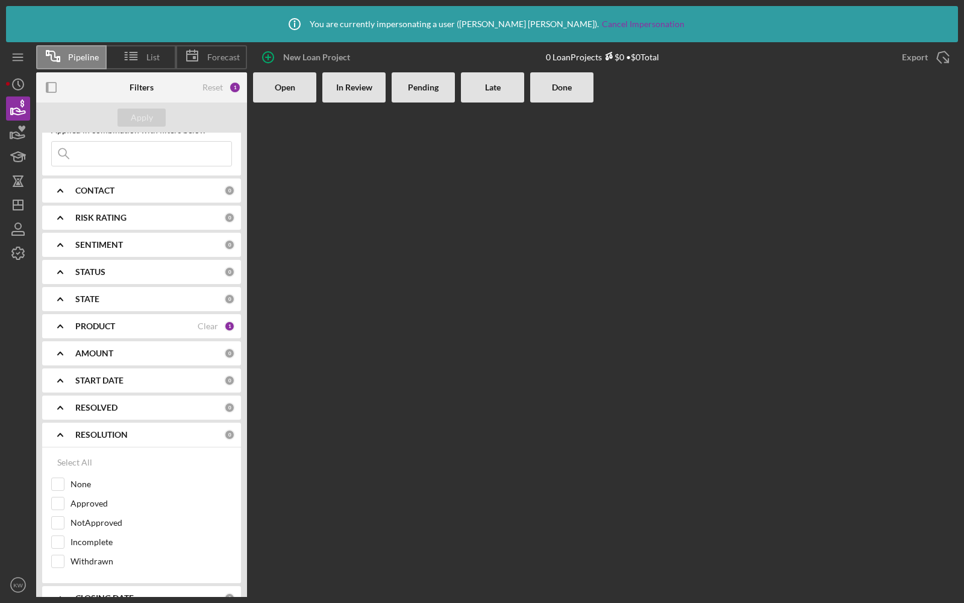
scroll to position [44, 0]
click at [59, 494] on div at bounding box center [57, 500] width 13 height 13
click at [54, 502] on input "Approved" at bounding box center [58, 500] width 12 height 12
checkbox input "true"
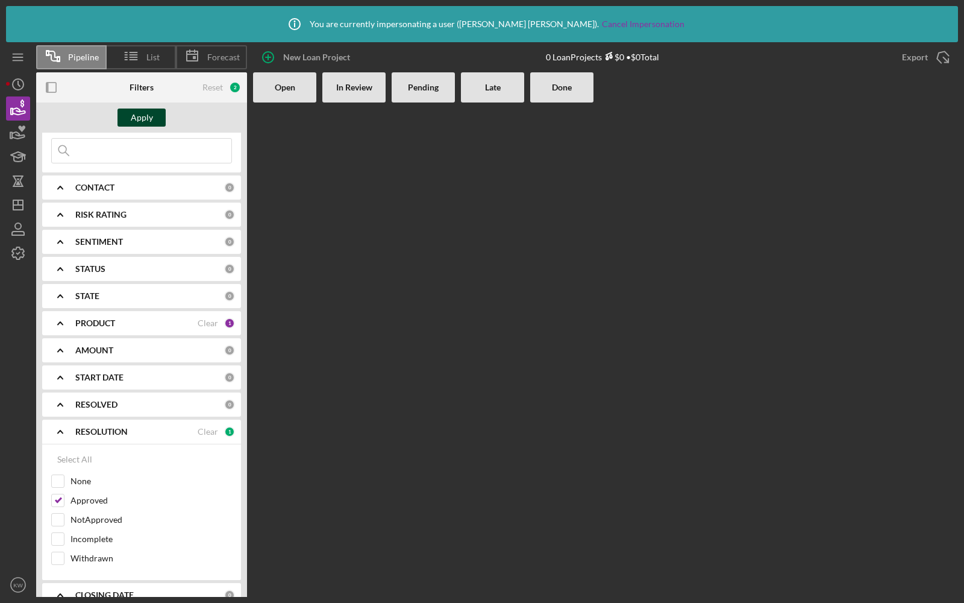
click at [126, 120] on button "Apply" at bounding box center [142, 117] width 48 height 18
click at [201, 316] on div "PRODUCT Clear 1" at bounding box center [155, 323] width 160 height 24
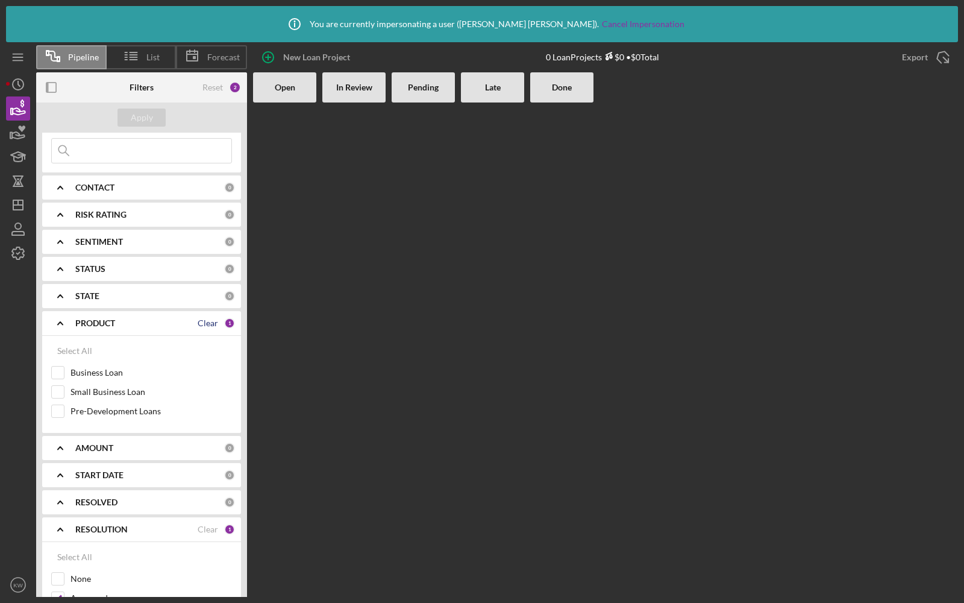
click at [204, 321] on div "Clear" at bounding box center [208, 323] width 20 height 10
click at [137, 119] on div "Apply" at bounding box center [142, 117] width 22 height 18
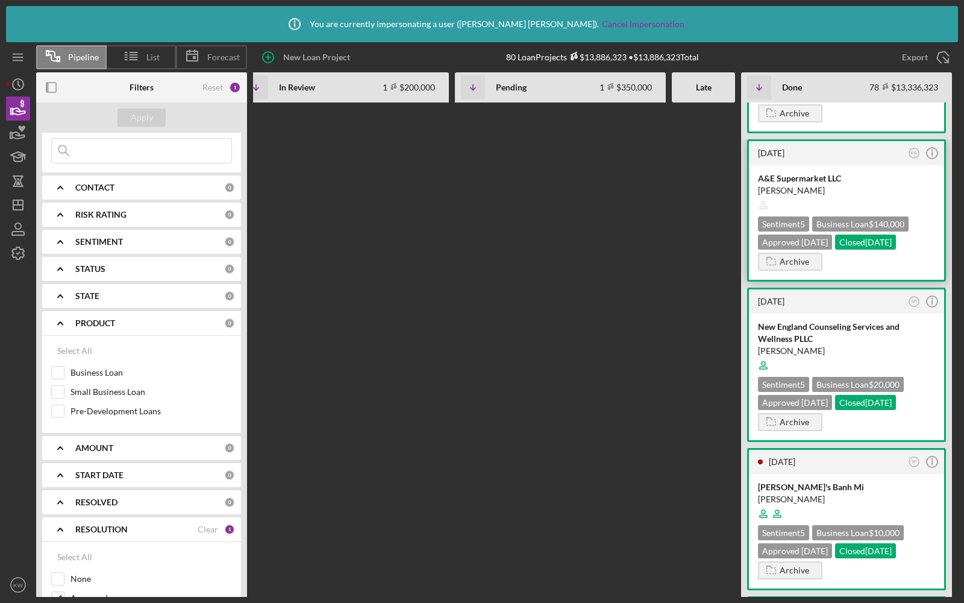
scroll to position [615, 0]
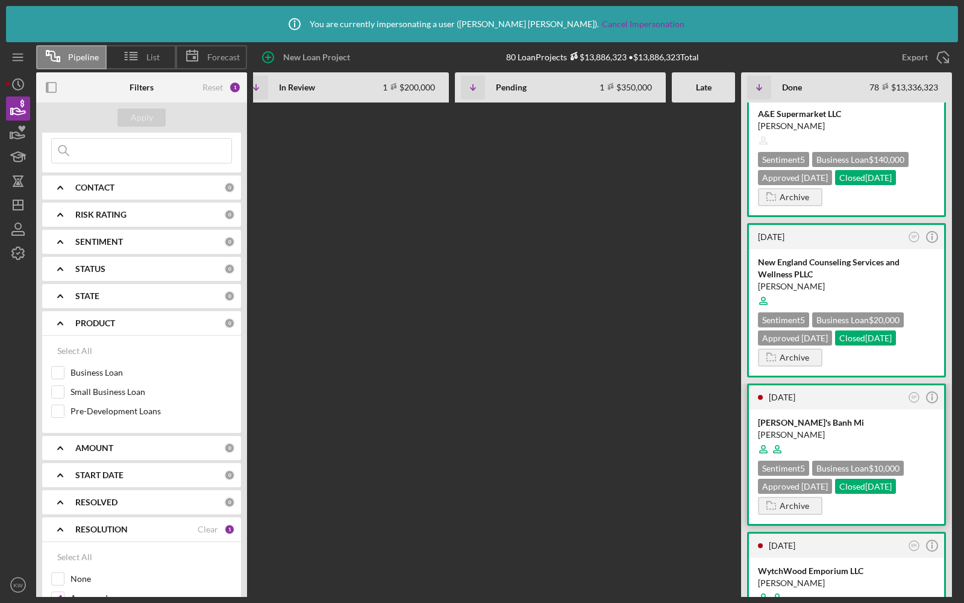
click at [876, 431] on div "[PERSON_NAME]" at bounding box center [846, 435] width 177 height 12
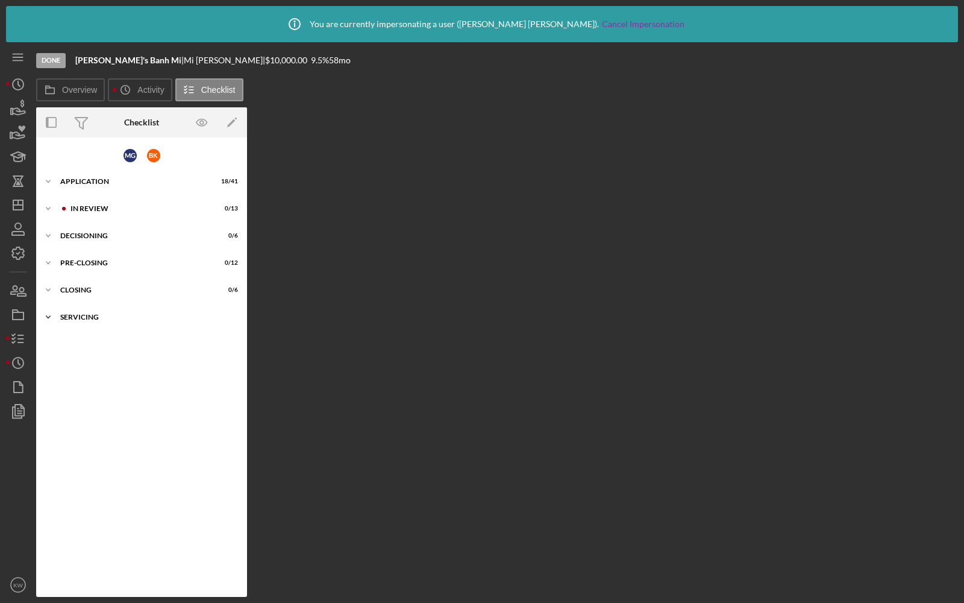
click at [63, 319] on div "Servicing" at bounding box center [146, 316] width 172 height 7
click at [71, 286] on div "Closing" at bounding box center [146, 289] width 172 height 7
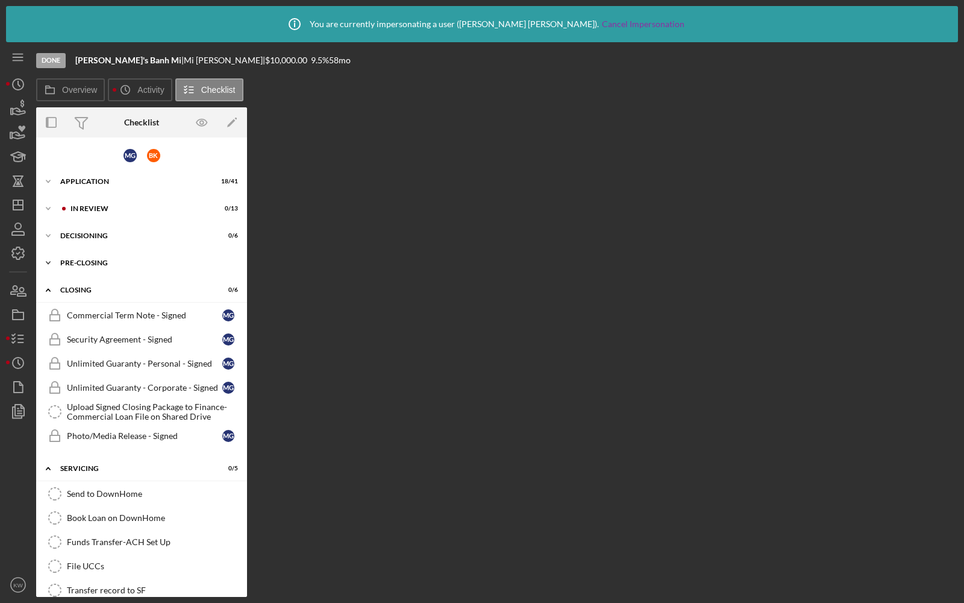
click at [75, 259] on div "Pre-Closing" at bounding box center [146, 262] width 172 height 7
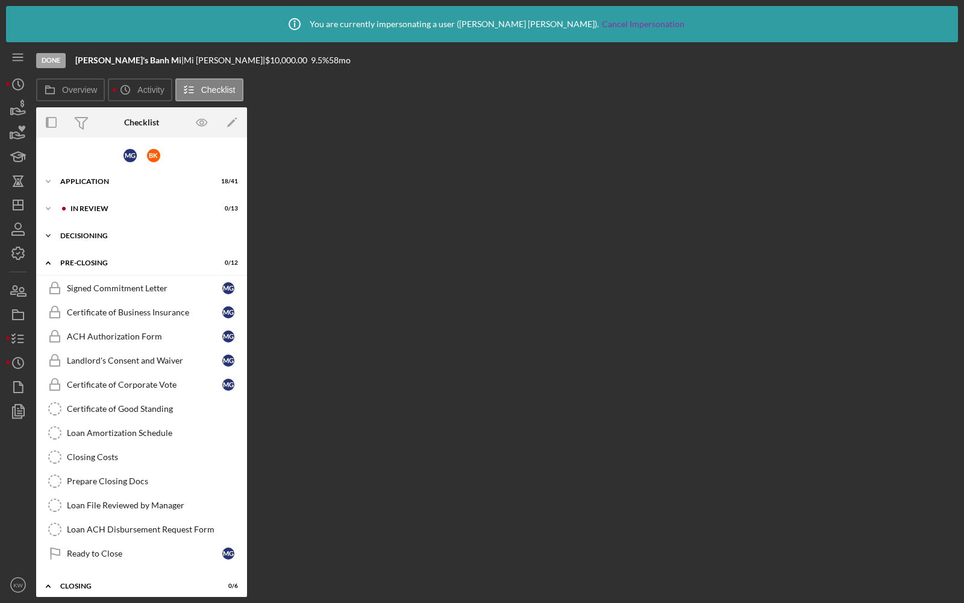
click at [90, 241] on div "Icon/Expander Decisioning 0 / 6" at bounding box center [141, 236] width 211 height 24
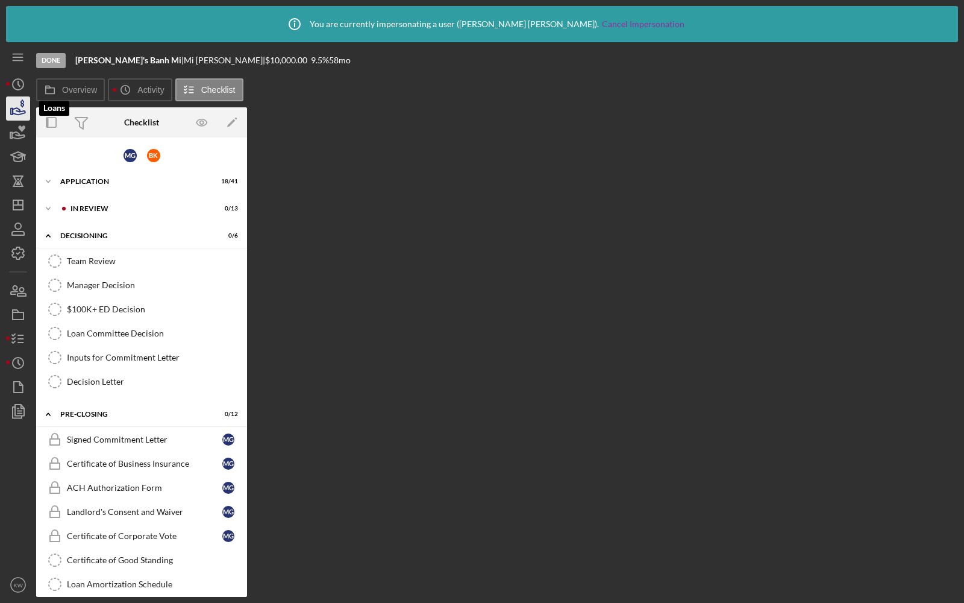
click at [15, 108] on icon "button" at bounding box center [18, 108] width 30 height 30
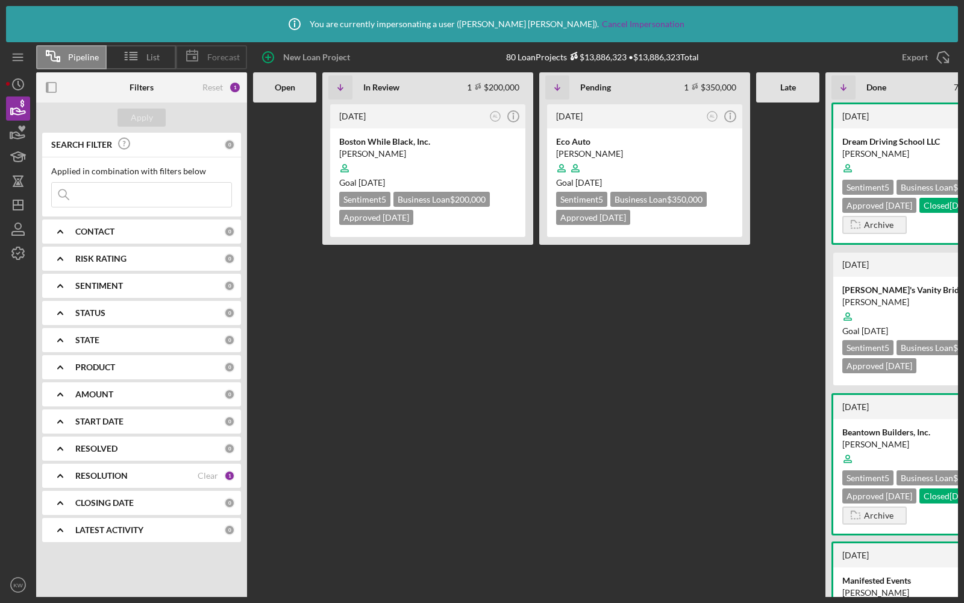
click at [203, 64] on icon at bounding box center [192, 56] width 30 height 30
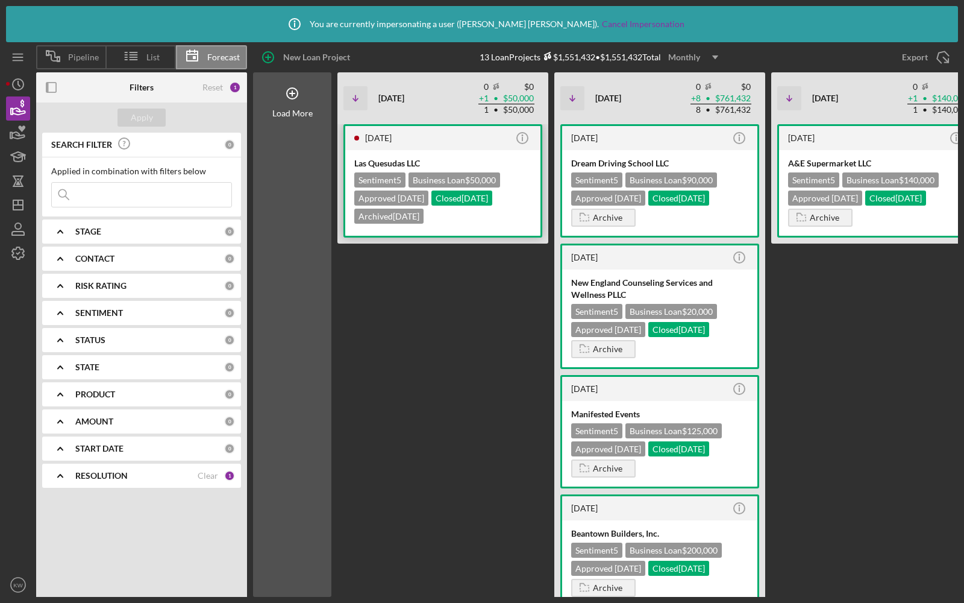
click at [451, 207] on div "Sentiment 5 Business Loan $50,000 Approved [DATE] Closed [DATE] Archived [DATE]" at bounding box center [442, 197] width 177 height 51
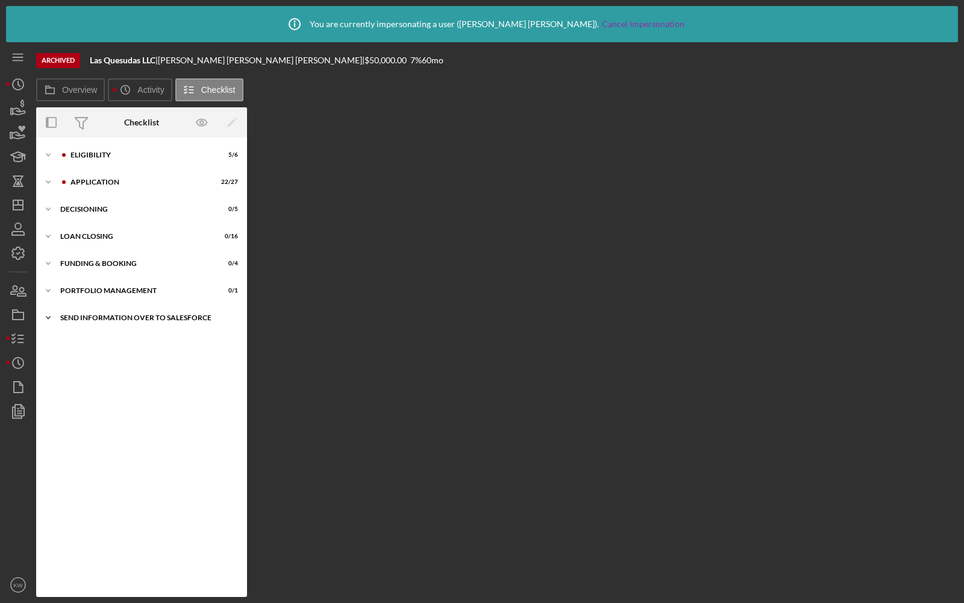
click at [110, 322] on div "Icon/Expander Send Information over to Salesforce 0 / 1" at bounding box center [141, 318] width 211 height 24
click at [94, 272] on div "Icon/Expander Funding & Booking 0 / 4" at bounding box center [141, 263] width 211 height 24
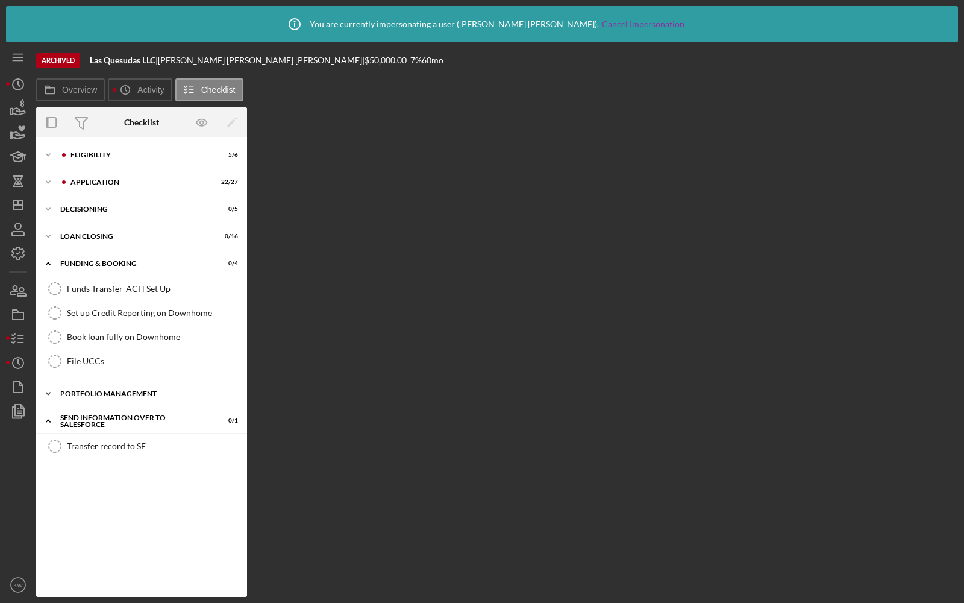
click at [83, 385] on div "Icon/Expander Portfolio Management 0 / 1" at bounding box center [141, 394] width 211 height 24
click at [93, 231] on div "Icon/Expander Loan Closing 0 / 16" at bounding box center [141, 236] width 211 height 24
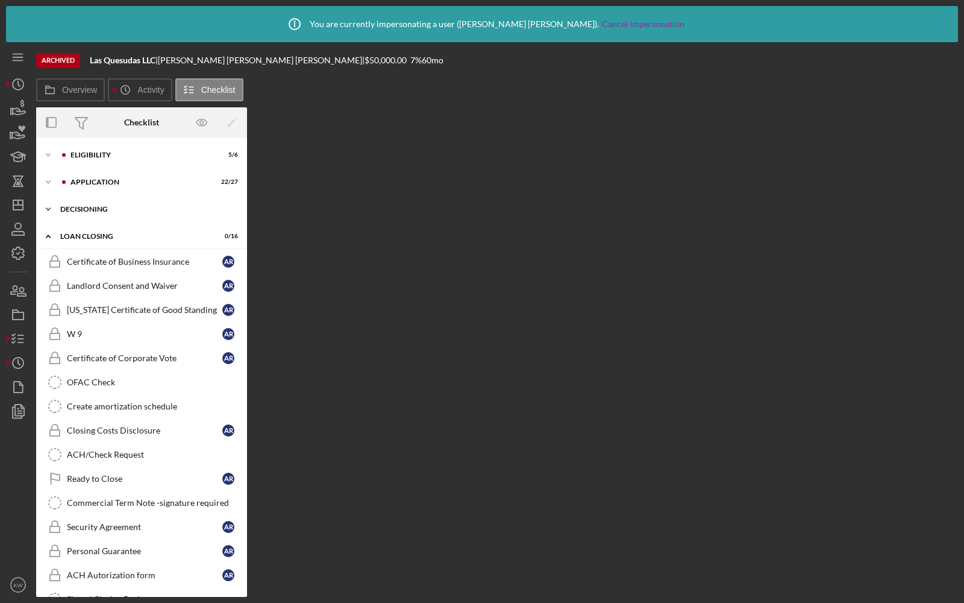
click at [96, 210] on div "Decisioning" at bounding box center [146, 209] width 172 height 7
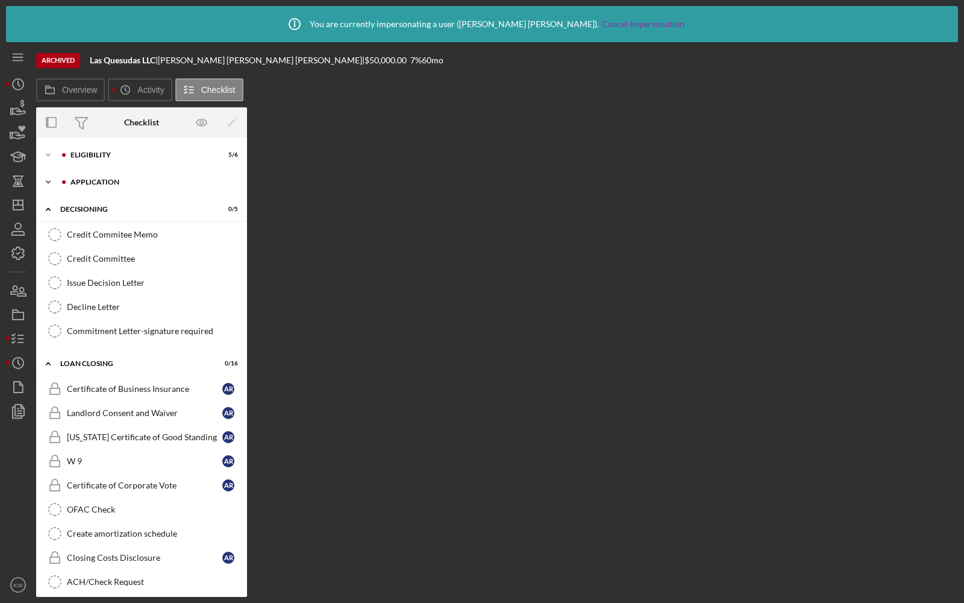
click at [96, 174] on div "Icon/Expander Application 22 / 27" at bounding box center [141, 182] width 211 height 24
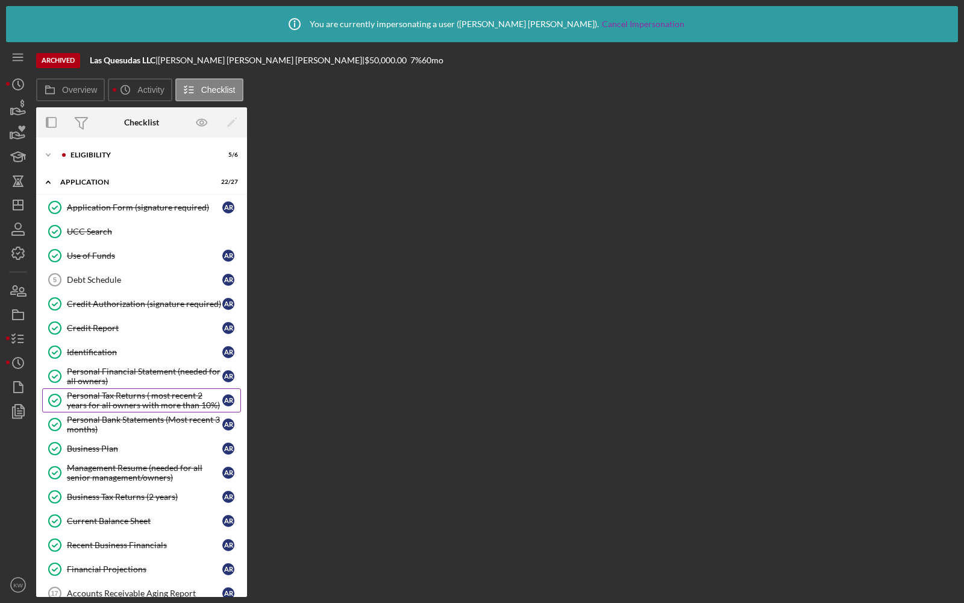
scroll to position [714, 0]
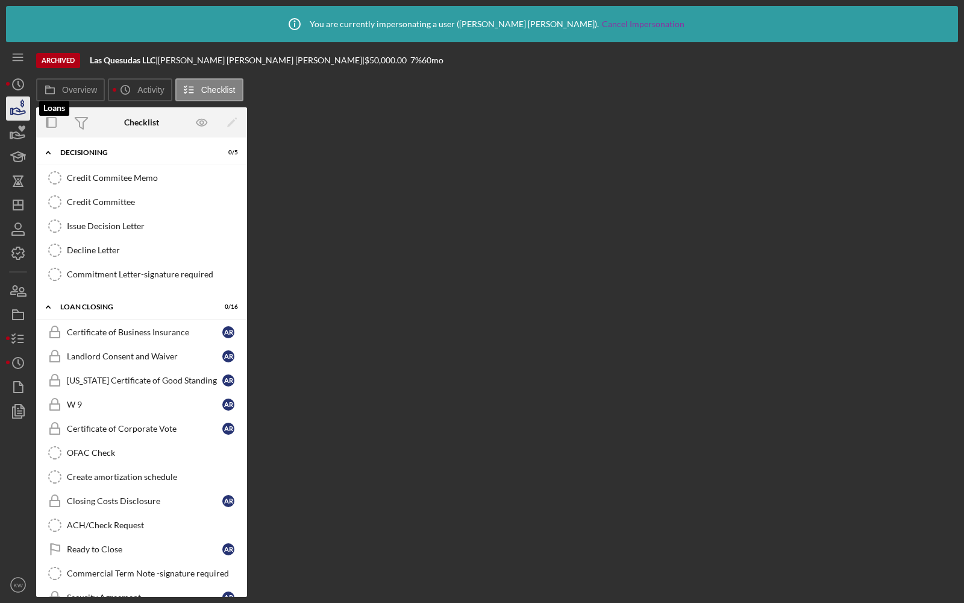
click at [20, 112] on icon "button" at bounding box center [18, 108] width 30 height 30
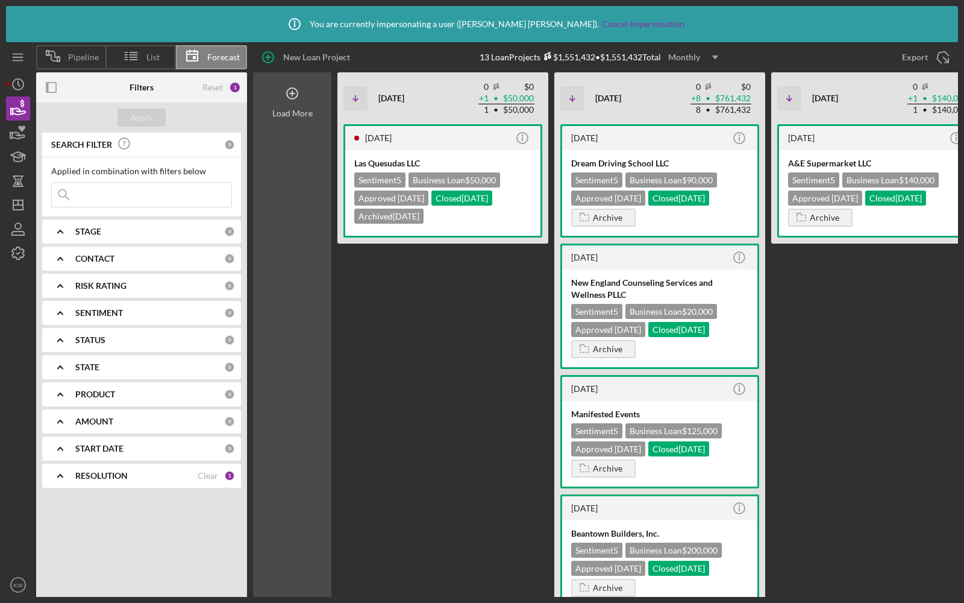
click at [287, 99] on icon at bounding box center [292, 93] width 30 height 30
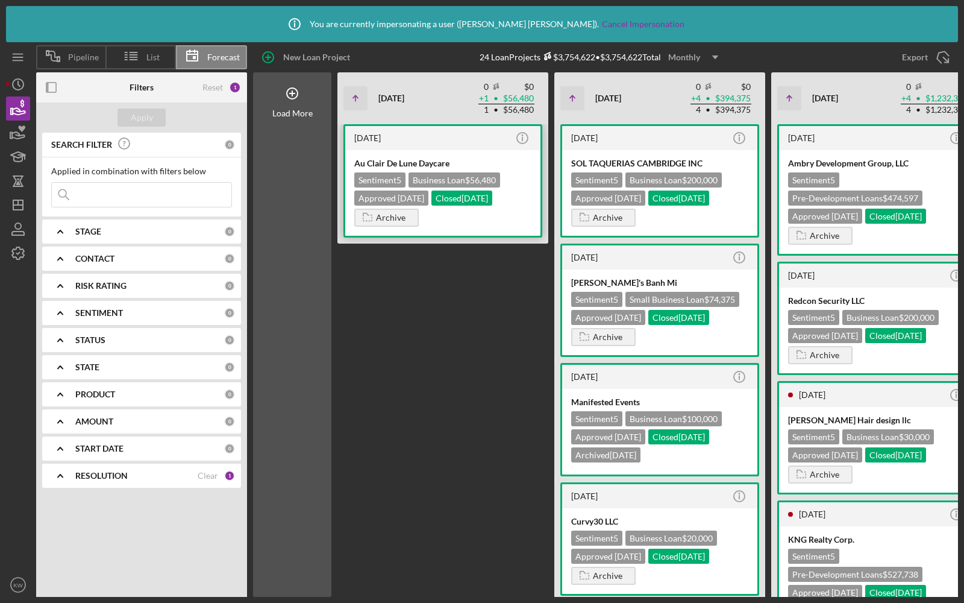
click at [512, 163] on div "Au Clair De Lune Daycare" at bounding box center [442, 163] width 177 height 12
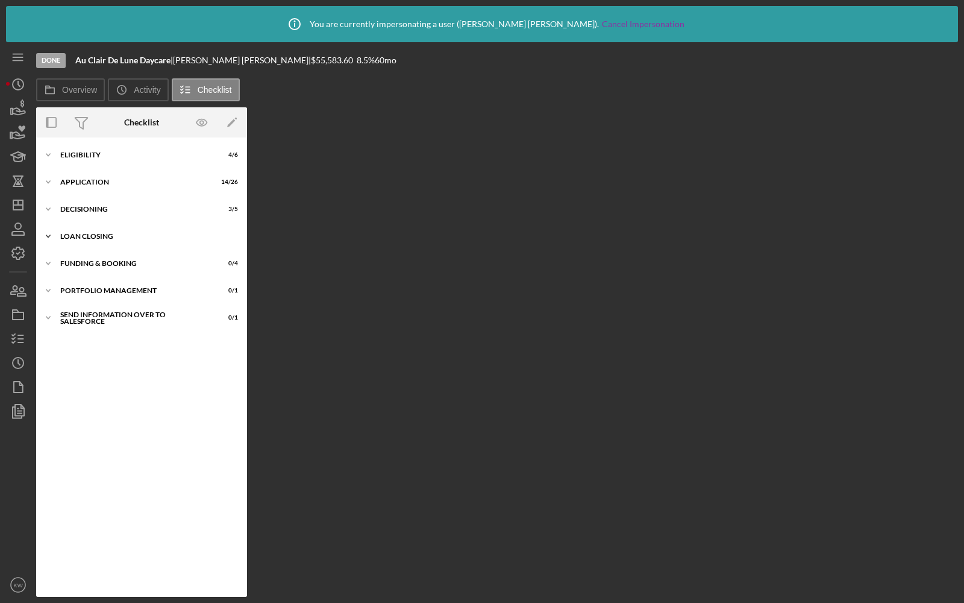
click at [112, 237] on div "Loan Closing" at bounding box center [146, 236] width 172 height 7
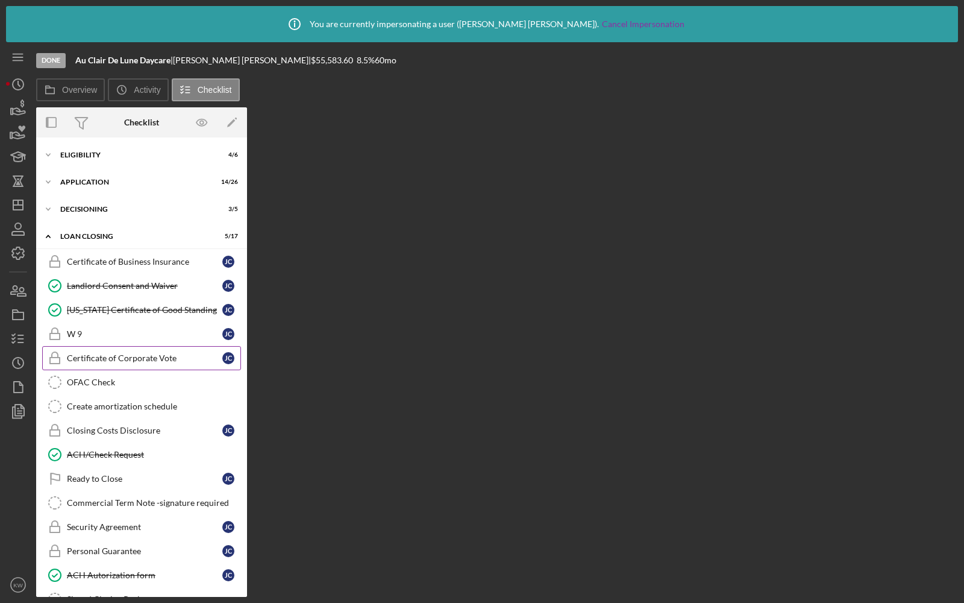
scroll to position [146, 0]
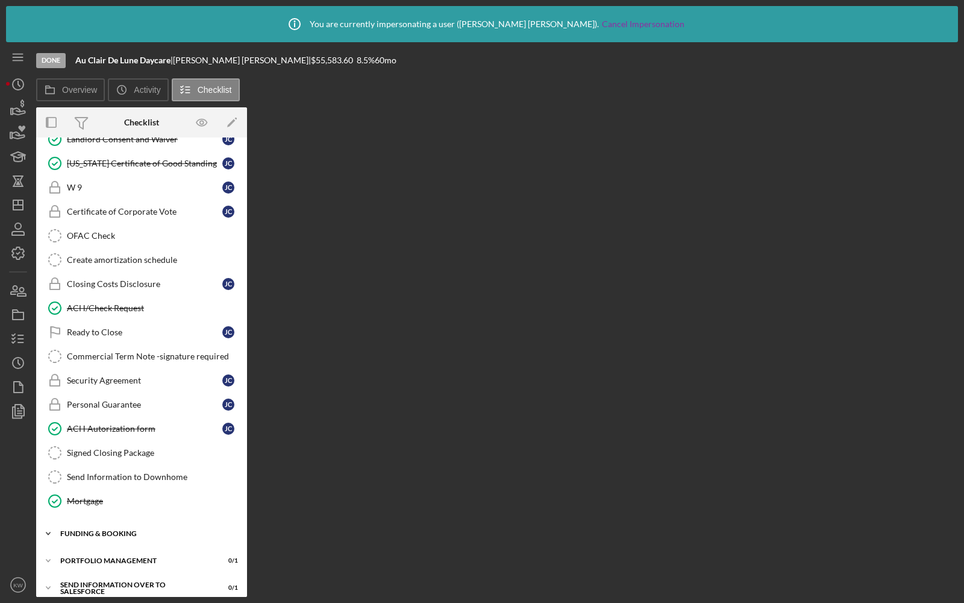
click at [89, 530] on div "Funding & Booking" at bounding box center [146, 533] width 172 height 7
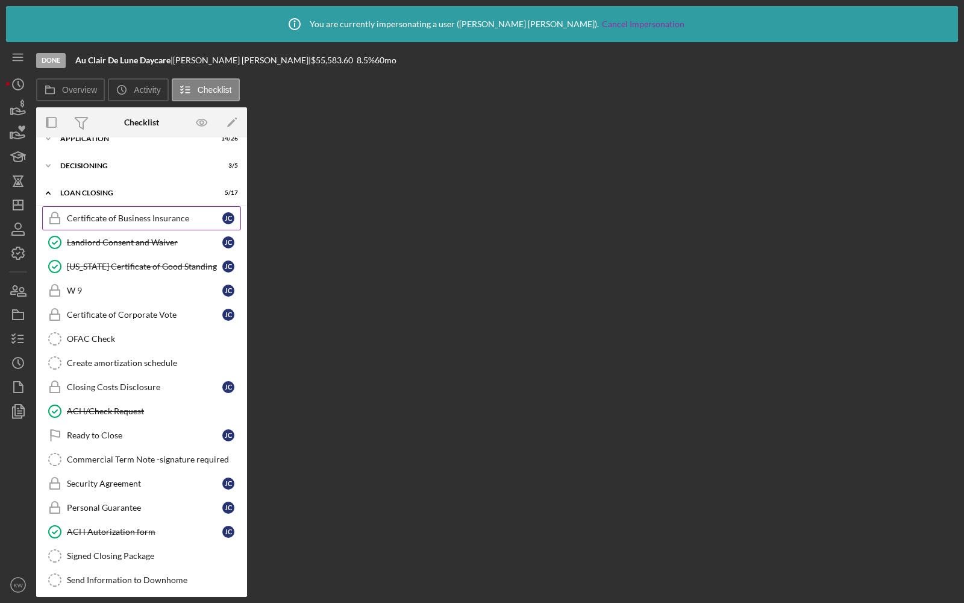
scroll to position [0, 0]
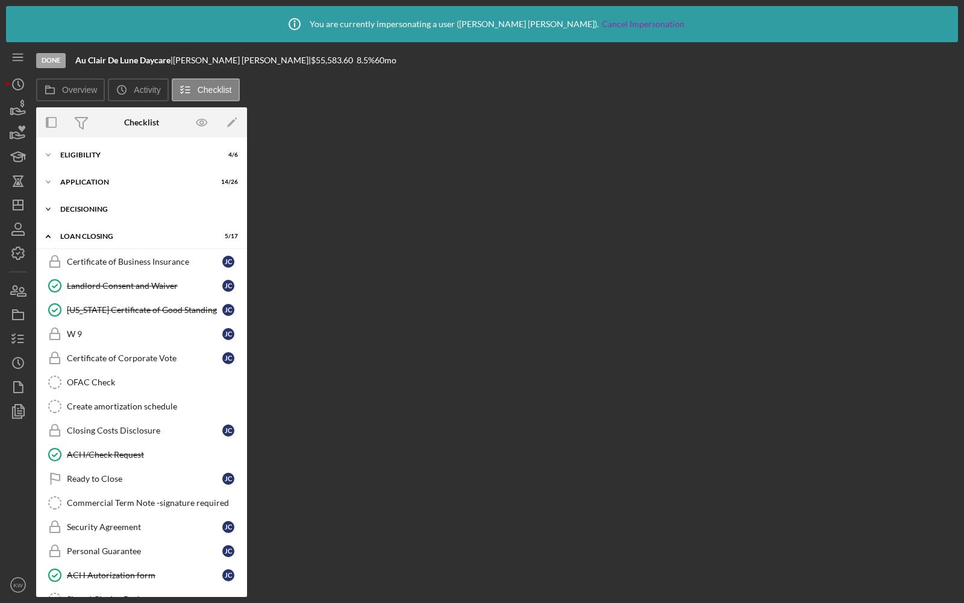
click at [74, 205] on div "Icon/Expander Decisioning 3 / 5" at bounding box center [141, 209] width 211 height 24
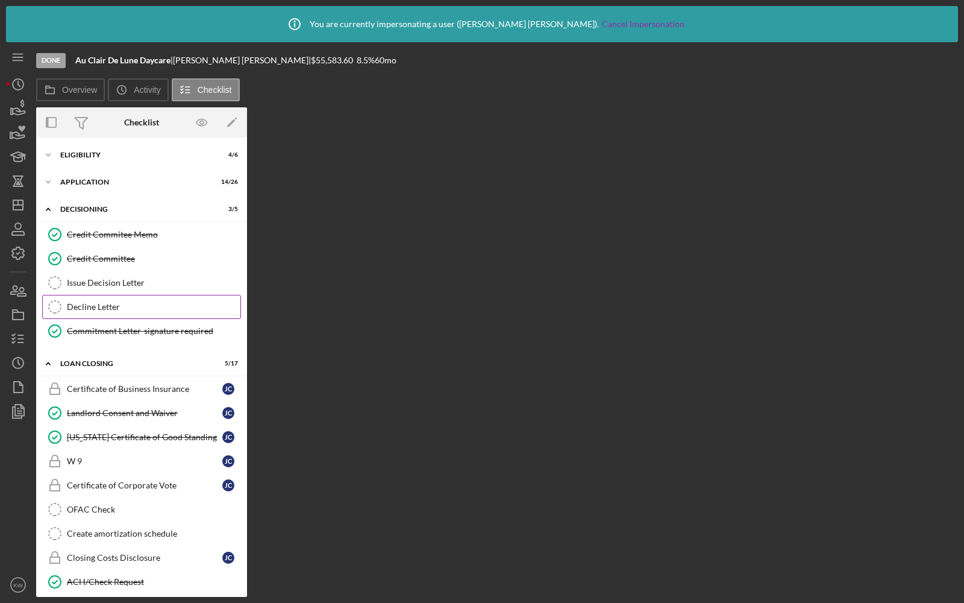
scroll to position [371, 0]
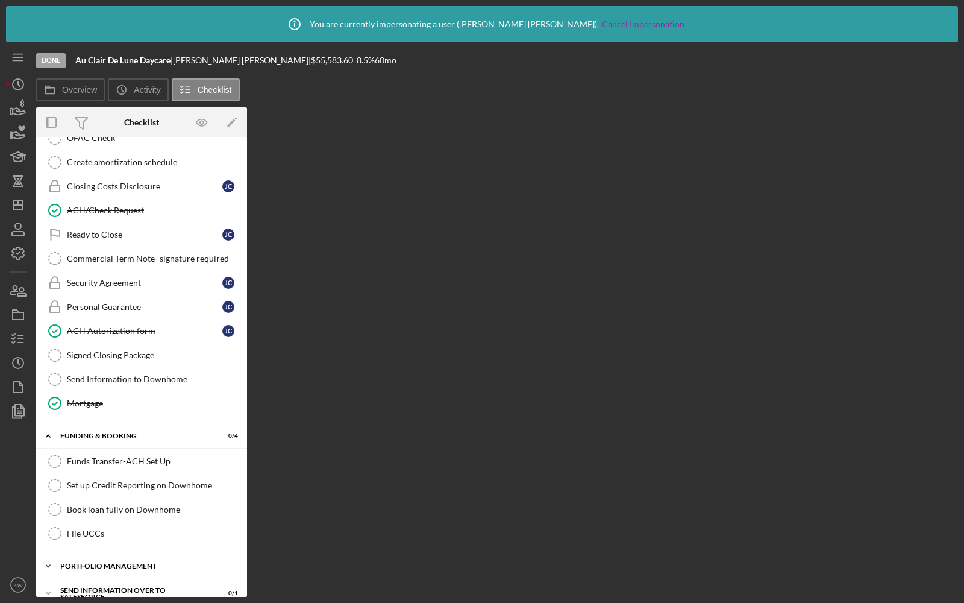
click at [93, 554] on div "Icon/Expander Portfolio Management 0 / 1" at bounding box center [141, 566] width 211 height 24
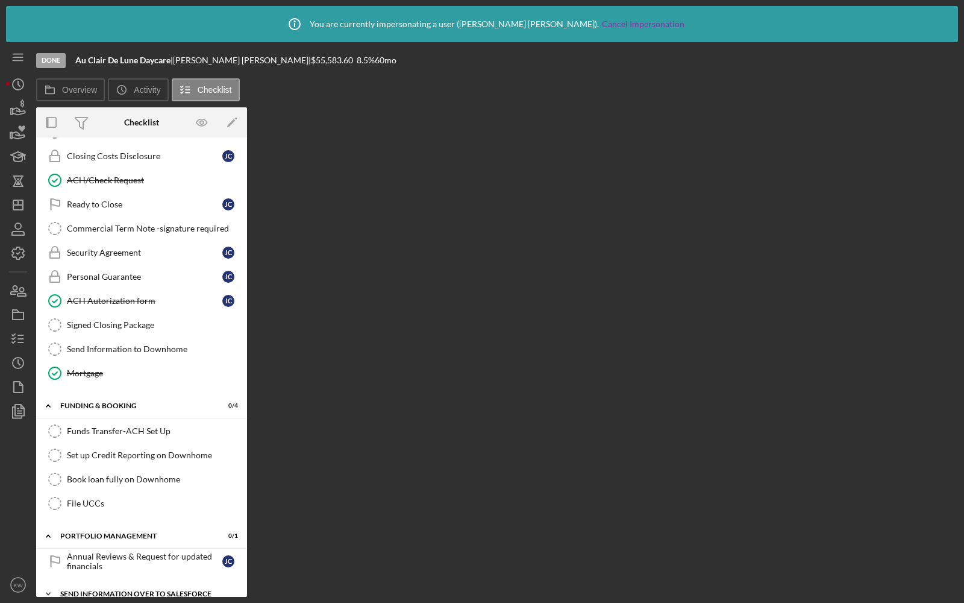
click at [87, 590] on div "Send Information over to Salesforce" at bounding box center [146, 593] width 172 height 7
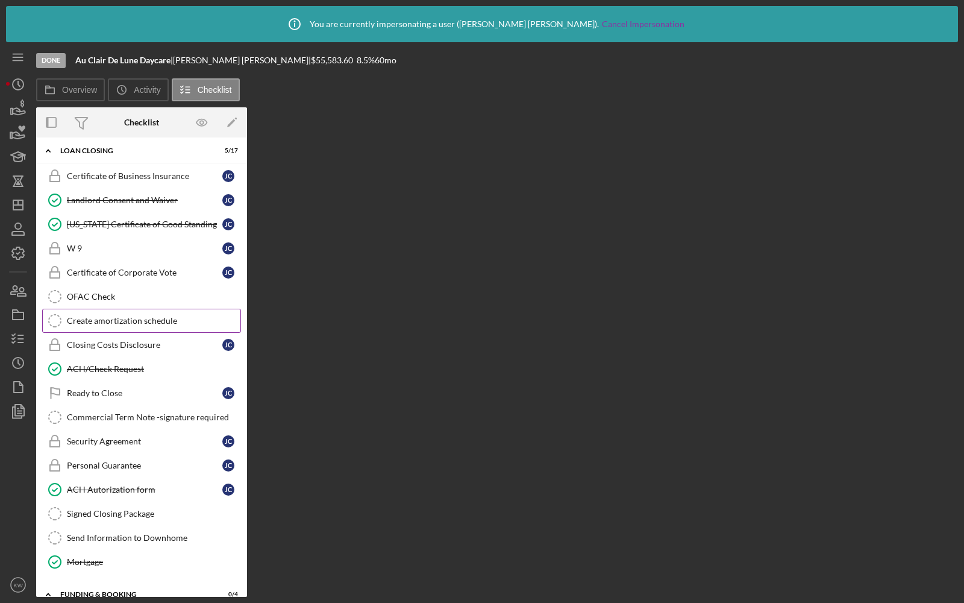
scroll to position [0, 0]
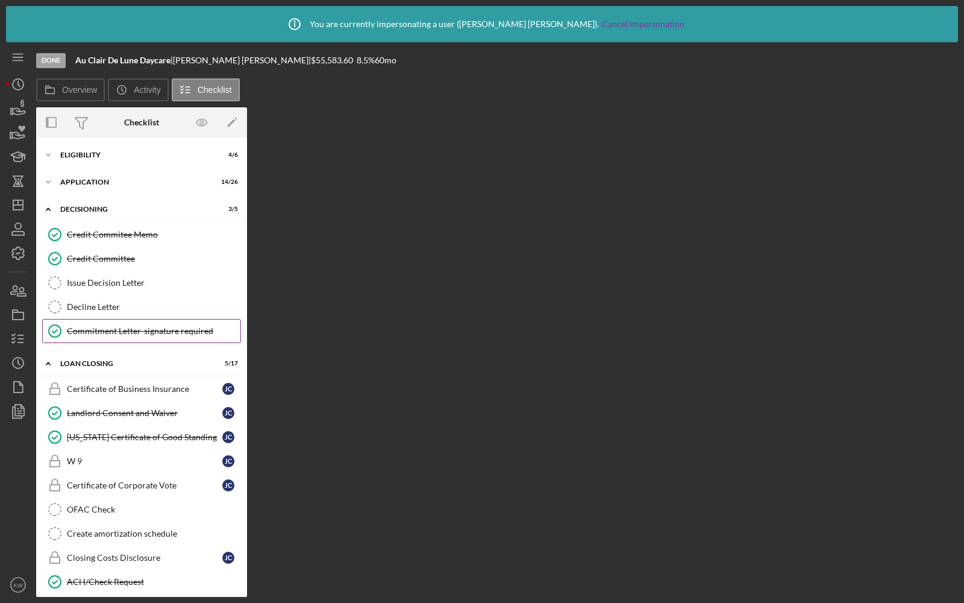
click at [90, 331] on div "Commitment Letter-signature required" at bounding box center [154, 331] width 174 height 10
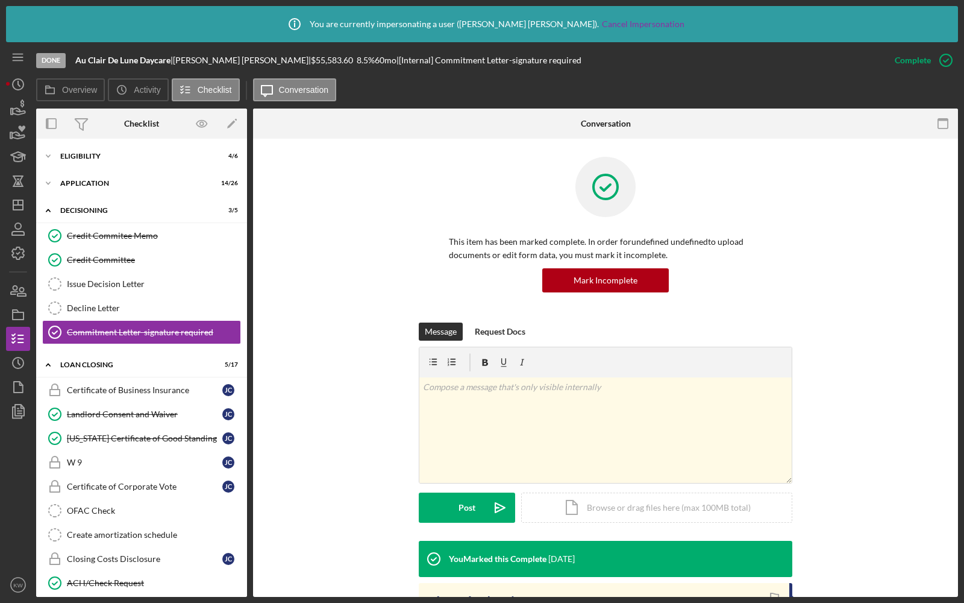
scroll to position [173, 0]
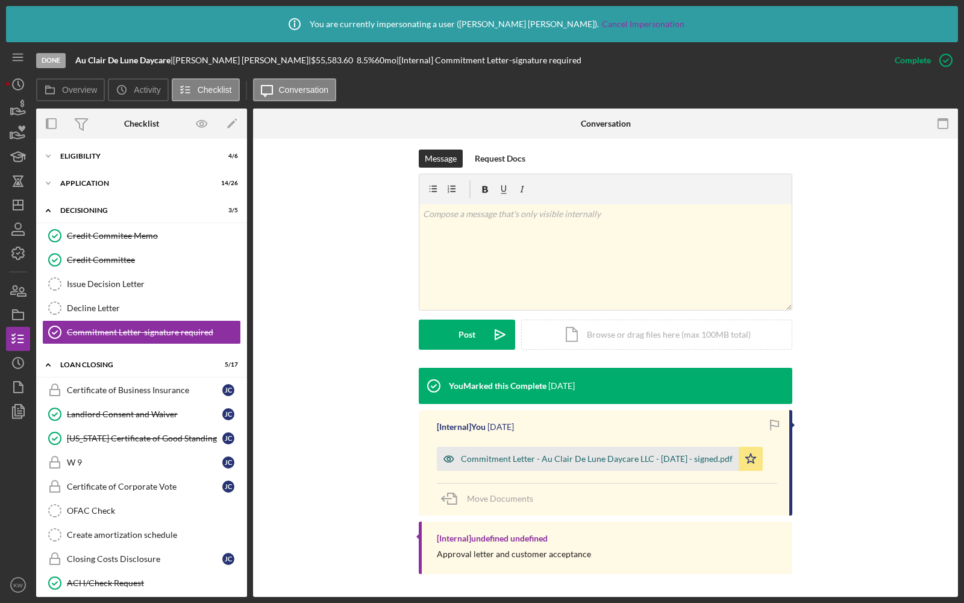
click at [496, 456] on div "Commitment Letter - Au Clair De Lune Daycare LLC - [DATE] - signed.pdf" at bounding box center [597, 459] width 272 height 10
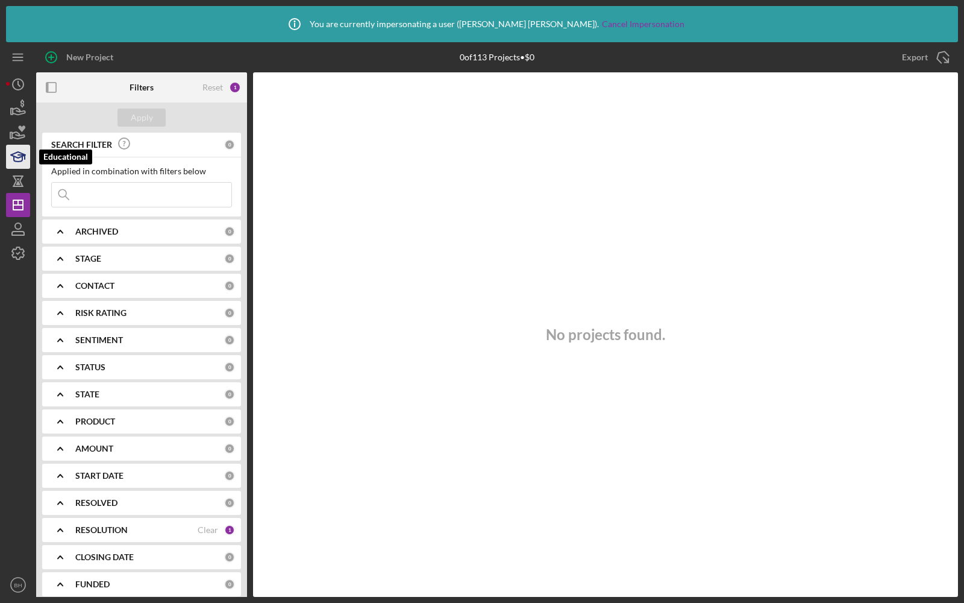
click at [16, 157] on polygon "button" at bounding box center [18, 155] width 14 height 6
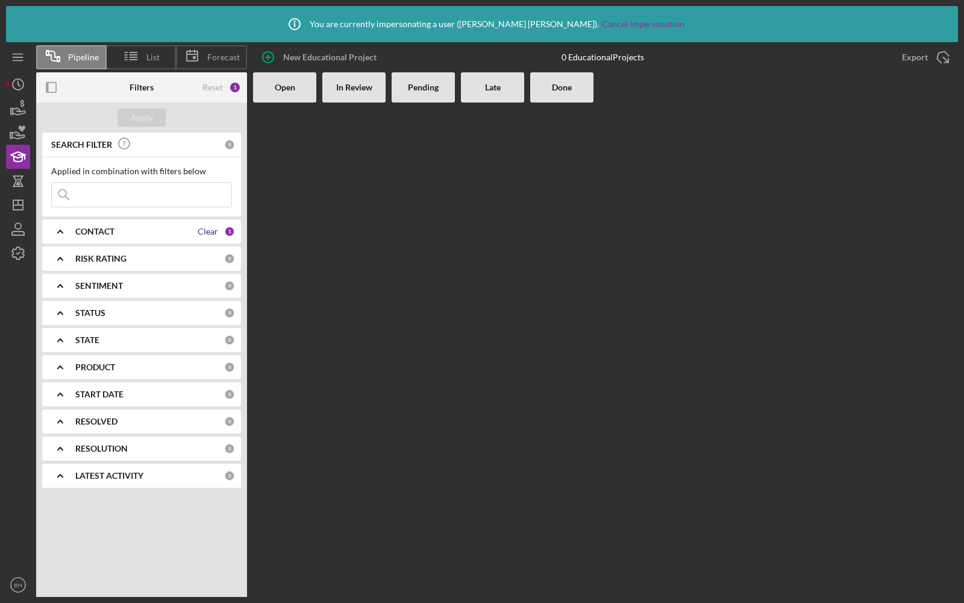
click at [216, 231] on div "Clear" at bounding box center [208, 232] width 20 height 10
click at [146, 112] on div "Apply" at bounding box center [142, 117] width 22 height 18
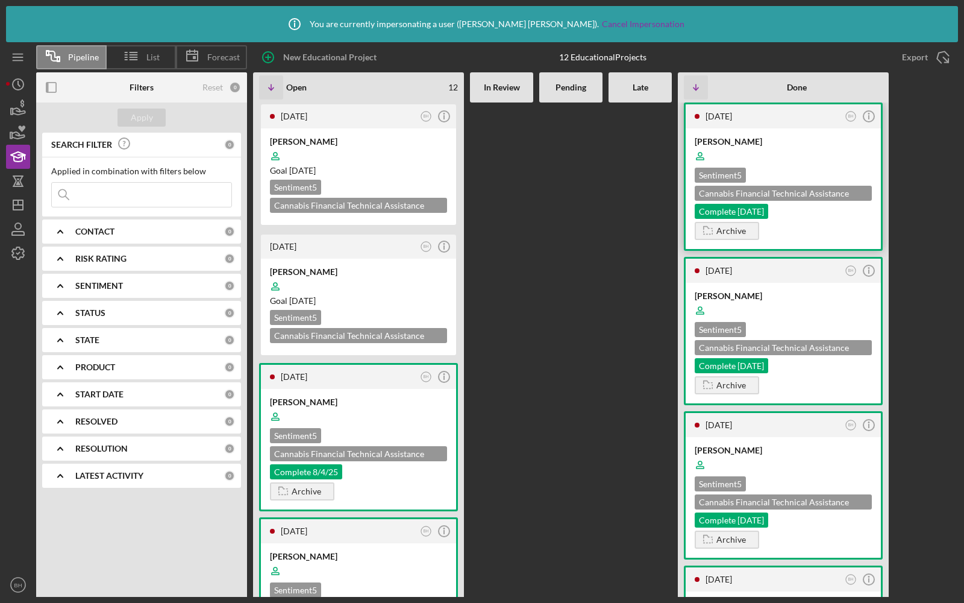
click at [790, 168] on div "Sentiment 5 Cannabis Financial Technical Assistance Program Complete [DATE]" at bounding box center [783, 193] width 177 height 51
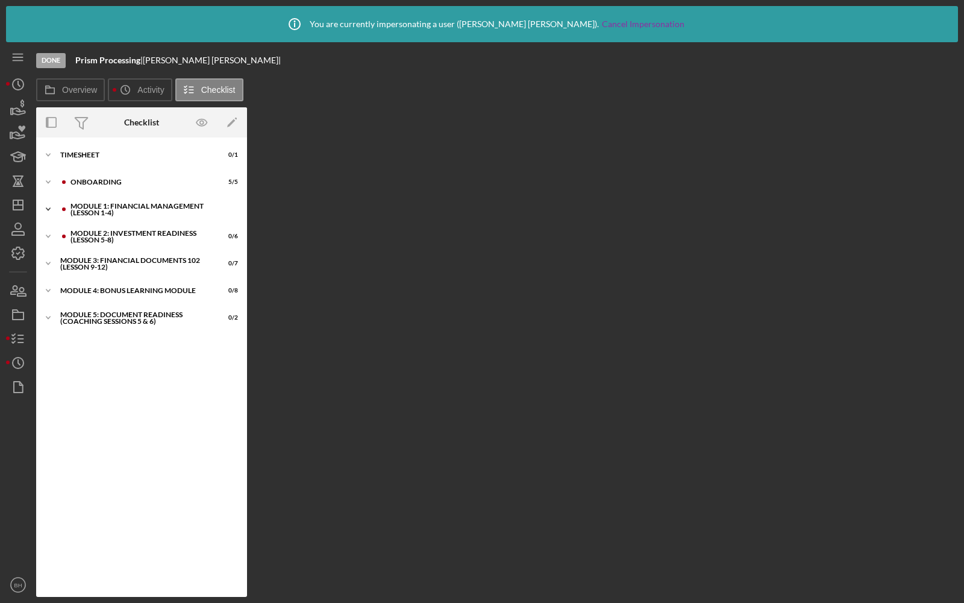
click at [105, 197] on div "Icon/Expander Module 1: Financial Management (Lesson 1-4) 2 / 7" at bounding box center [141, 209] width 211 height 24
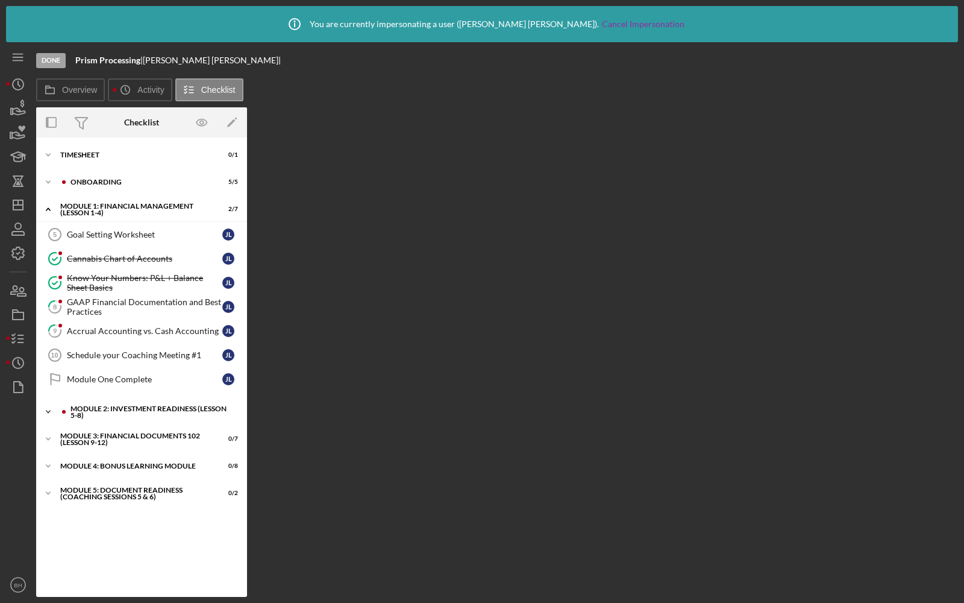
click at [132, 412] on div "Module 2: Investment Readiness (Lesson 5-8)" at bounding box center [152, 412] width 162 height 14
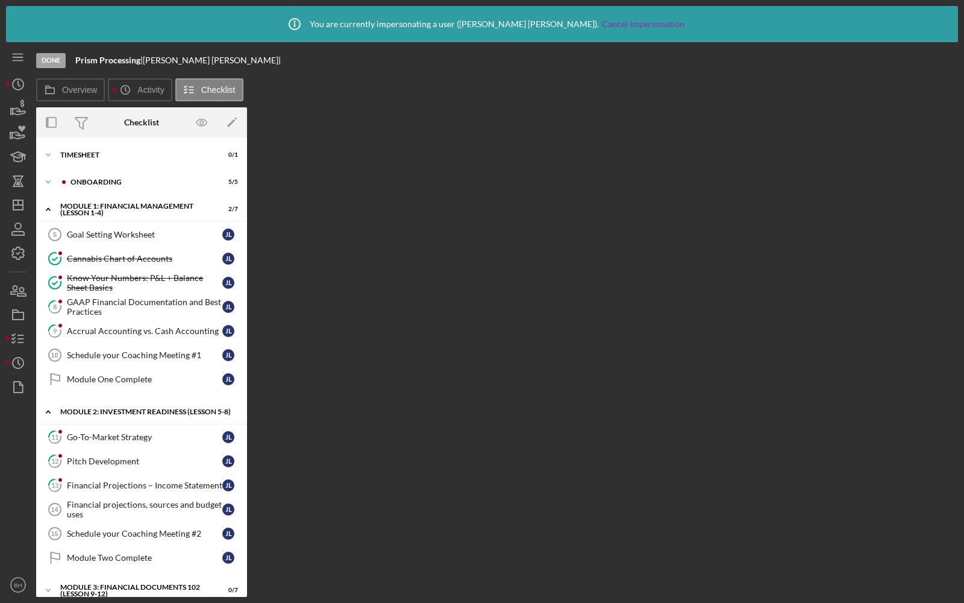
scroll to position [58, 0]
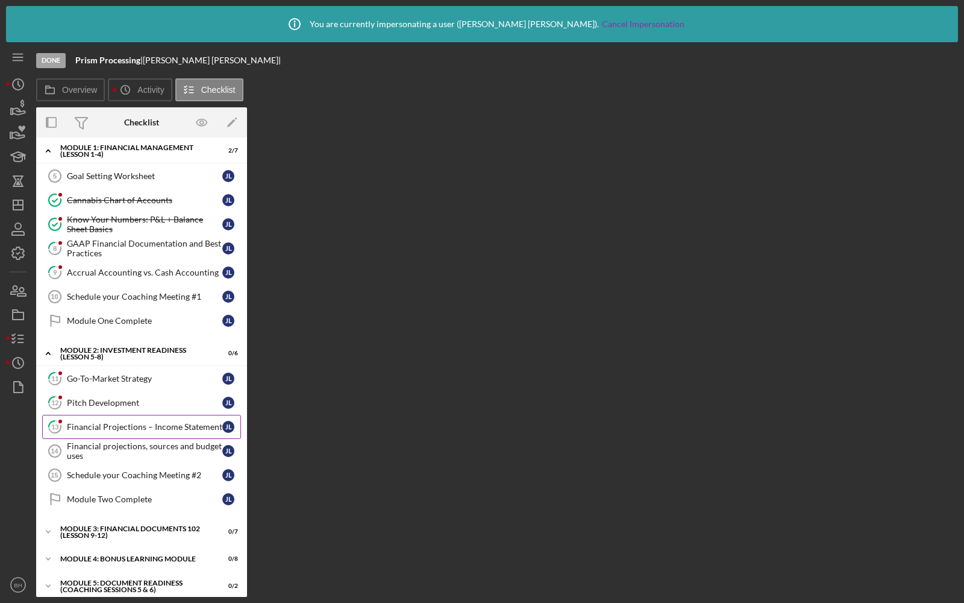
click at [131, 415] on link "13 Financial Projections – Income Statement J L" at bounding box center [141, 427] width 199 height 24
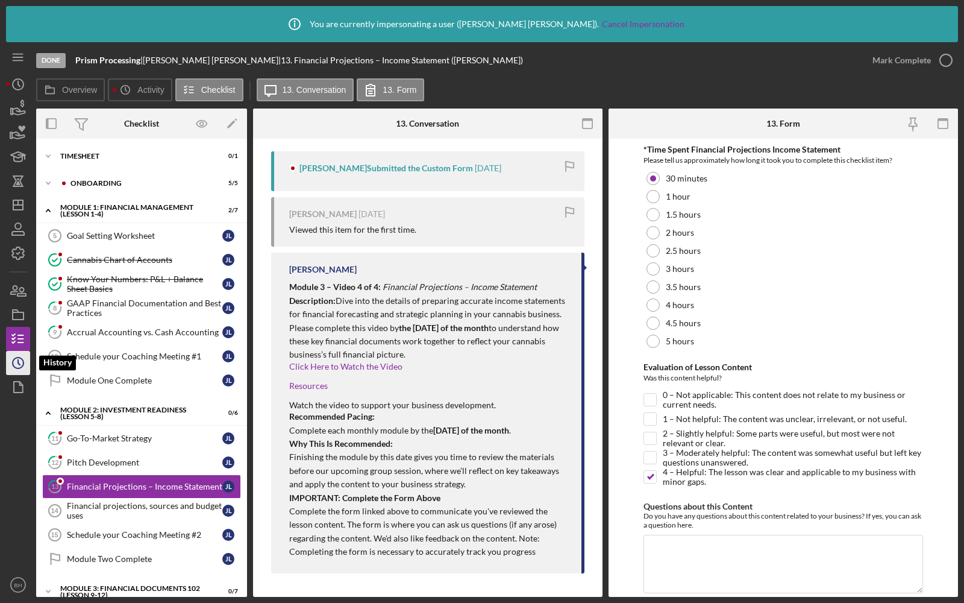
click at [16, 361] on icon "Icon/History" at bounding box center [18, 363] width 30 height 30
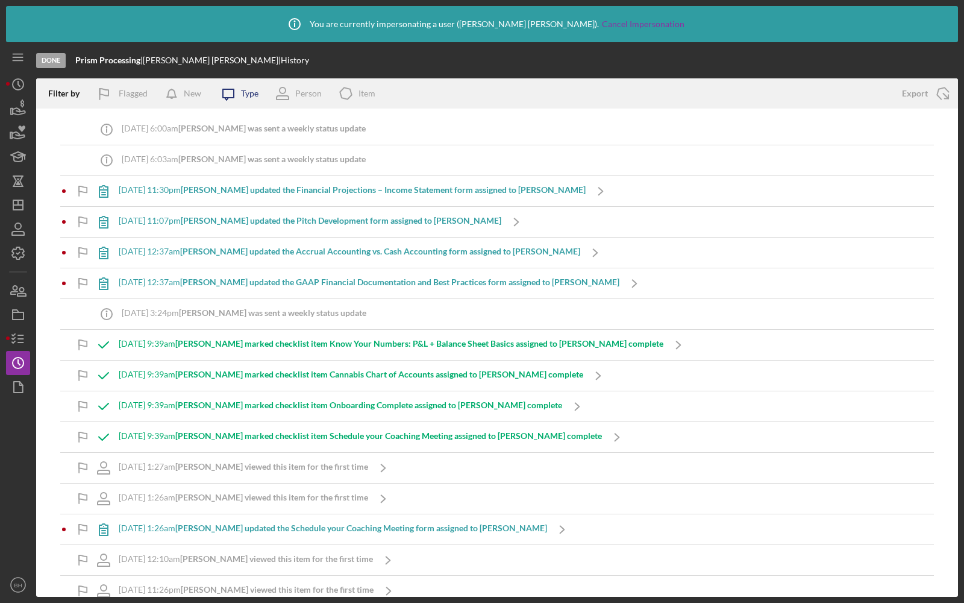
click at [228, 96] on icon "Icon/Message" at bounding box center [228, 93] width 30 height 30
click at [189, 102] on div "New" at bounding box center [192, 93] width 17 height 24
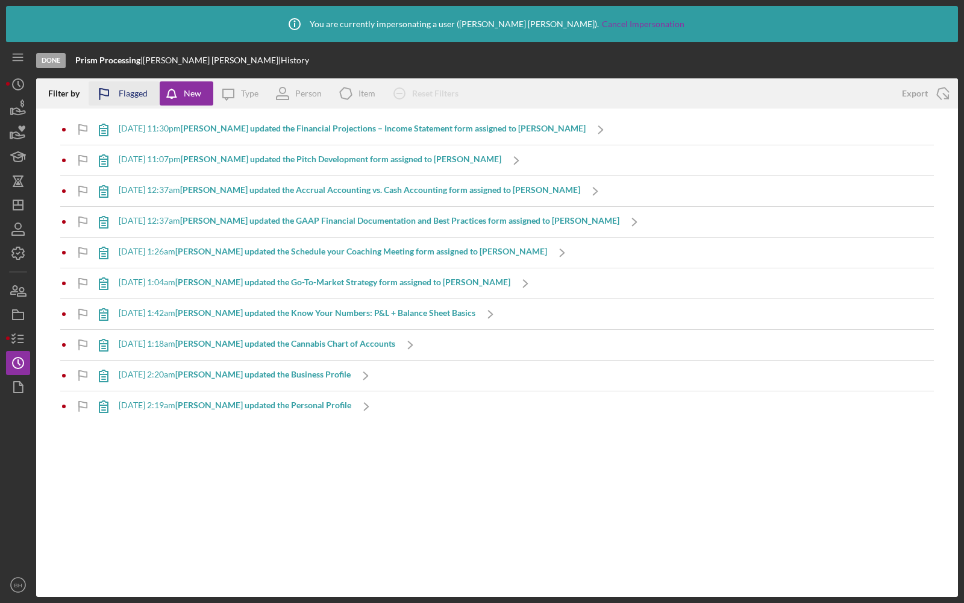
click at [142, 98] on div "Flagged" at bounding box center [133, 93] width 29 height 24
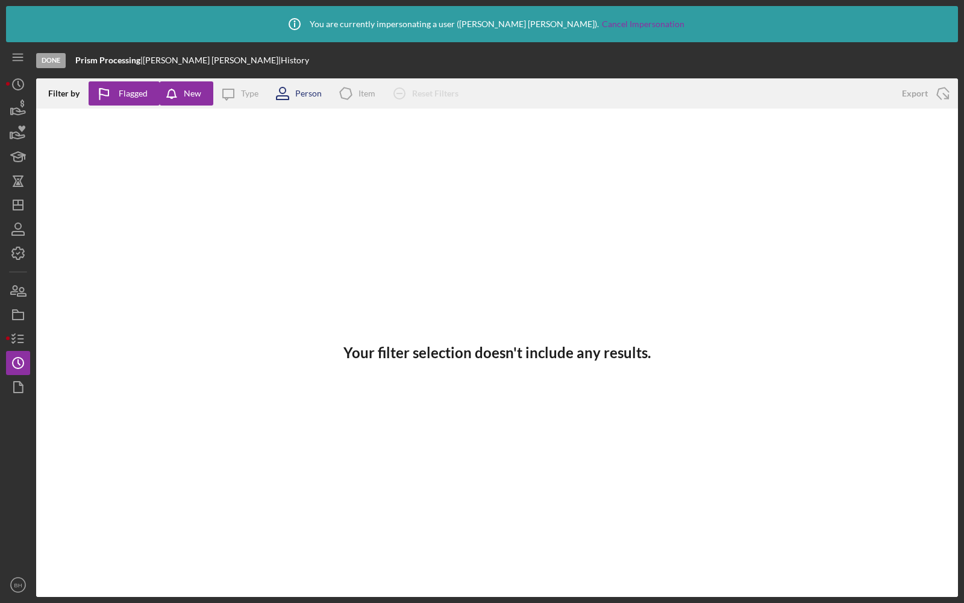
click at [295, 93] on icon at bounding box center [283, 93] width 30 height 30
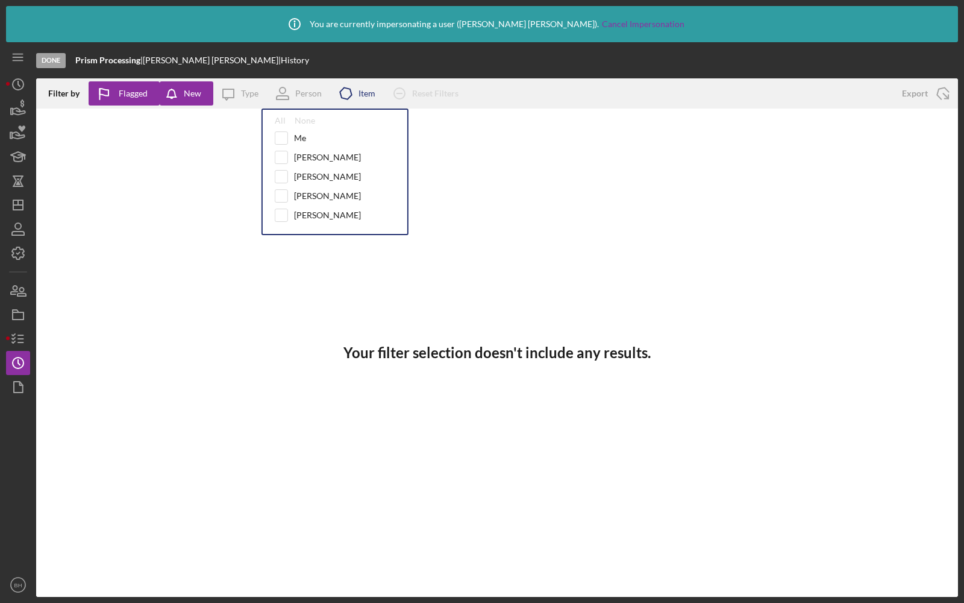
click at [350, 95] on polygon at bounding box center [345, 93] width 13 height 14
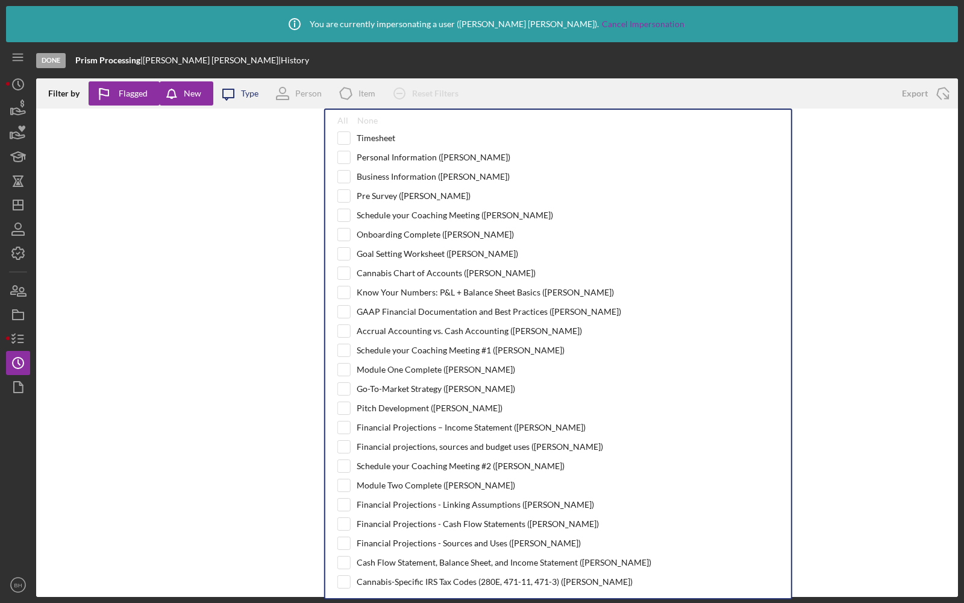
click at [254, 92] on div "Type" at bounding box center [249, 94] width 17 height 10
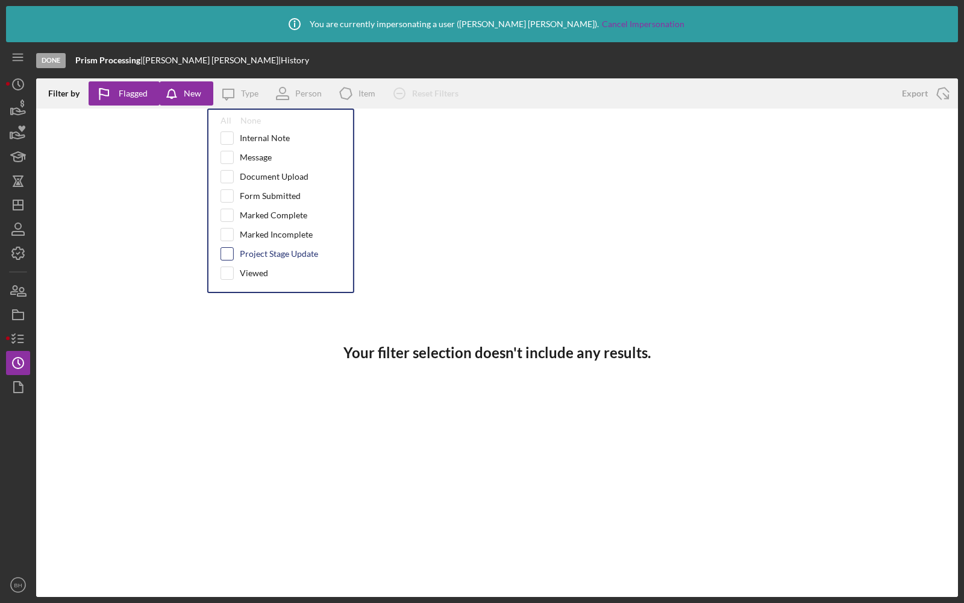
click at [231, 248] on input "checkbox" at bounding box center [227, 254] width 12 height 12
checkbox input "true"
click at [190, 96] on div "New" at bounding box center [192, 93] width 17 height 24
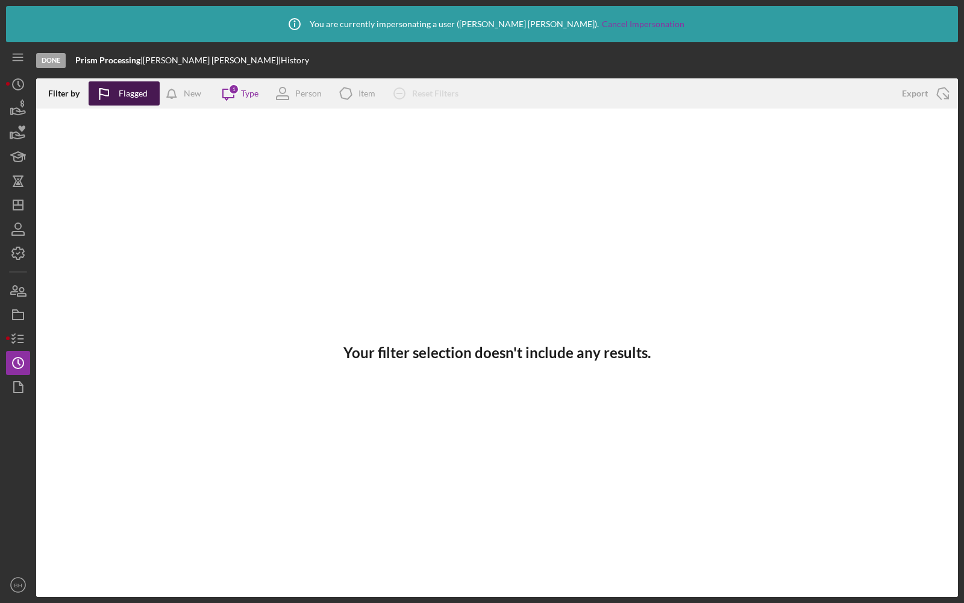
click at [118, 96] on icon "button" at bounding box center [104, 94] width 30 height 30
click at [234, 100] on icon "Icon/Message" at bounding box center [228, 93] width 30 height 30
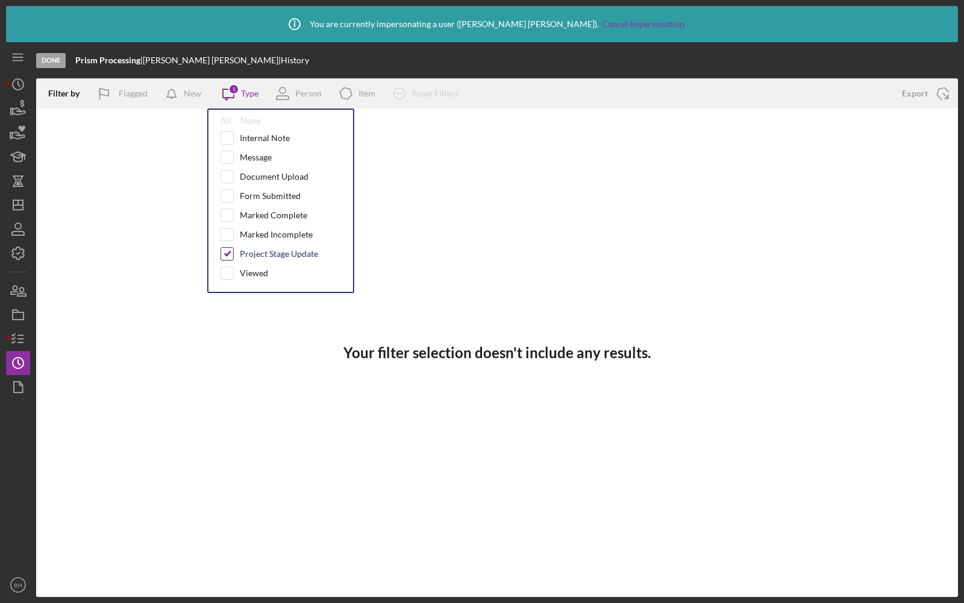
click at [226, 248] on input "checkbox" at bounding box center [227, 254] width 12 height 12
checkbox input "false"
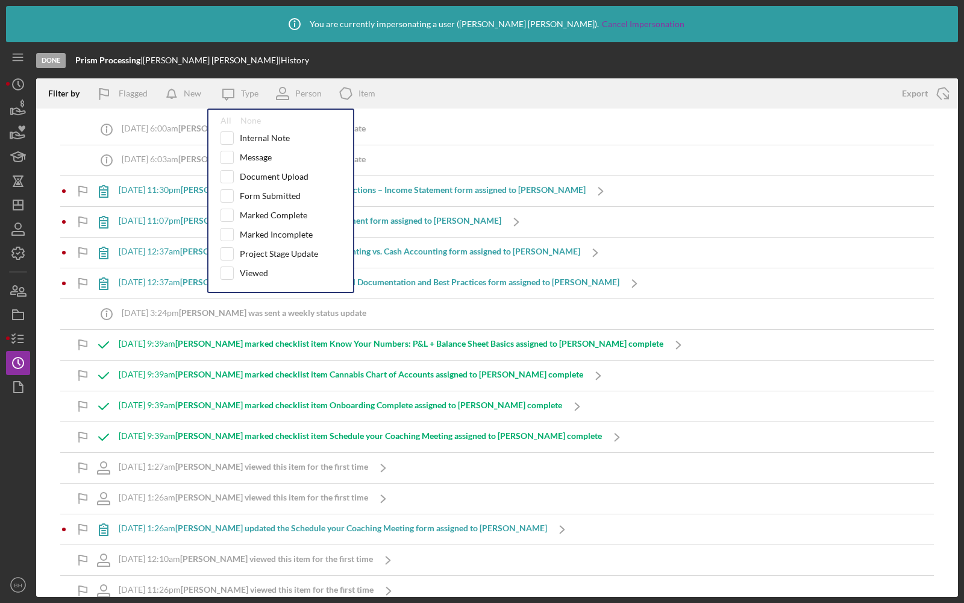
click at [512, 102] on div "Filter by Flagged New Icon/Message Type All None Internal Note Message Document…" at bounding box center [463, 93] width 854 height 30
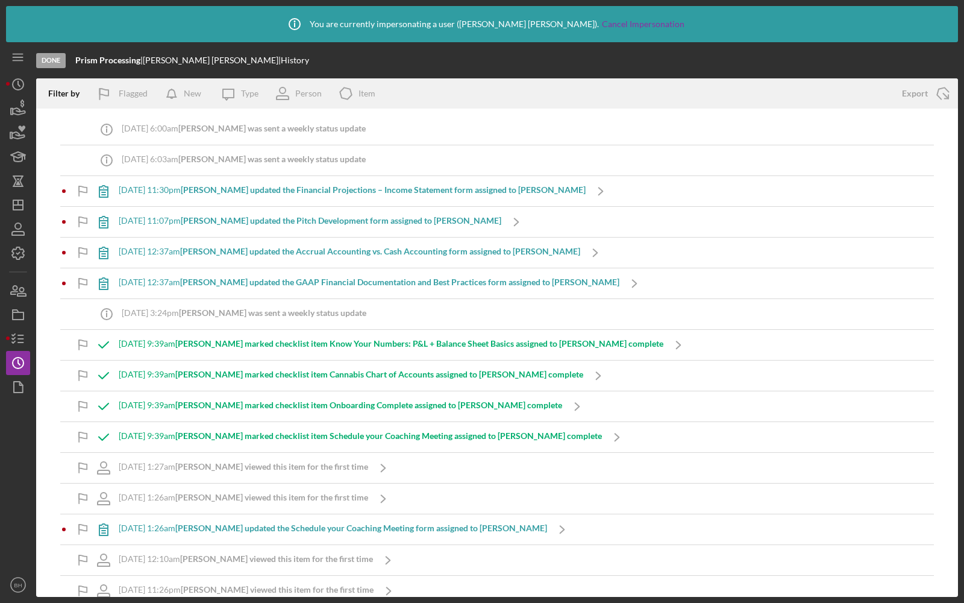
scroll to position [429, 0]
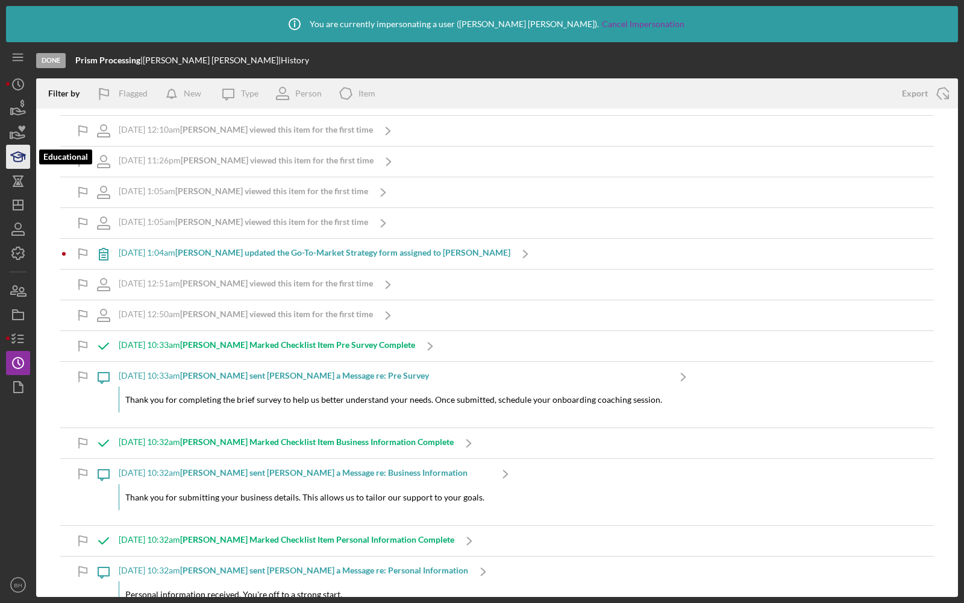
click at [18, 155] on icon "button" at bounding box center [21, 157] width 7 height 4
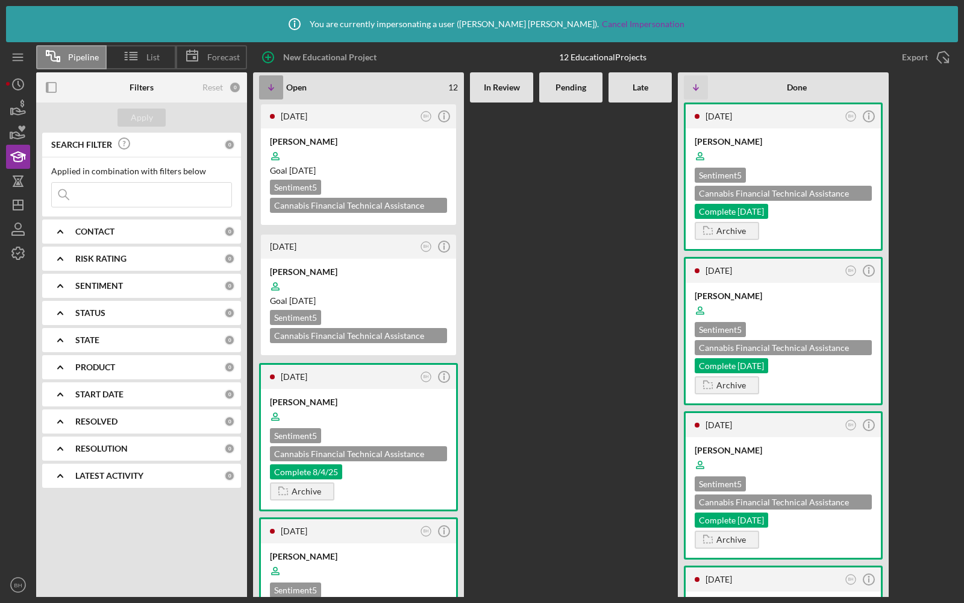
click at [274, 90] on icon "Icon/Table Sort Arrow" at bounding box center [271, 87] width 24 height 24
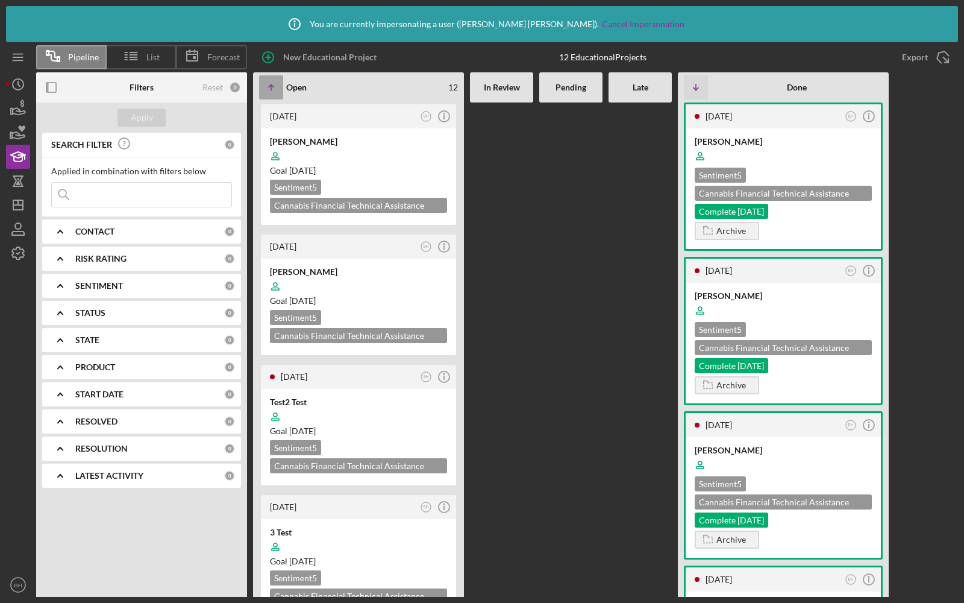
click at [274, 90] on icon "Icon/Table Sort Arrow" at bounding box center [271, 87] width 24 height 24
